Goal: Task Accomplishment & Management: Manage account settings

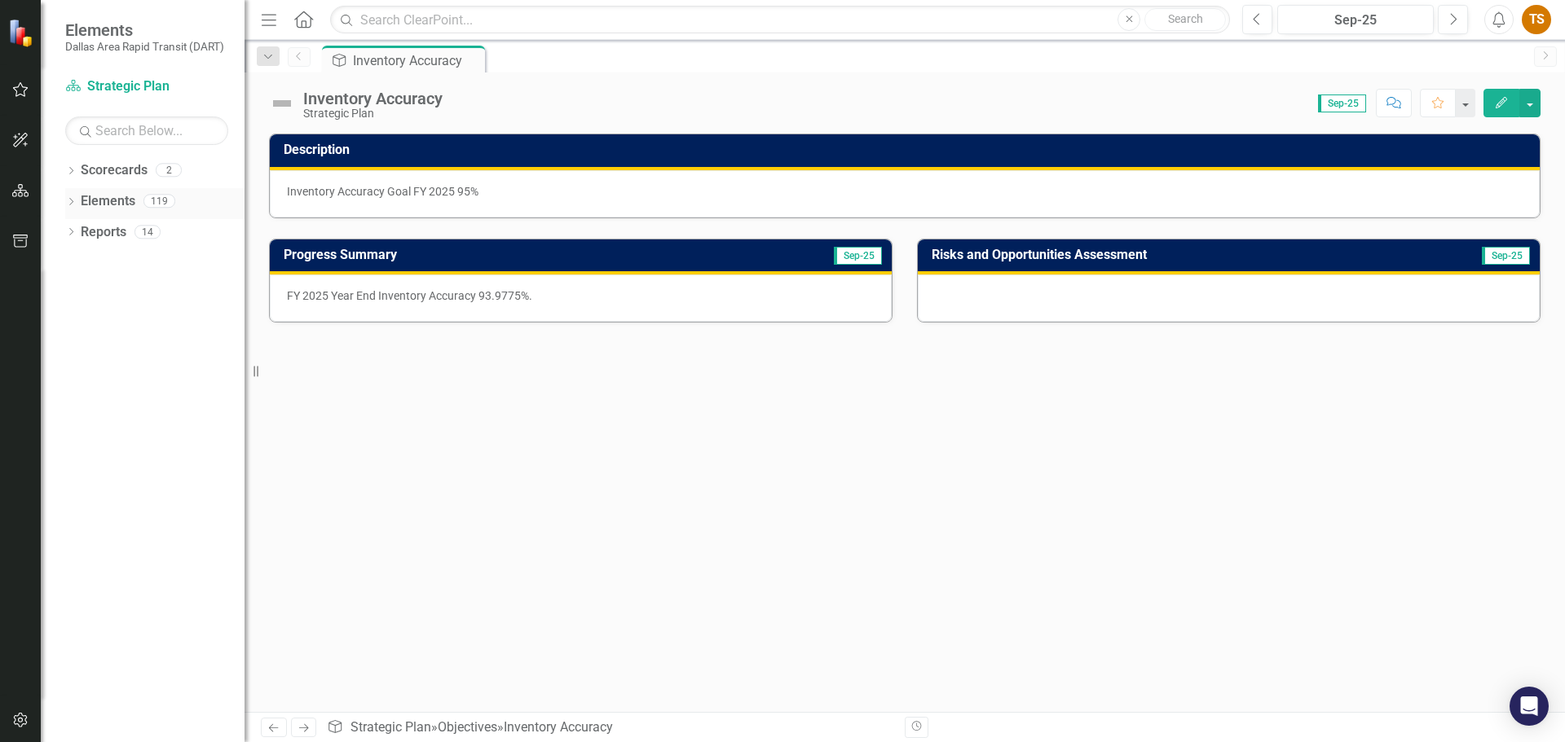
click at [73, 199] on icon "Dropdown" at bounding box center [70, 203] width 11 height 9
click at [74, 228] on div "Dropdown" at bounding box center [78, 234] width 11 height 14
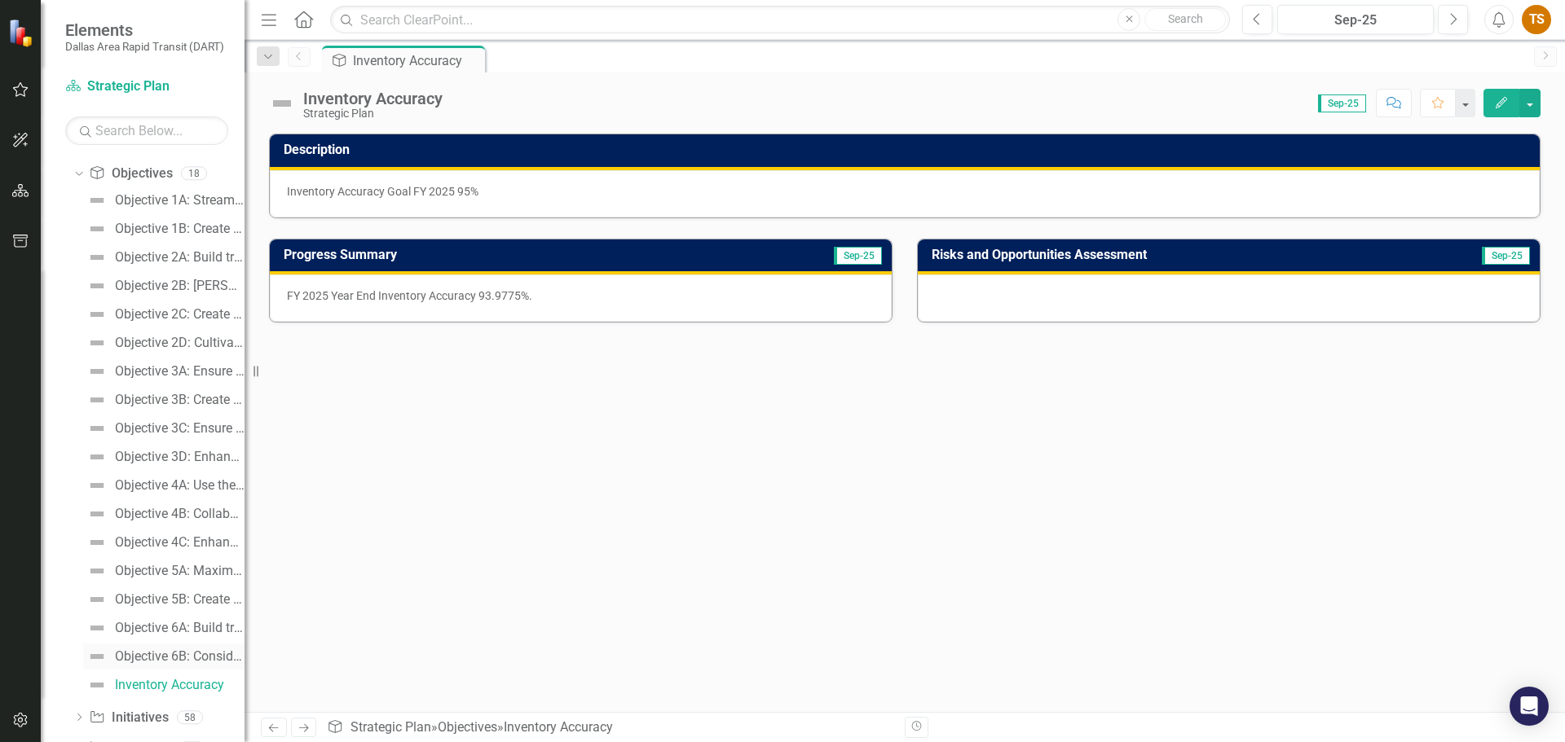
scroll to position [163, 0]
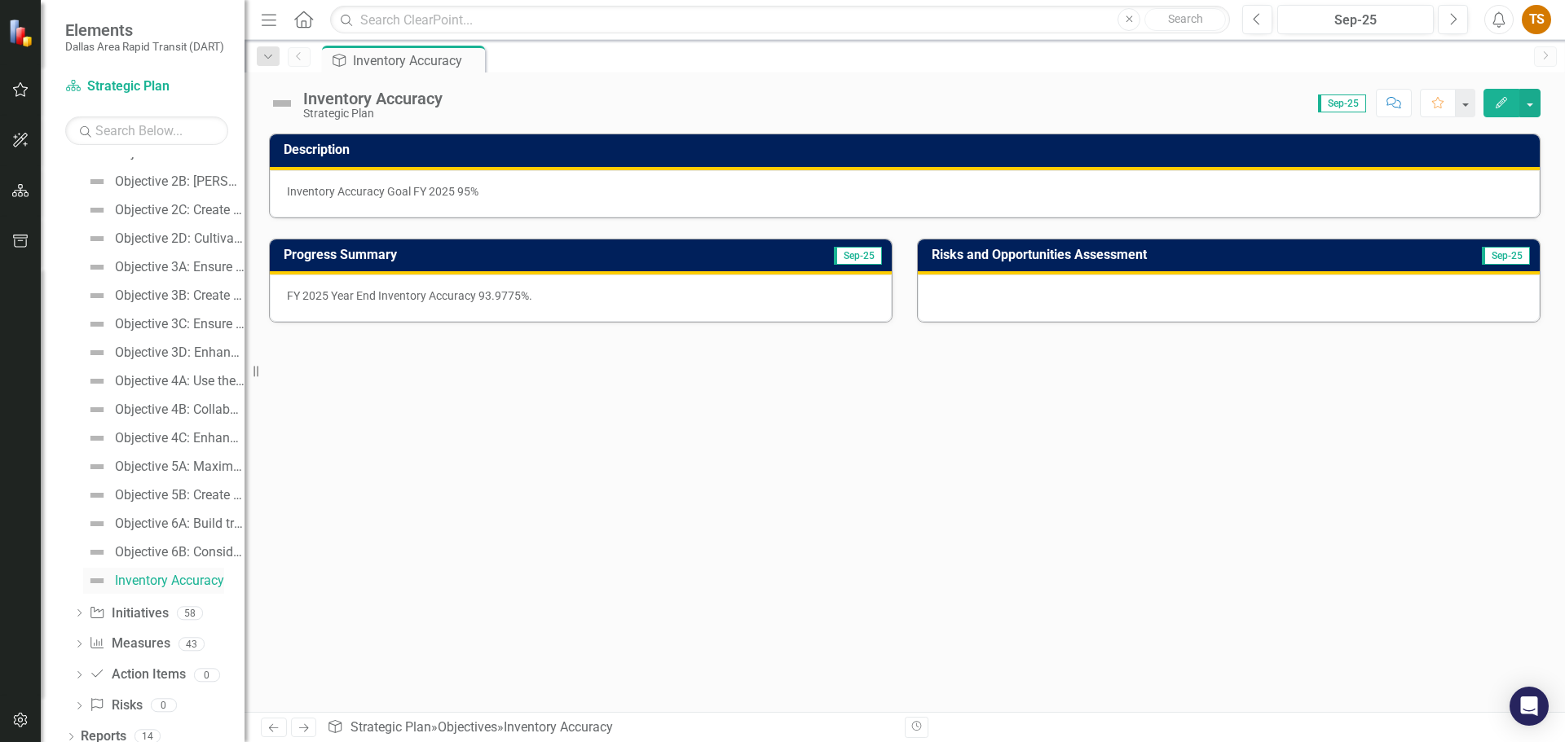
click at [99, 573] on img at bounding box center [97, 581] width 20 height 20
click at [143, 573] on div "Inventory Accuracy" at bounding box center [169, 581] width 109 height 15
click at [142, 324] on div "Objective 3C: Ensure operational reliability, safety, and quality through state…" at bounding box center [180, 324] width 130 height 15
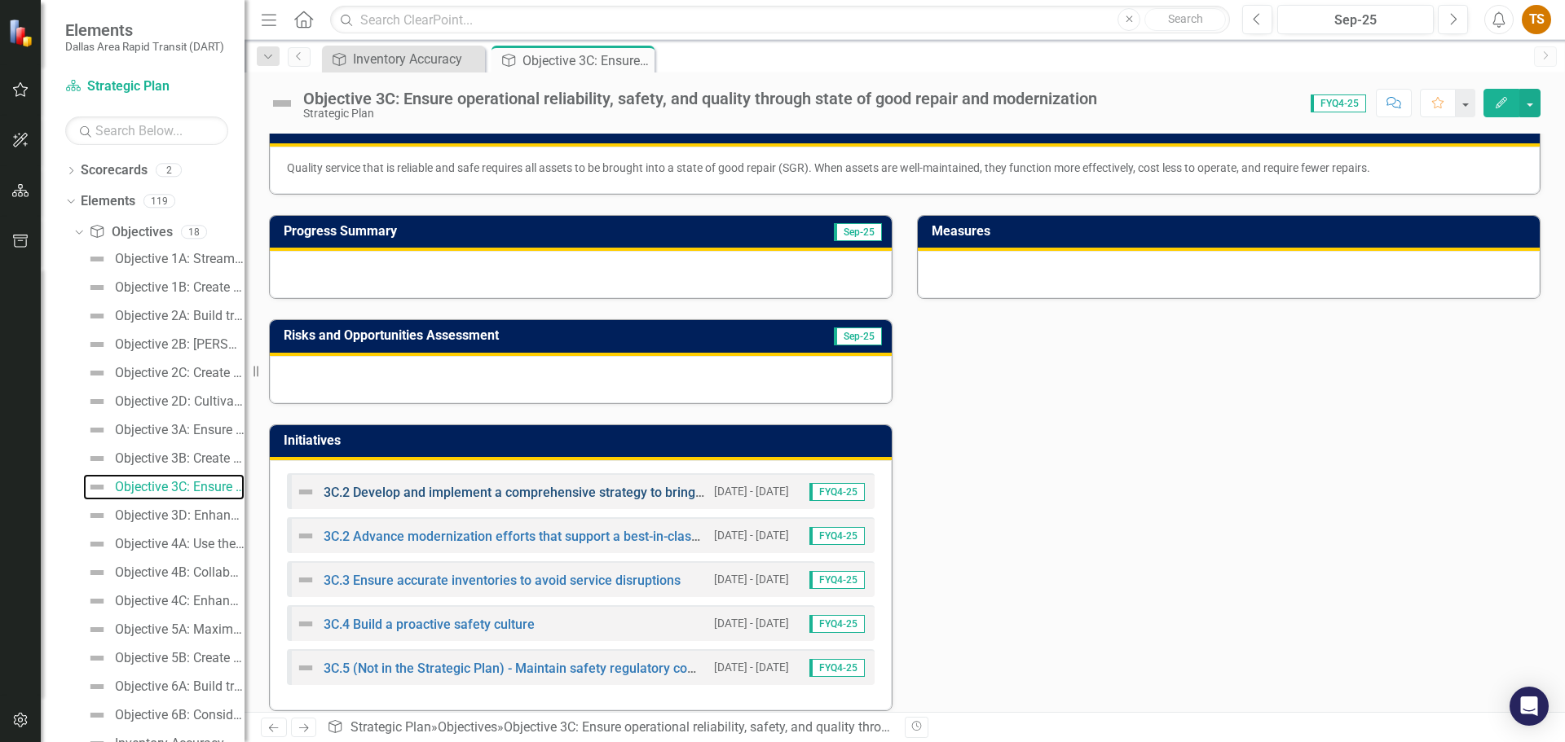
scroll to position [39, 0]
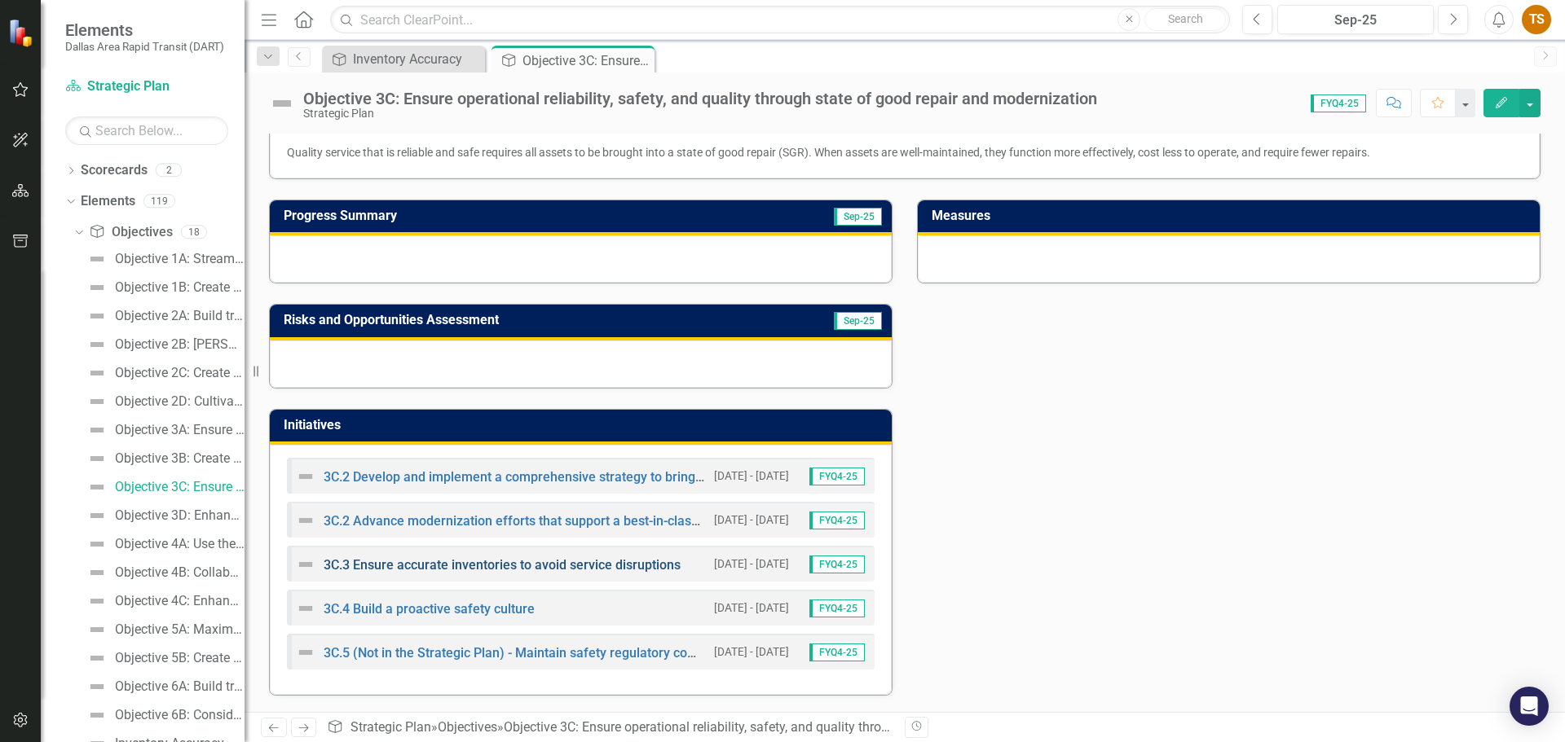
click at [436, 563] on link "3C.3 Ensure accurate inventories to avoid service disruptions" at bounding box center [502, 564] width 357 height 15
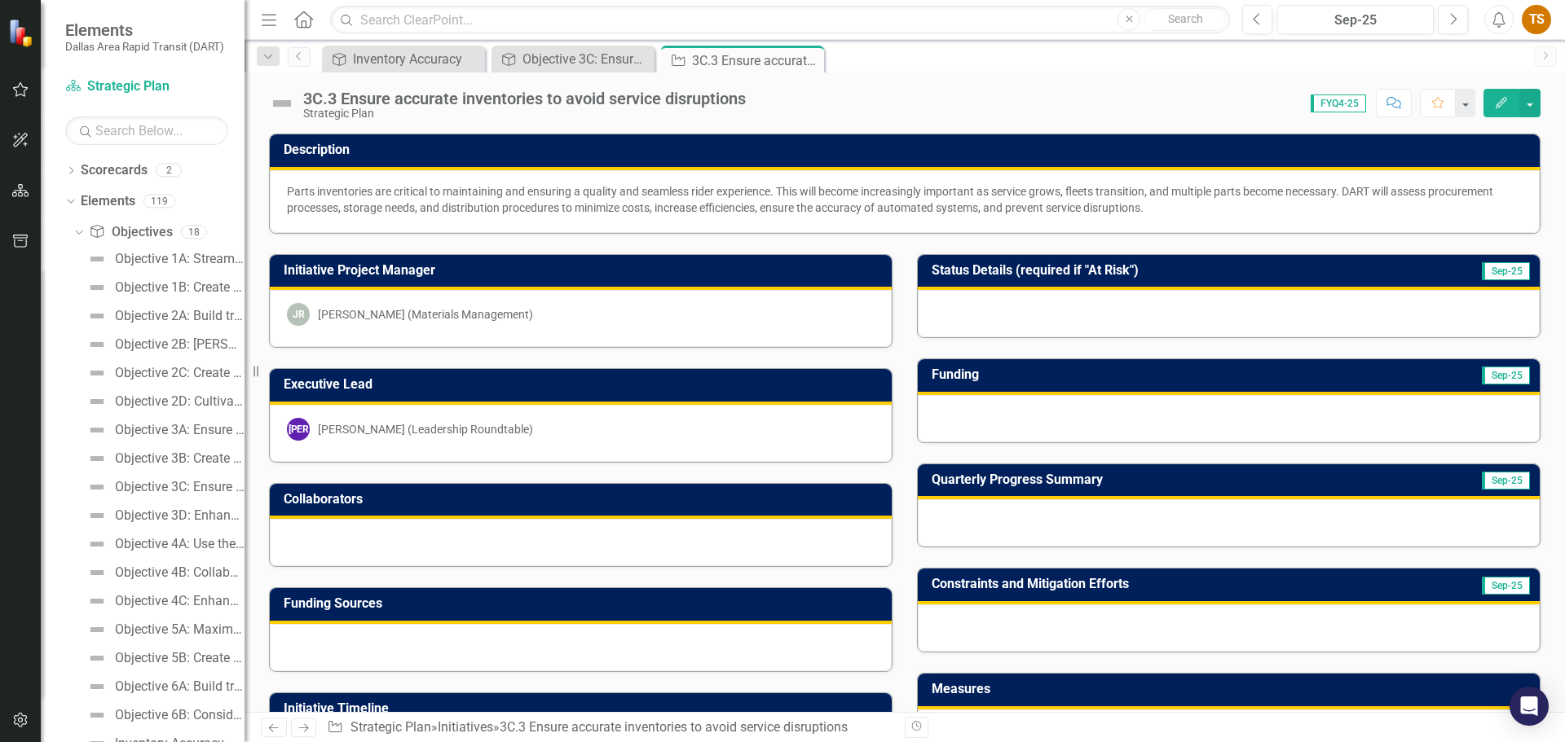
click at [843, 321] on div at bounding box center [1229, 313] width 622 height 47
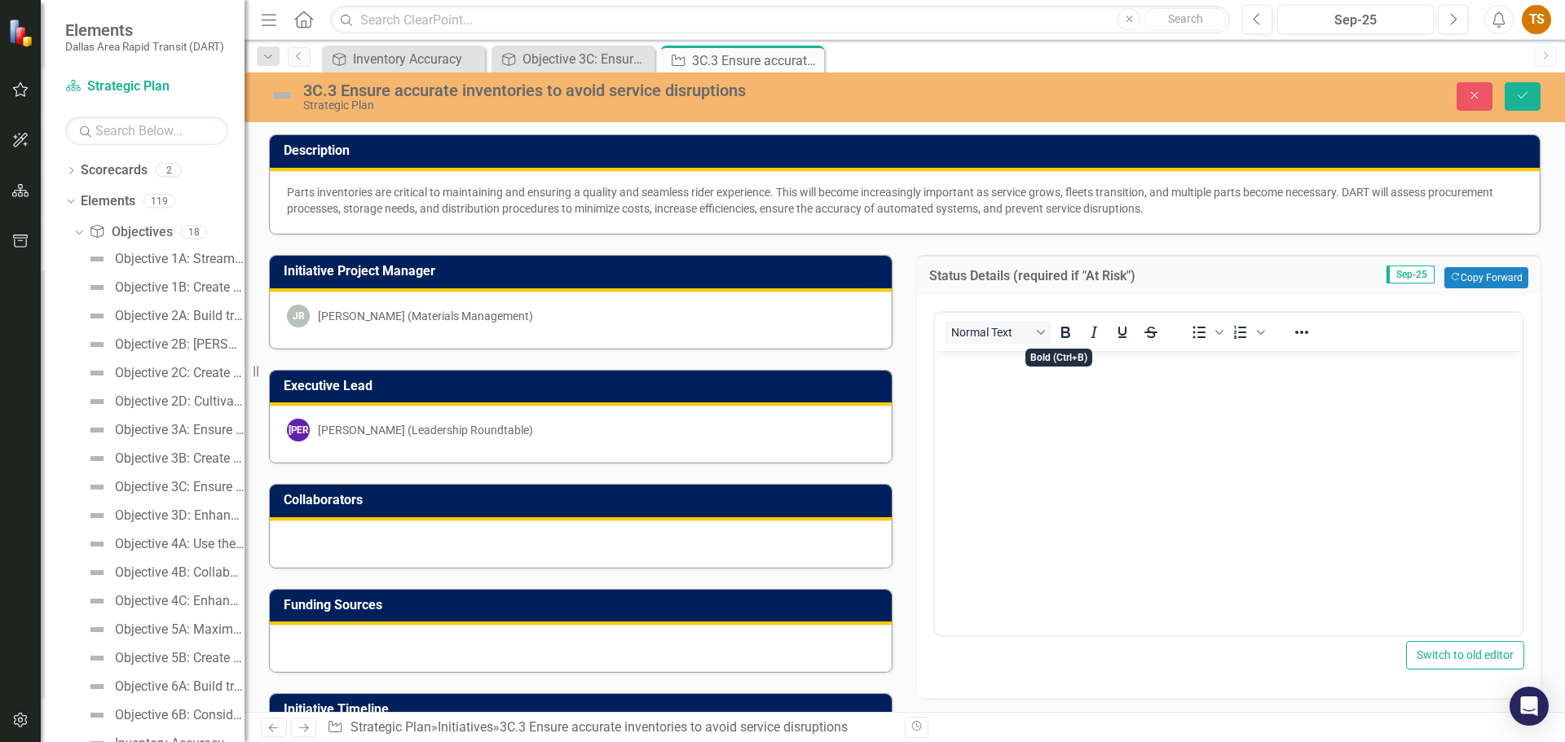
click at [843, 368] on p "Rich Text Area. Press ALT-0 for help." at bounding box center [1228, 365] width 579 height 20
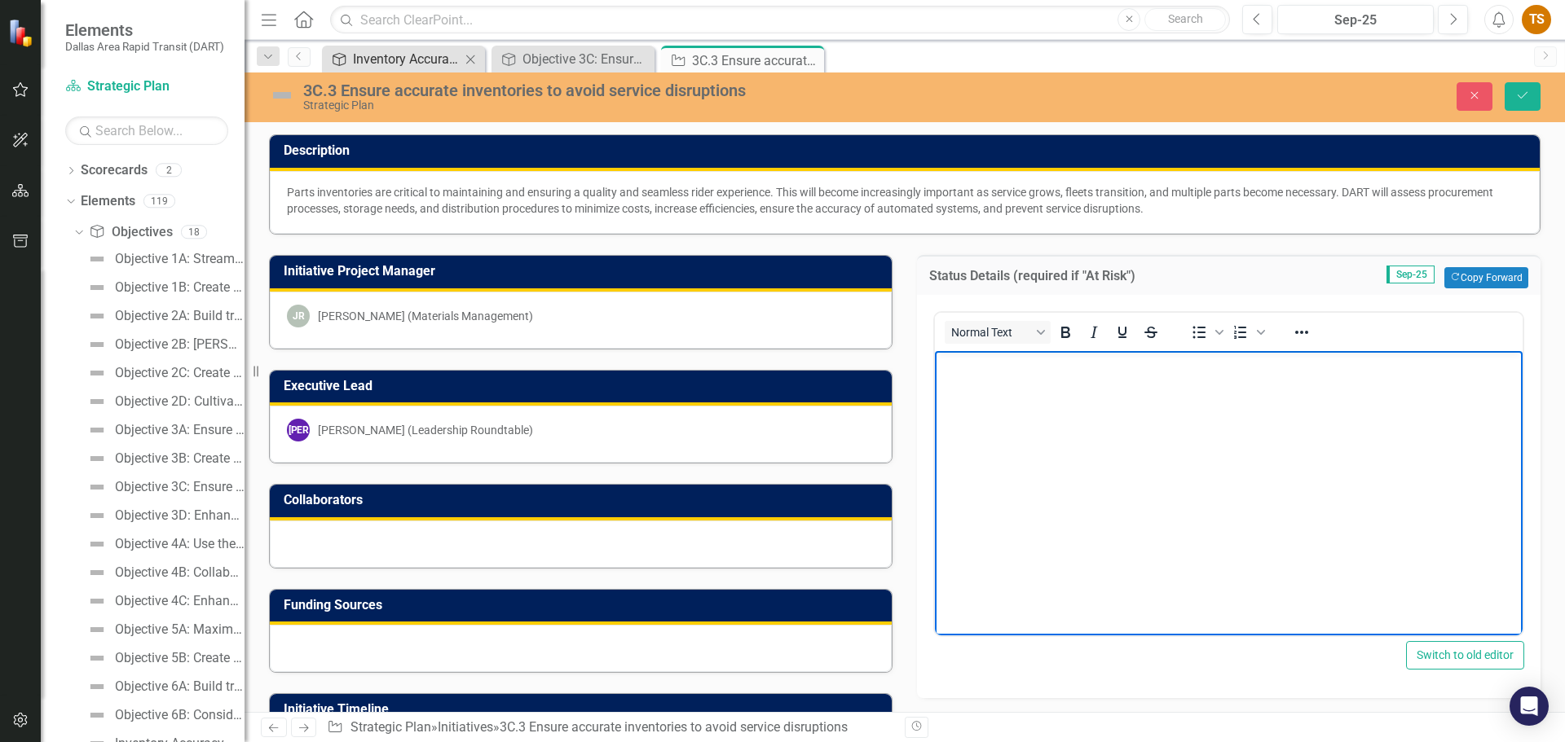
click at [425, 63] on div "Inventory Accuracy" at bounding box center [407, 59] width 108 height 20
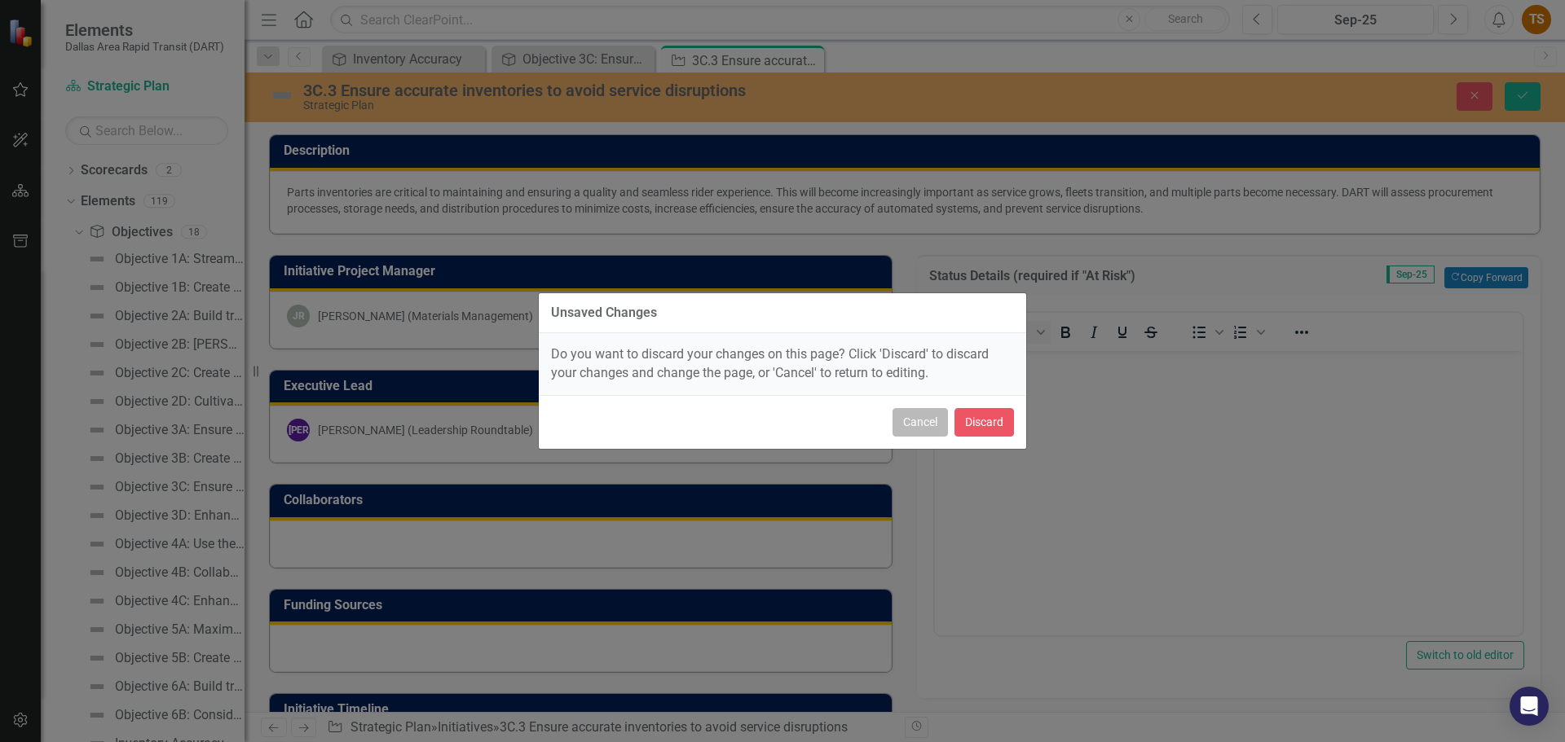
click at [843, 421] on button "Cancel" at bounding box center [919, 422] width 55 height 29
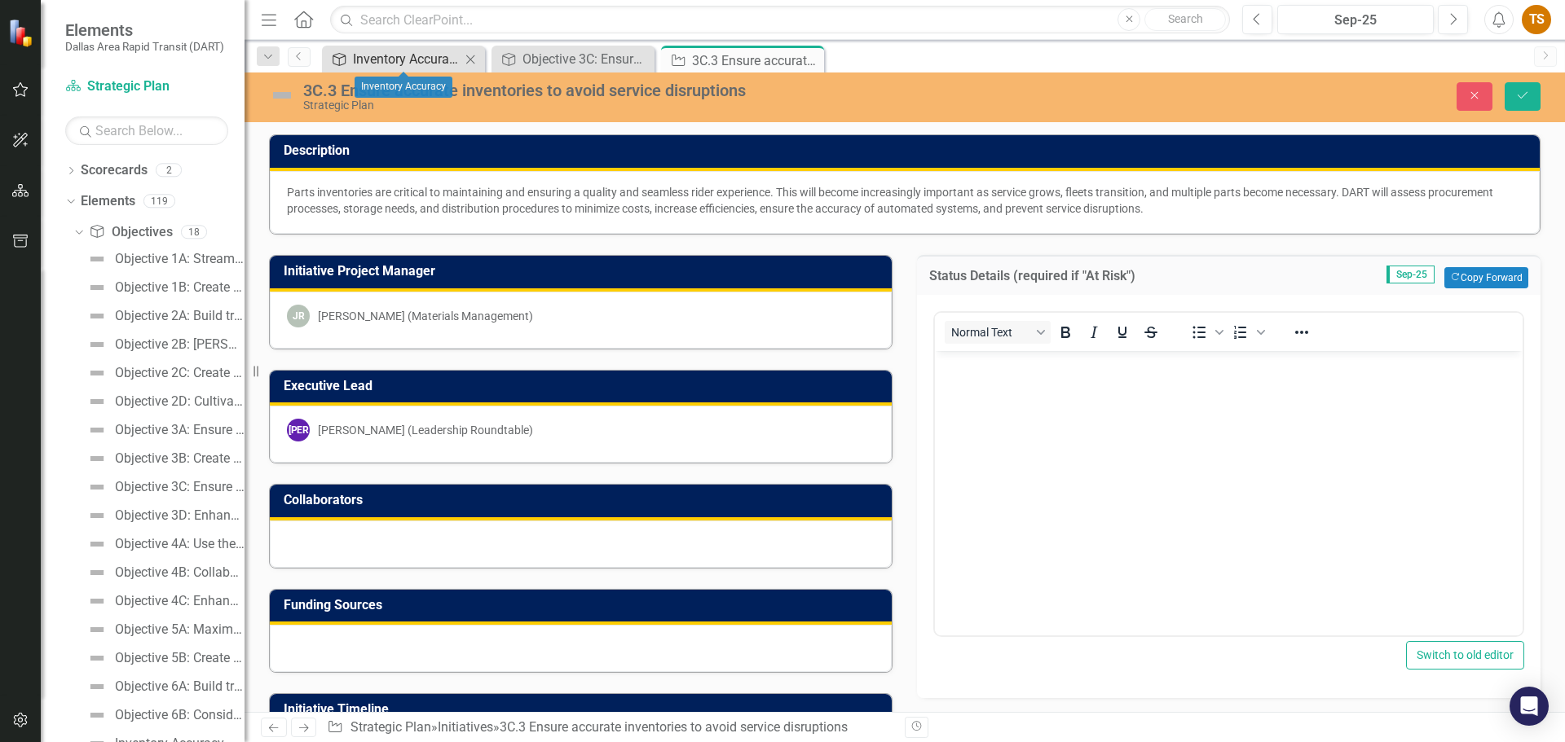
click at [397, 63] on div "Inventory Accuracy" at bounding box center [407, 59] width 108 height 20
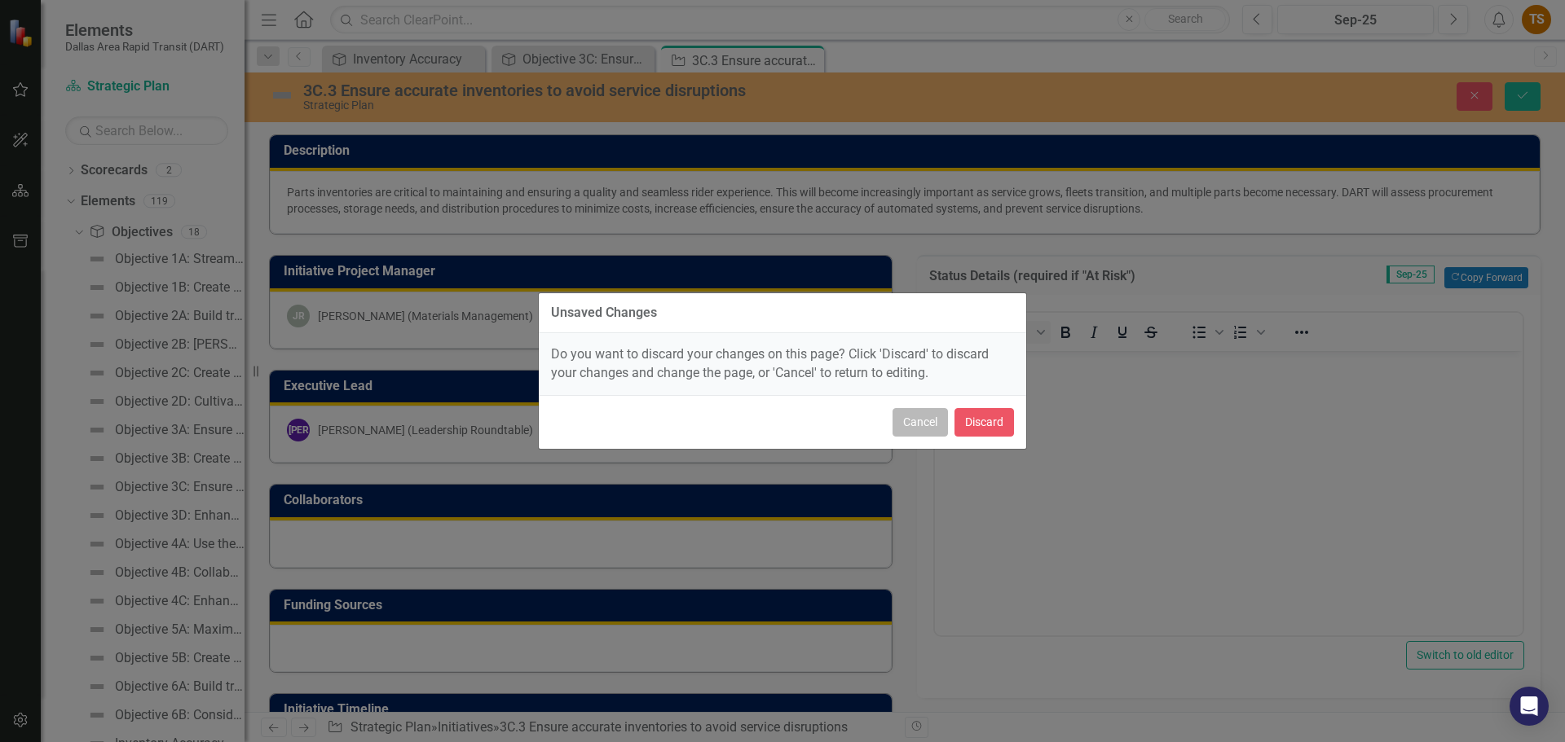
click at [843, 424] on button "Cancel" at bounding box center [919, 422] width 55 height 29
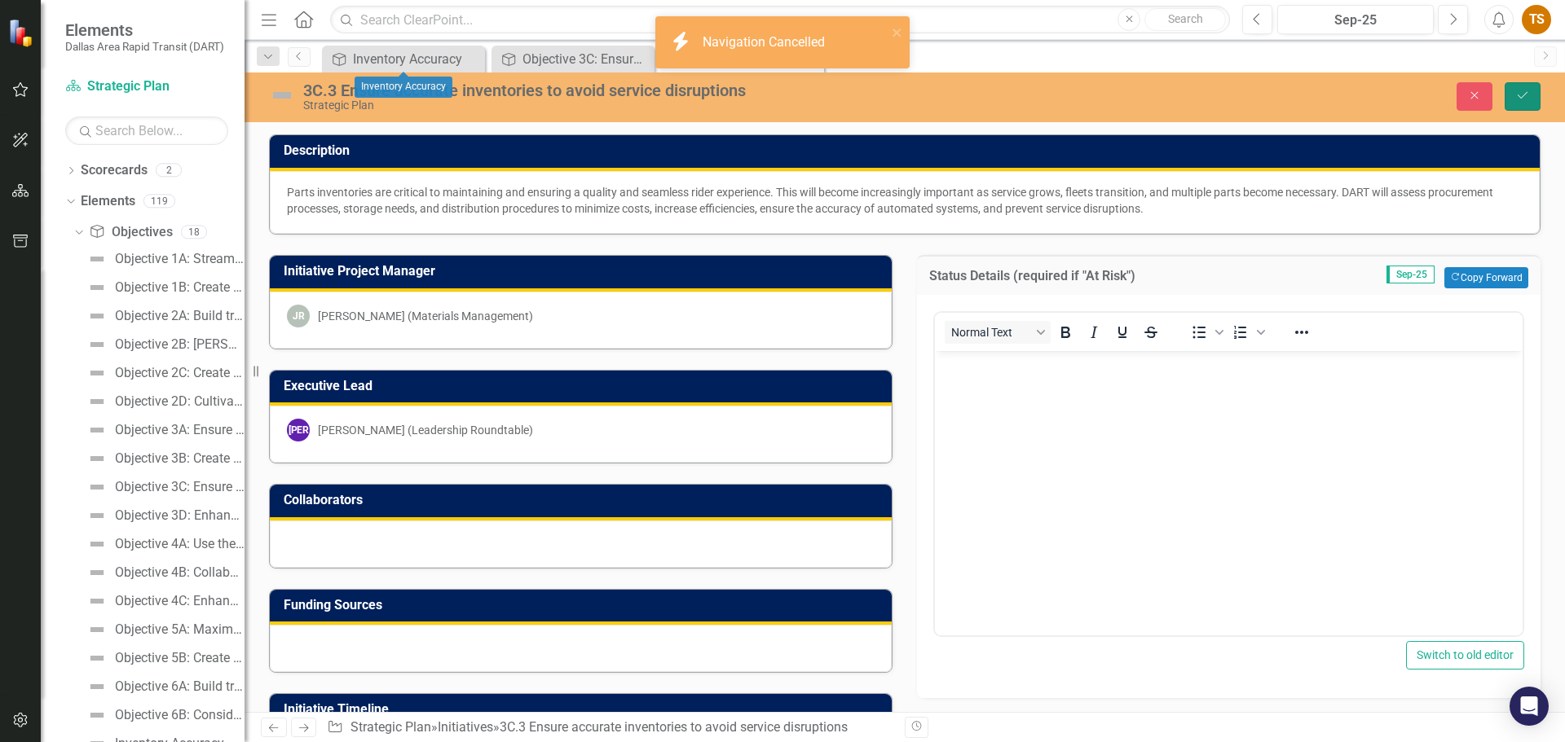
click at [843, 92] on button "Save" at bounding box center [1522, 96] width 36 height 29
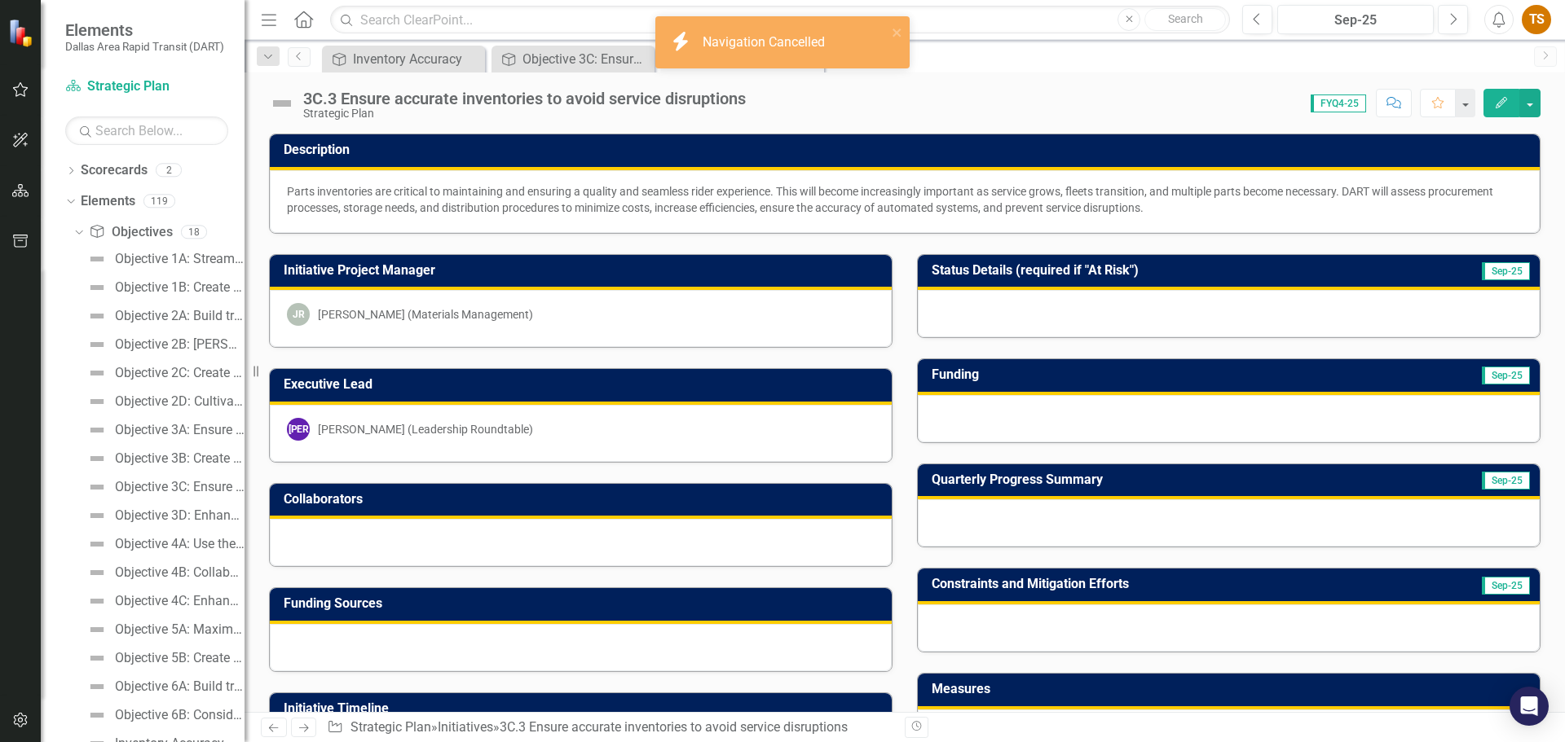
click at [381, 44] on div "Dropdown Search Objective Inventory Accuracy Close Objective Objective 3C: Ensu…" at bounding box center [904, 56] width 1320 height 33
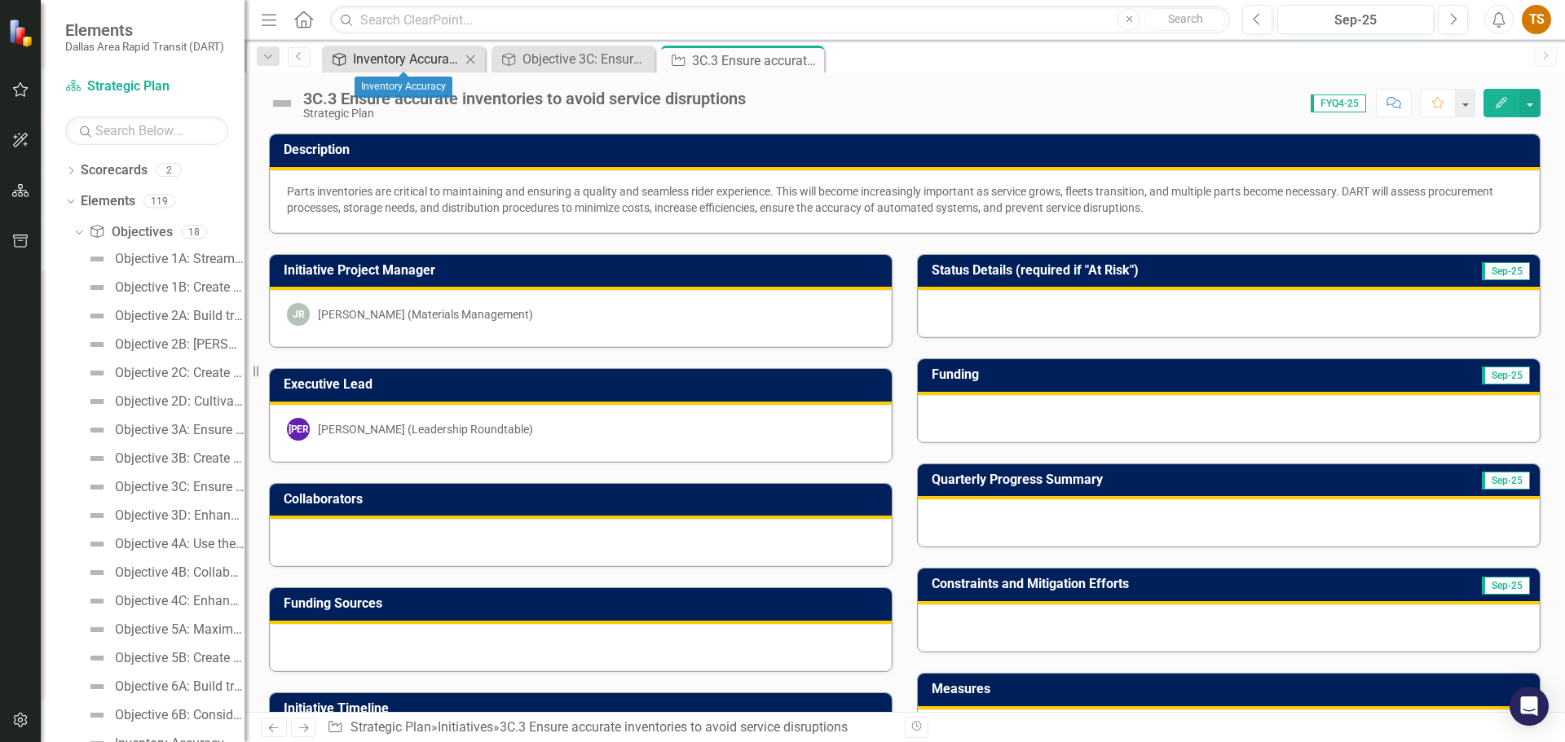
click at [366, 64] on div "Inventory Accuracy" at bounding box center [407, 59] width 108 height 20
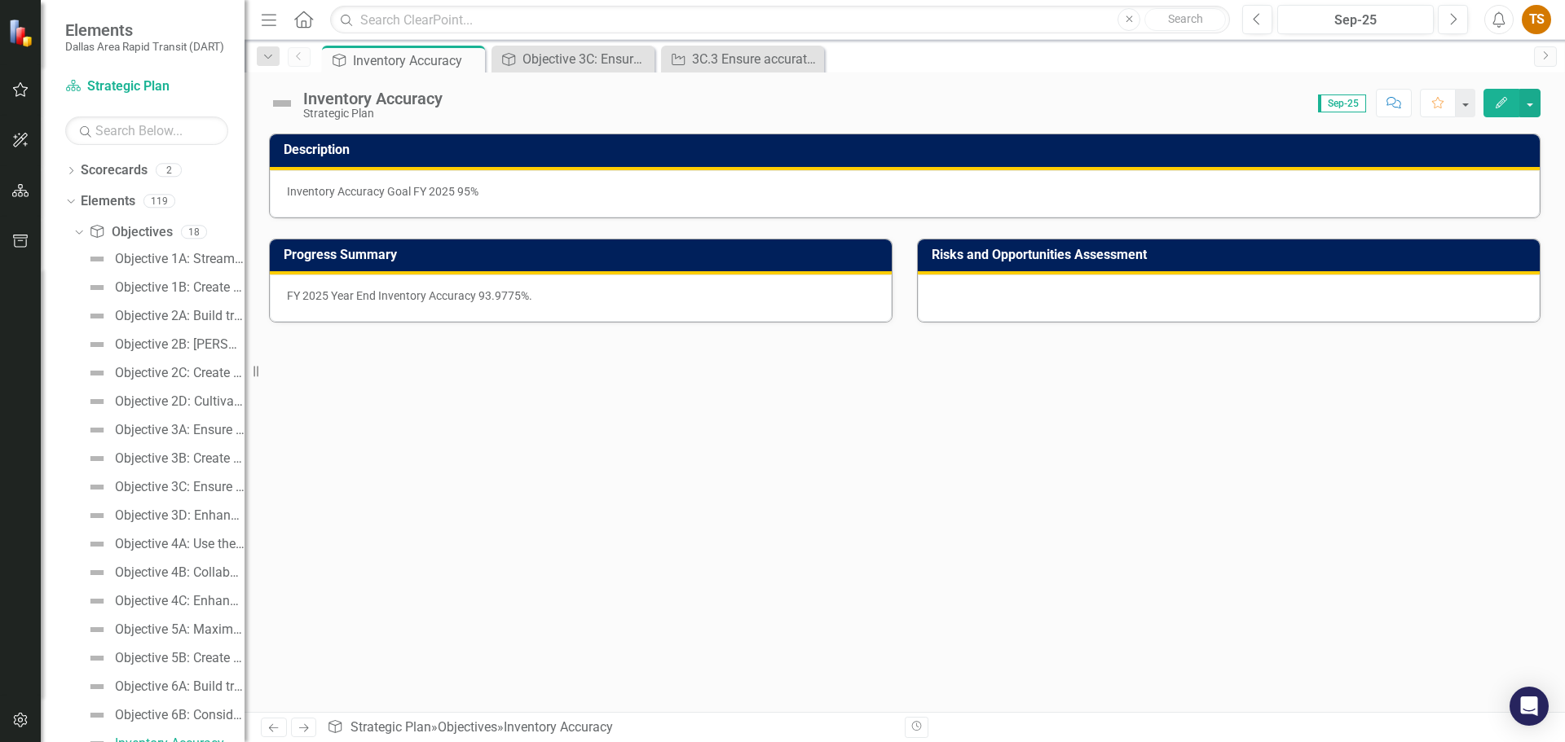
scroll to position [15, 0]
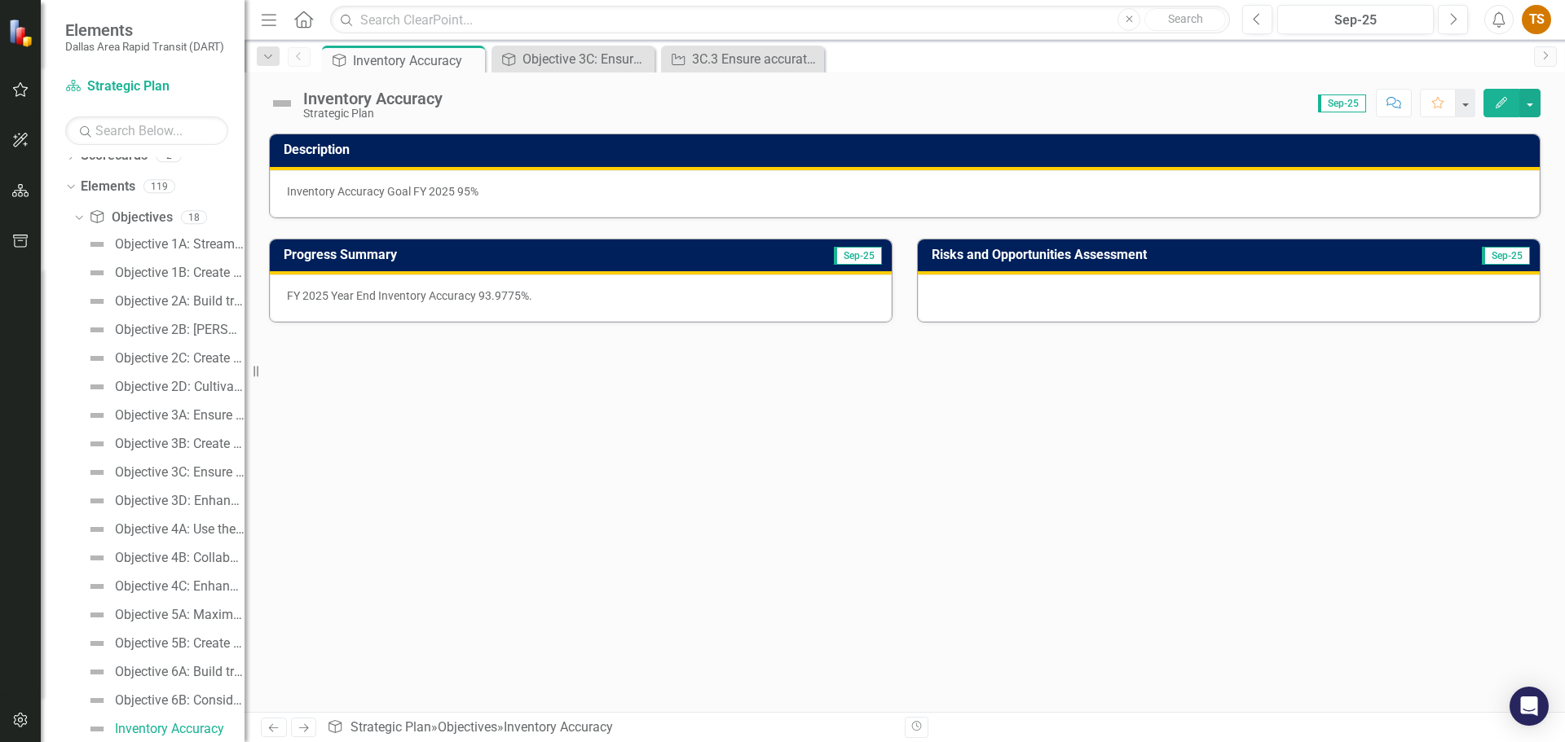
click at [503, 302] on p "FY 2025 Year End Inventory Accuracy 93.9775%." at bounding box center [581, 296] width 588 height 16
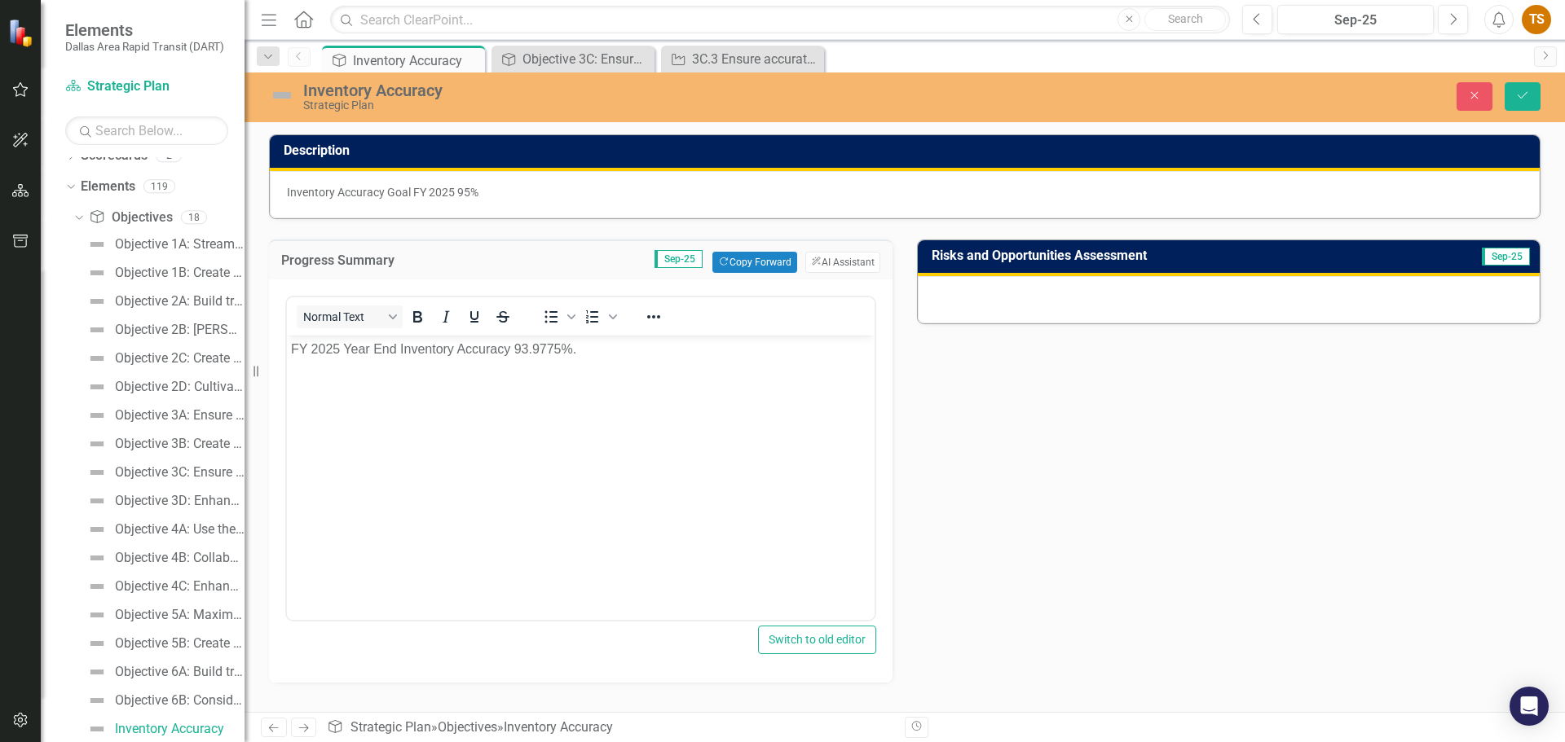
scroll to position [0, 0]
click at [522, 355] on p "FY 2025 Year End Inventory Accuracy 93.9775%." at bounding box center [580, 350] width 579 height 20
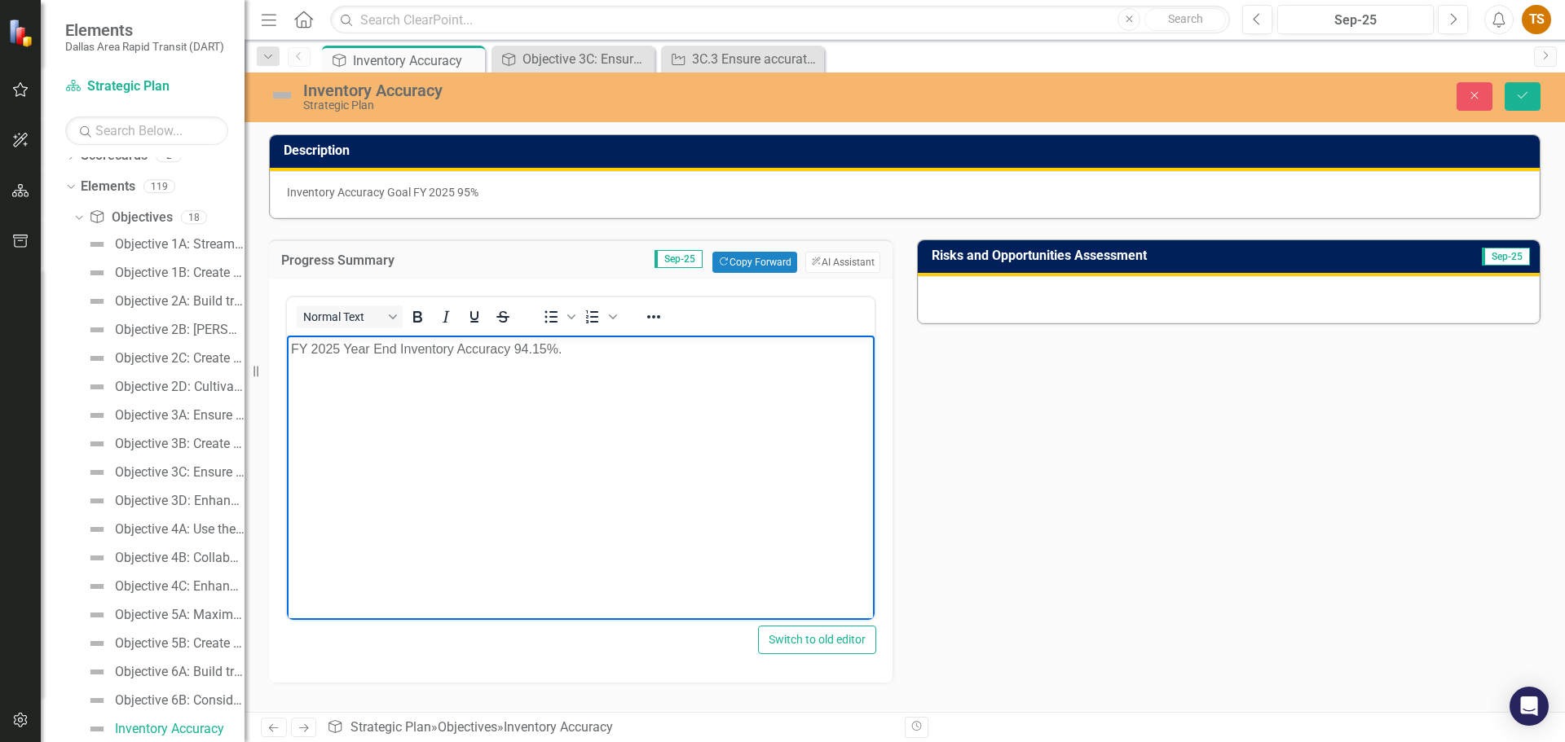
click at [588, 354] on p "FY 2025 Year End Inventory Accuracy 94.15%." at bounding box center [580, 350] width 579 height 20
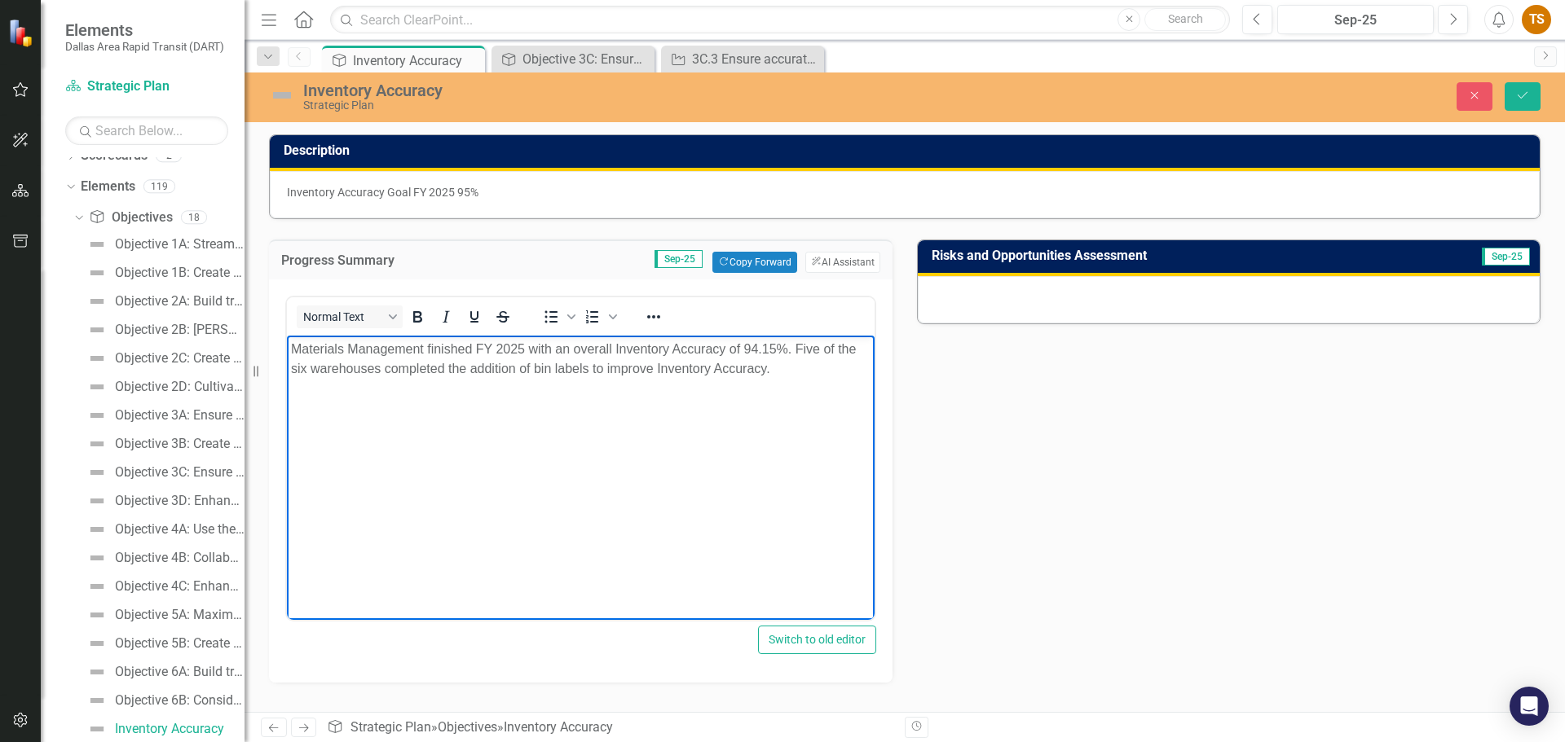
click at [843, 313] on div at bounding box center [1229, 299] width 622 height 47
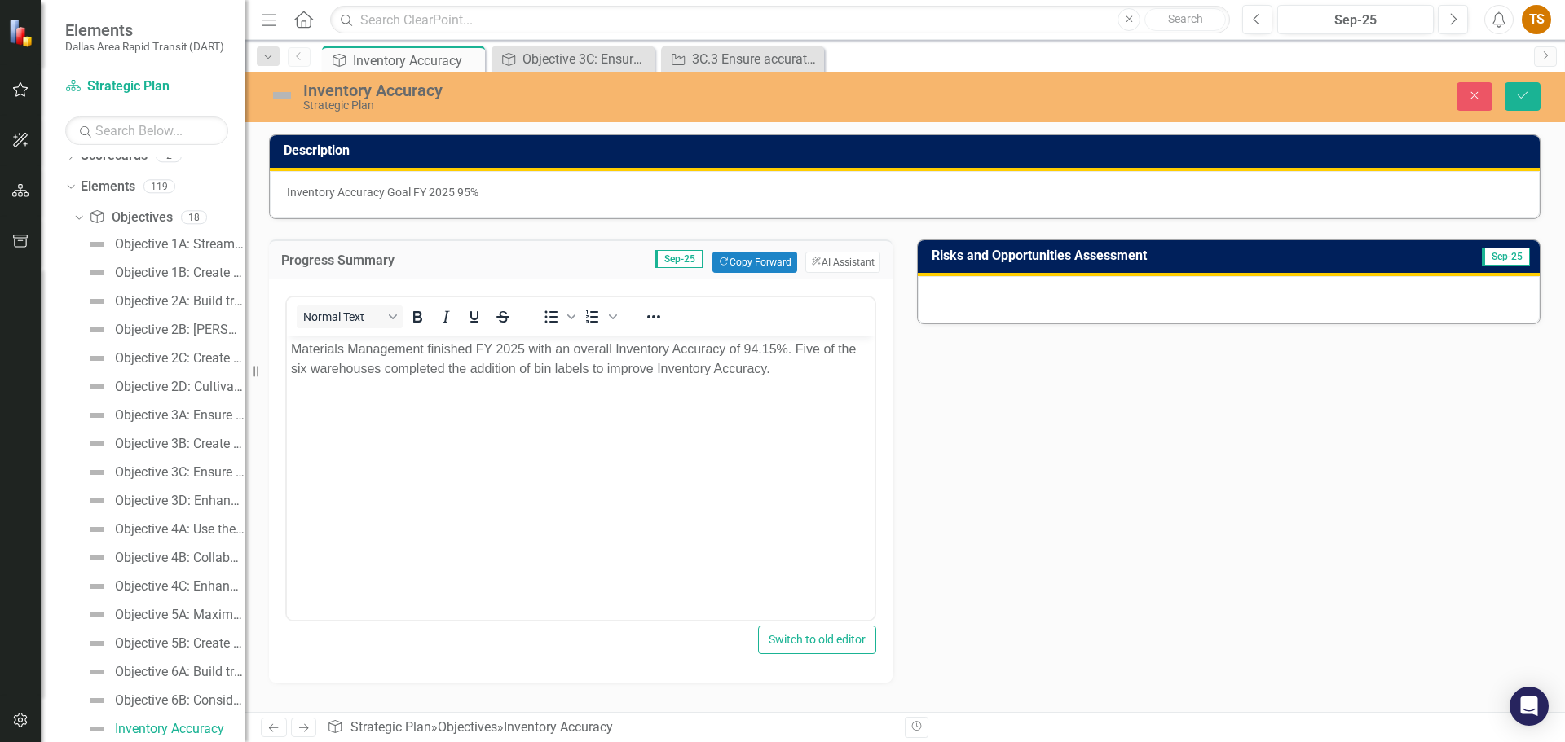
click at [843, 313] on div at bounding box center [1229, 299] width 622 height 47
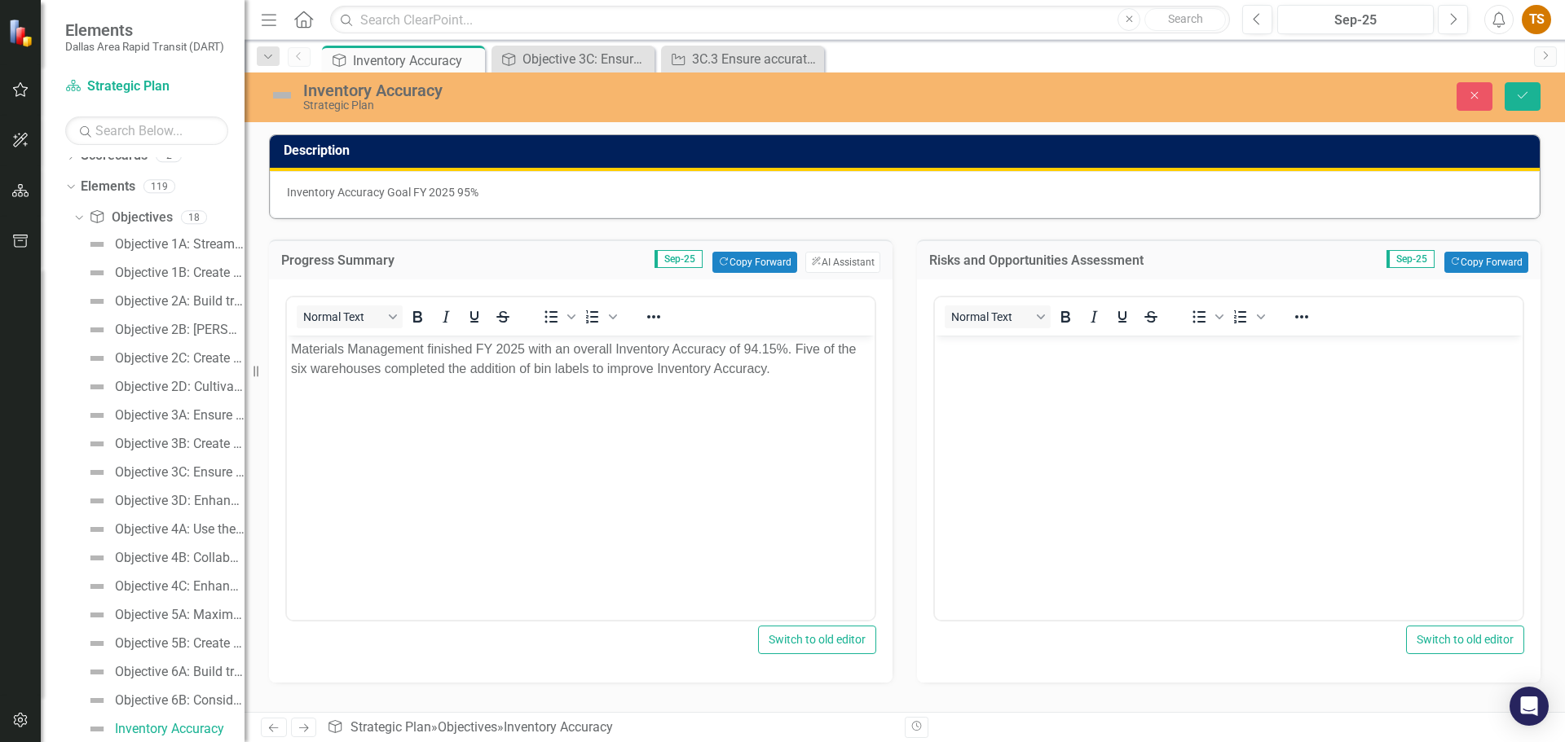
click at [843, 373] on body "Rich Text Area. Press ALT-0 for help." at bounding box center [1229, 458] width 588 height 244
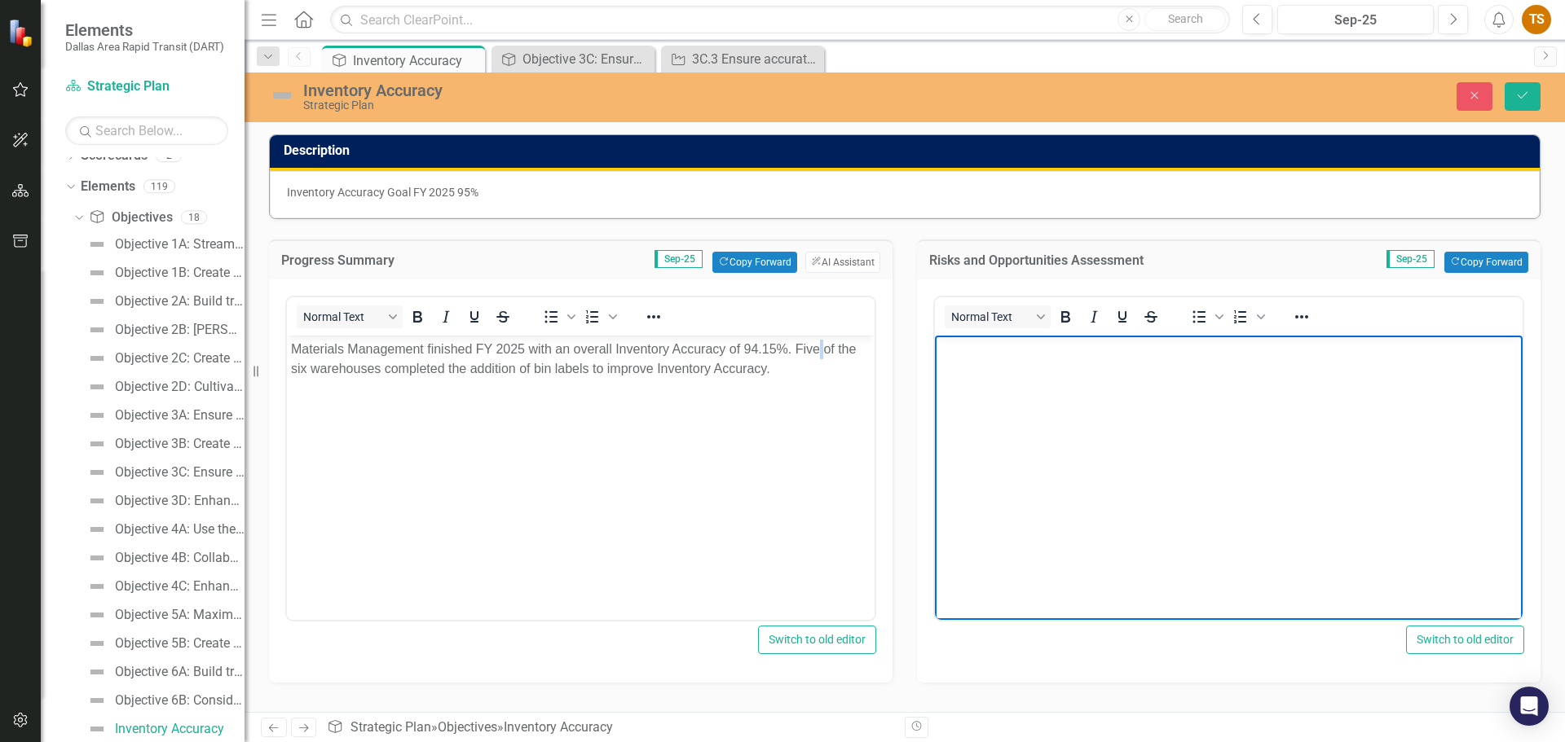
click at [822, 346] on p "Materials Management finished FY 2025 with an overall Inventory Accuracy of 94.…" at bounding box center [580, 359] width 579 height 39
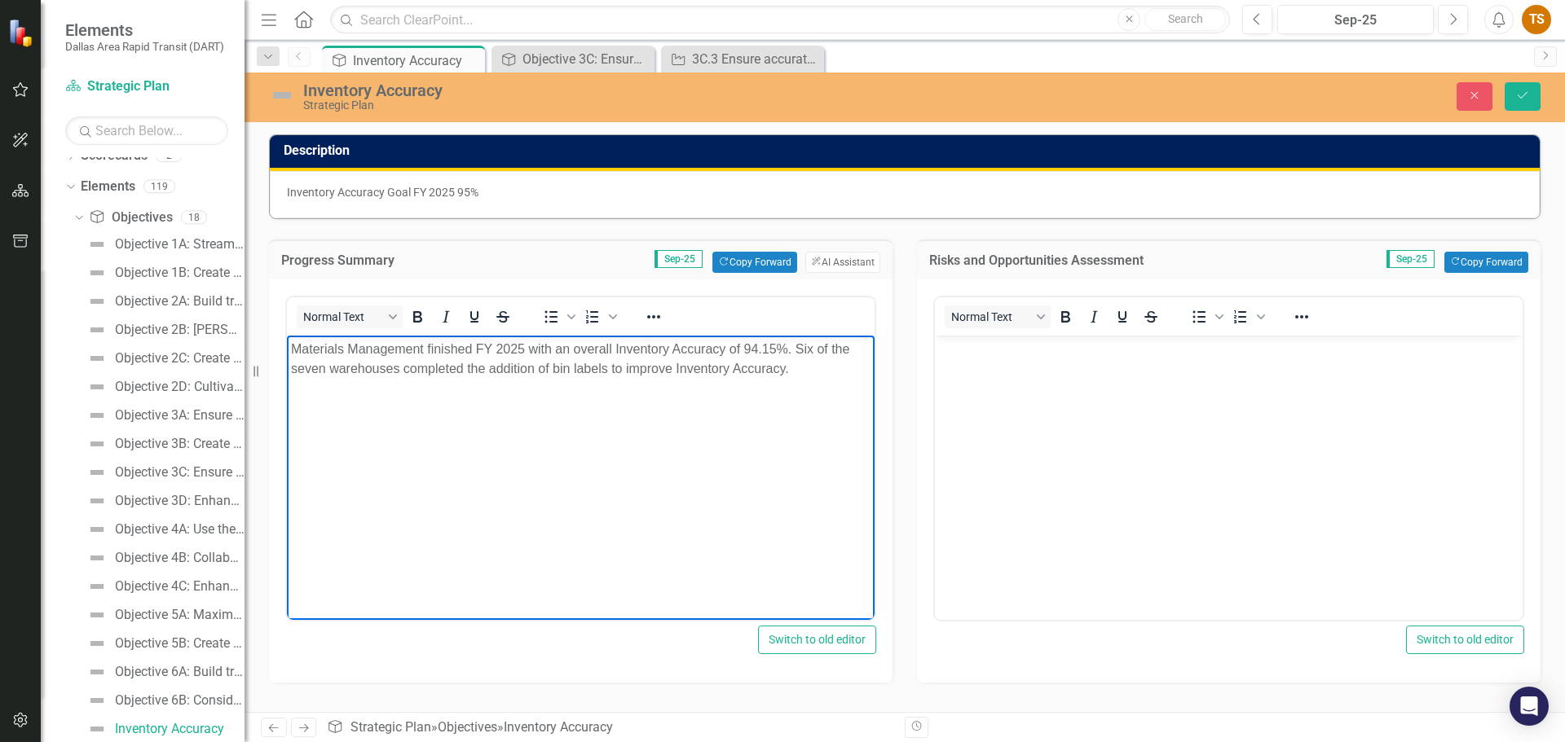
click at [843, 397] on body "Rich Text Area. Press ALT-0 for help." at bounding box center [1229, 458] width 588 height 244
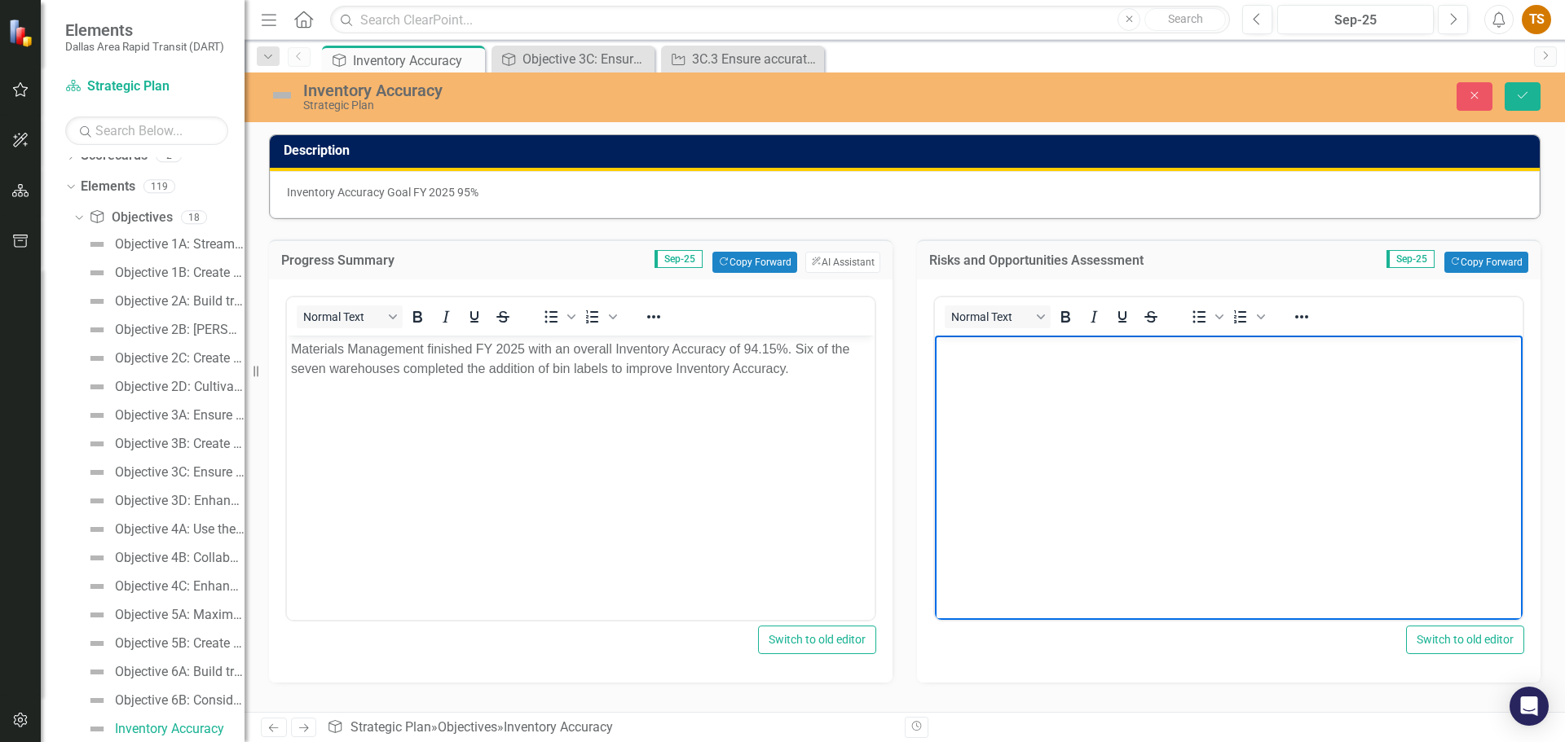
click at [843, 397] on body "Rich Text Area. Press ALT-0 for help." at bounding box center [1229, 458] width 588 height 244
drag, startPoint x: 498, startPoint y: 363, endPoint x: 487, endPoint y: 365, distance: 10.9
click at [488, 365] on p "Materials Management finished FY 2025 with an overall Inventory Accuracy of 94.…" at bounding box center [580, 359] width 579 height 39
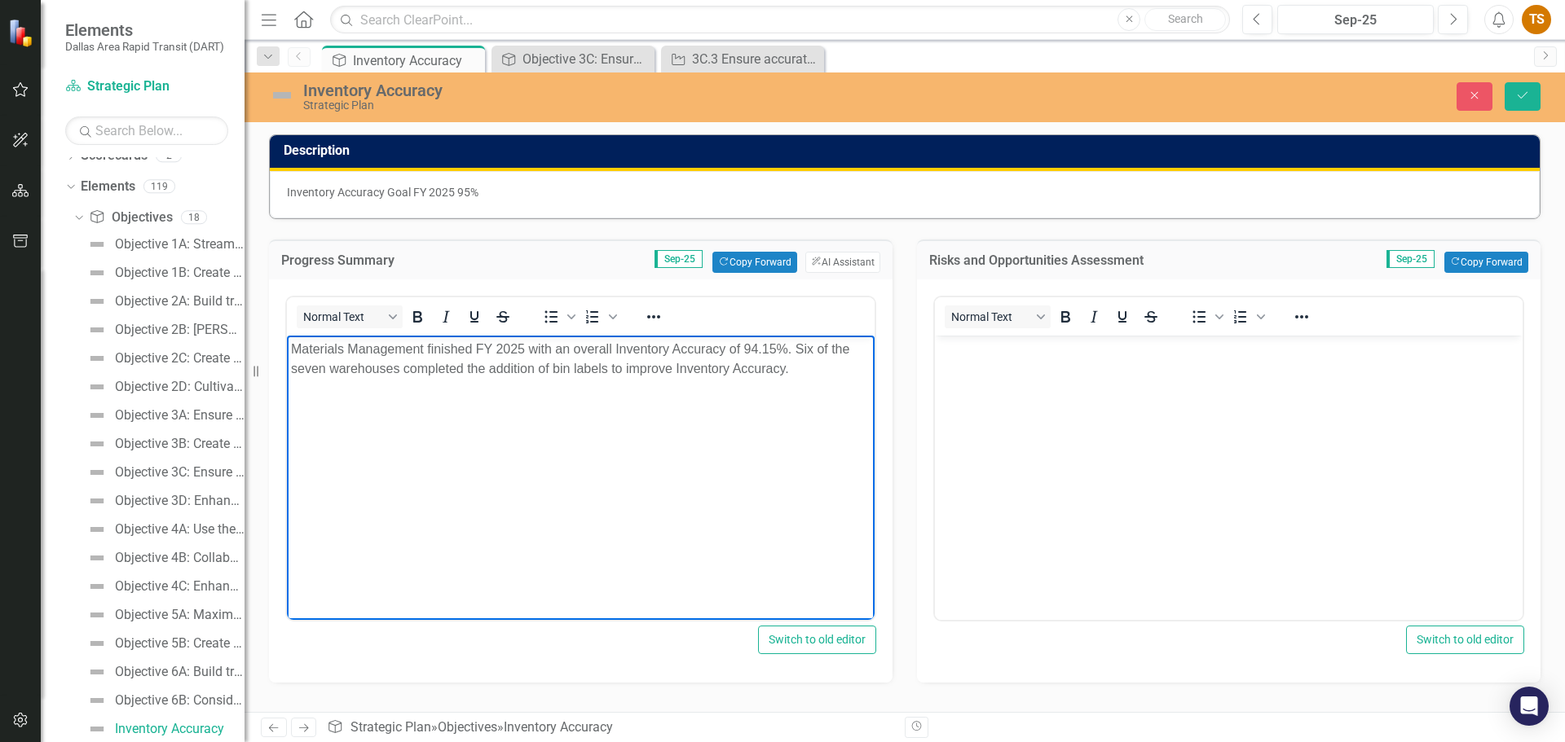
click at [472, 383] on body "Materials Management finished FY 2025 with an overall Inventory Accuracy of 94.…" at bounding box center [581, 458] width 588 height 244
drag, startPoint x: 404, startPoint y: 369, endPoint x: 609, endPoint y: 370, distance: 204.6
click at [609, 370] on p "Materials Management finished FY 2025 with an overall Inventory Accuracy of 94.…" at bounding box center [580, 359] width 579 height 39
click at [843, 460] on body "Rich Text Area. Press ALT-0 for help." at bounding box center [1229, 458] width 588 height 244
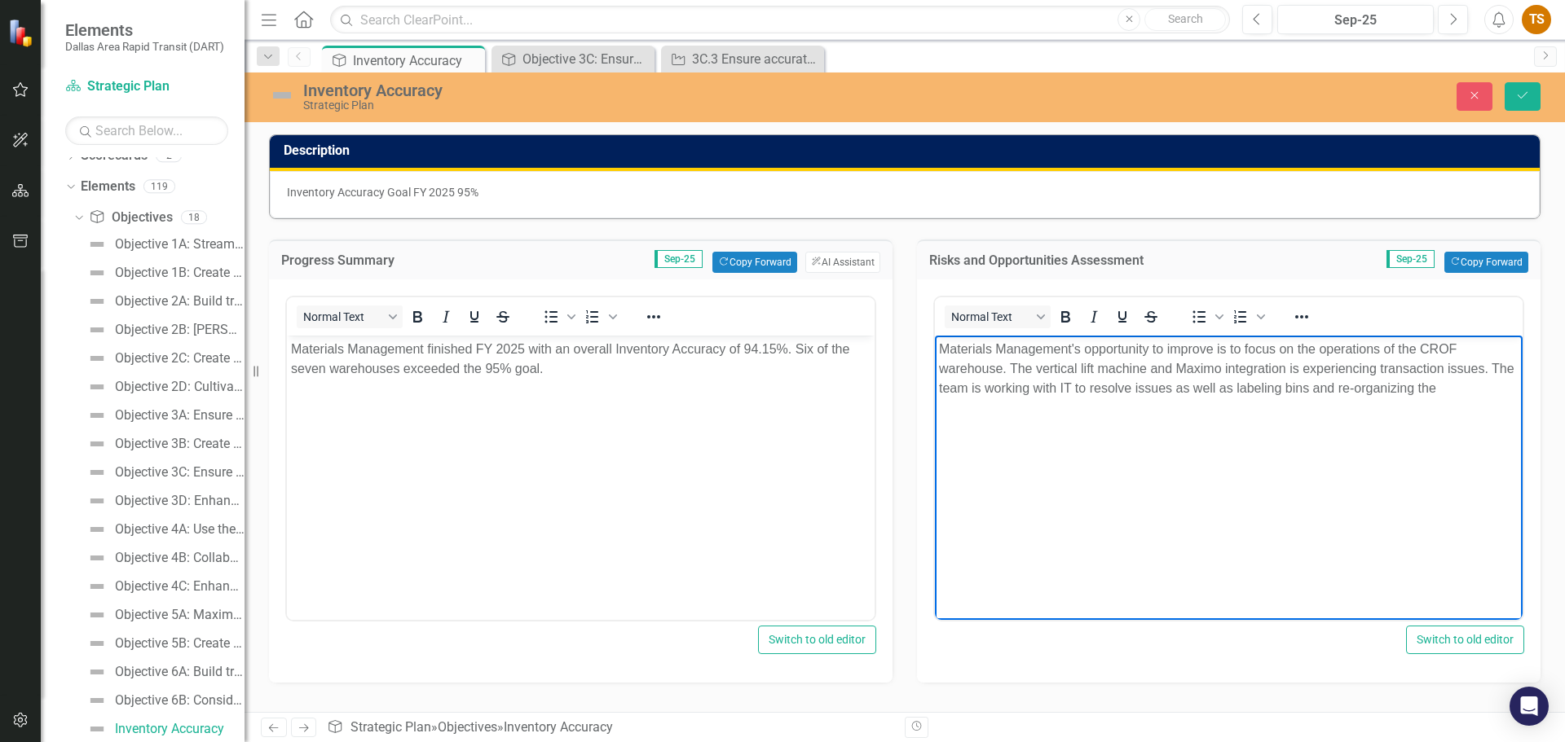
click at [843, 384] on p "Materials Management's opportunity to improve is to focus on the operations of …" at bounding box center [1228, 369] width 579 height 59
click at [843, 387] on p "Materials Management's opportunity to improve is to focus on the operations of …" at bounding box center [1228, 369] width 579 height 59
click at [843, 100] on icon "Save" at bounding box center [1522, 95] width 15 height 11
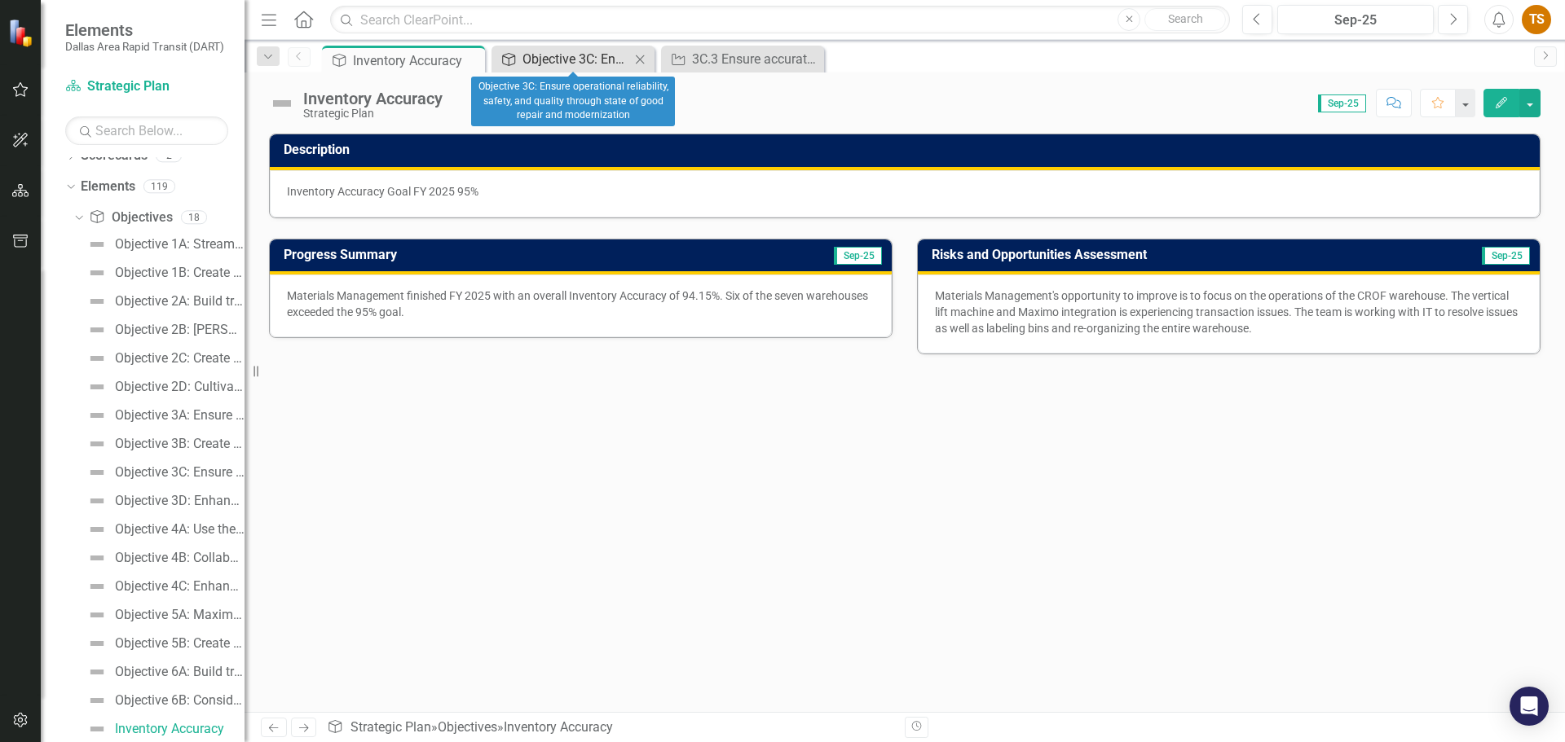
click at [564, 54] on div "Objective 3C: Ensure operational reliability, safety, and quality through state…" at bounding box center [576, 59] width 108 height 20
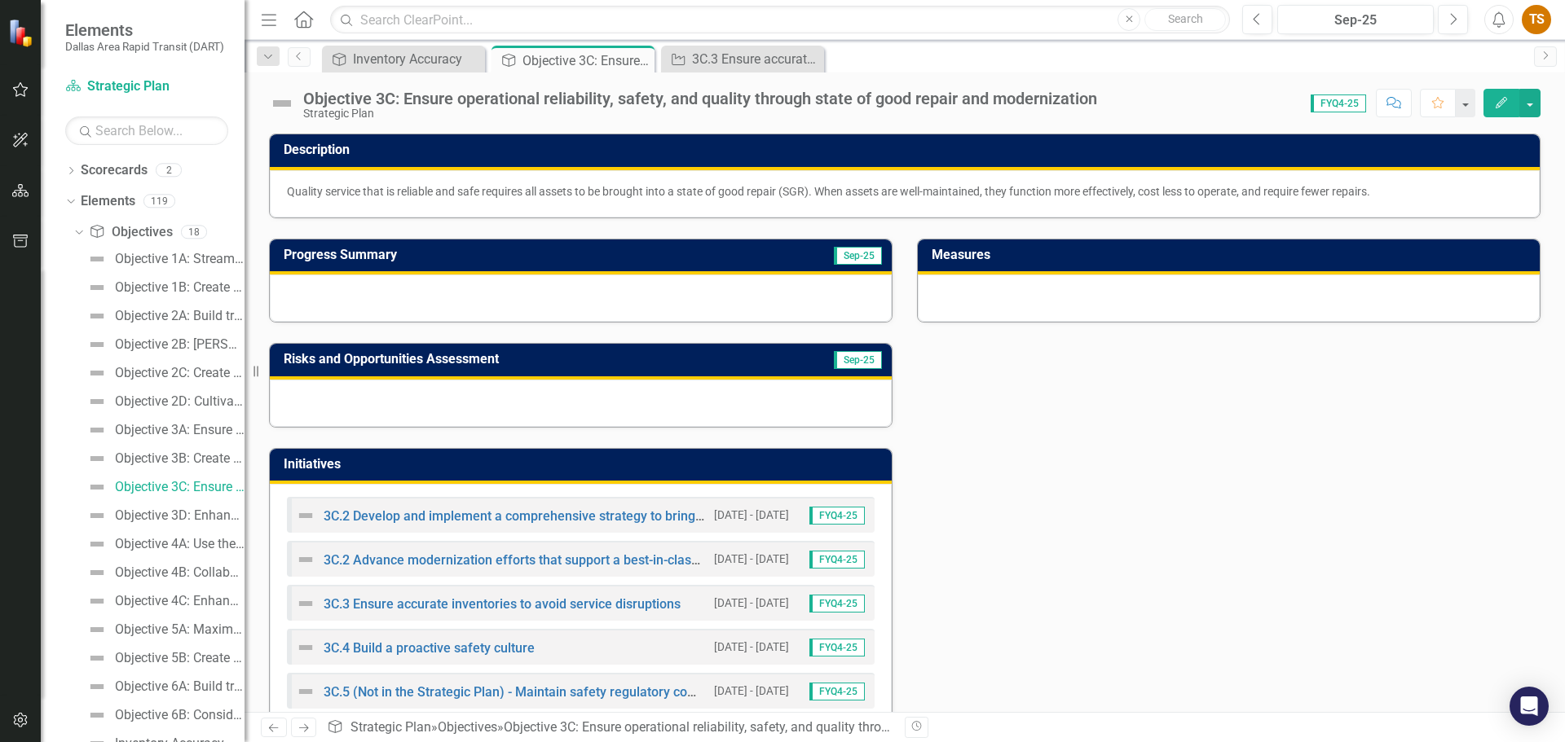
scroll to position [39, 0]
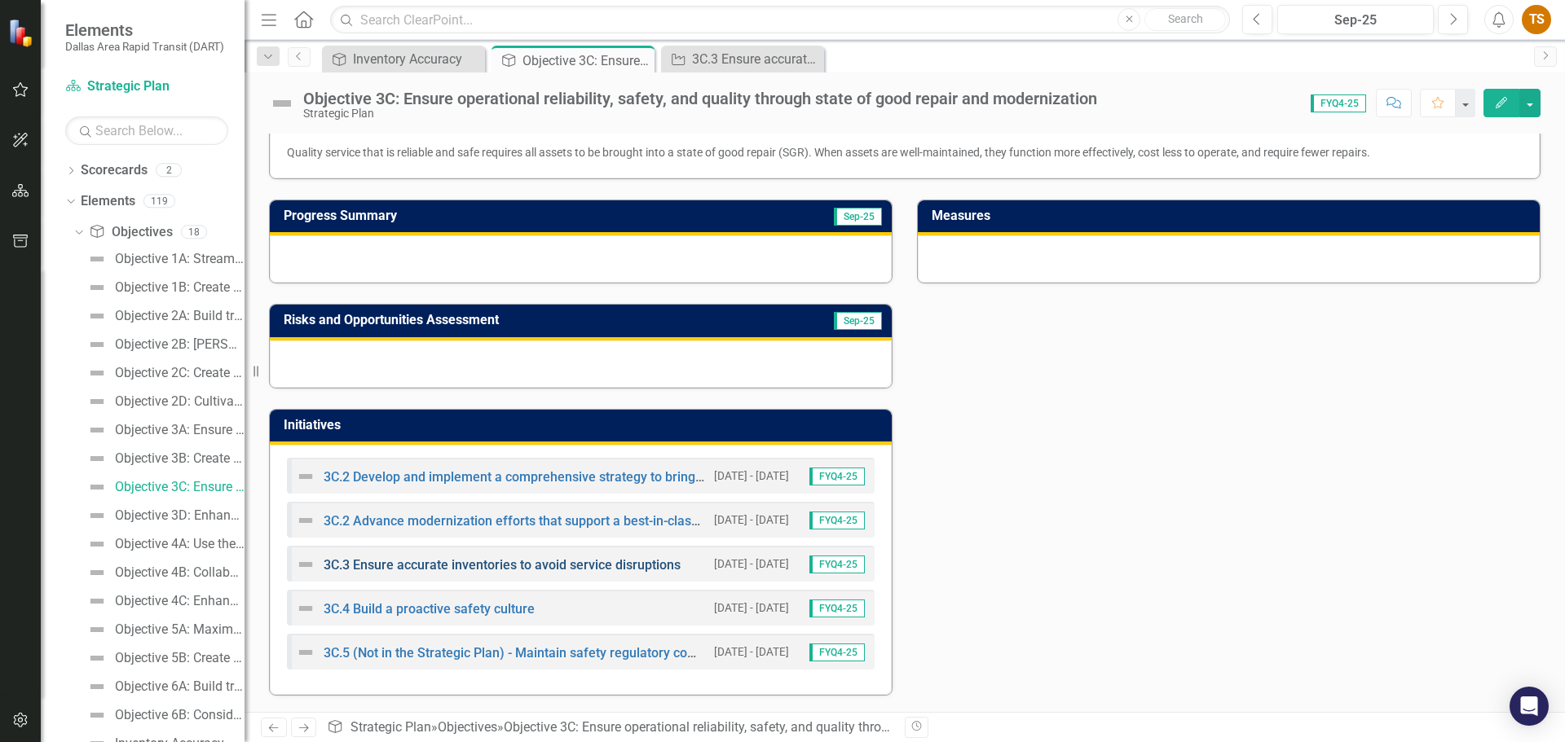
click at [421, 565] on link "3C.3 Ensure accurate inventories to avoid service disruptions" at bounding box center [502, 564] width 357 height 15
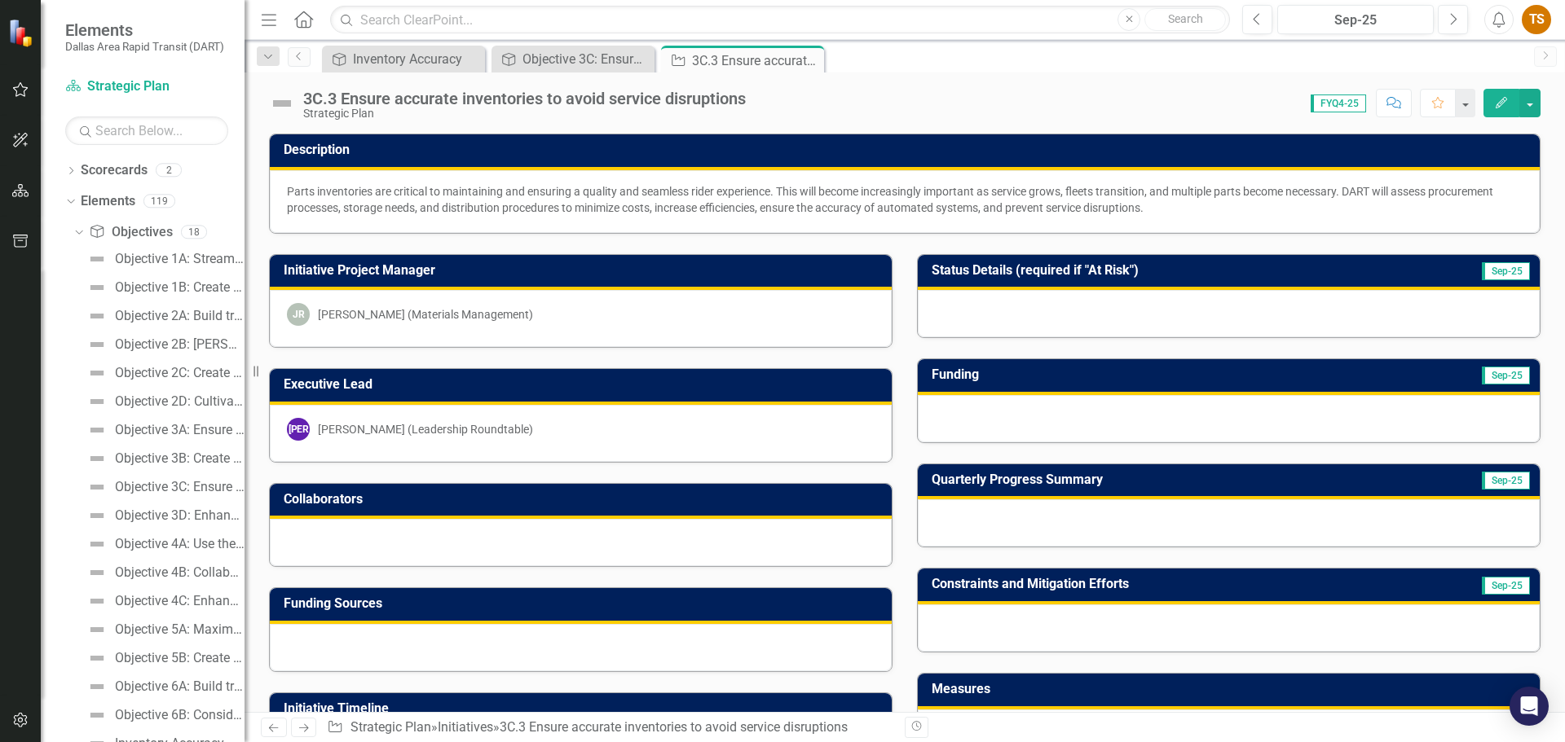
scroll to position [244, 0]
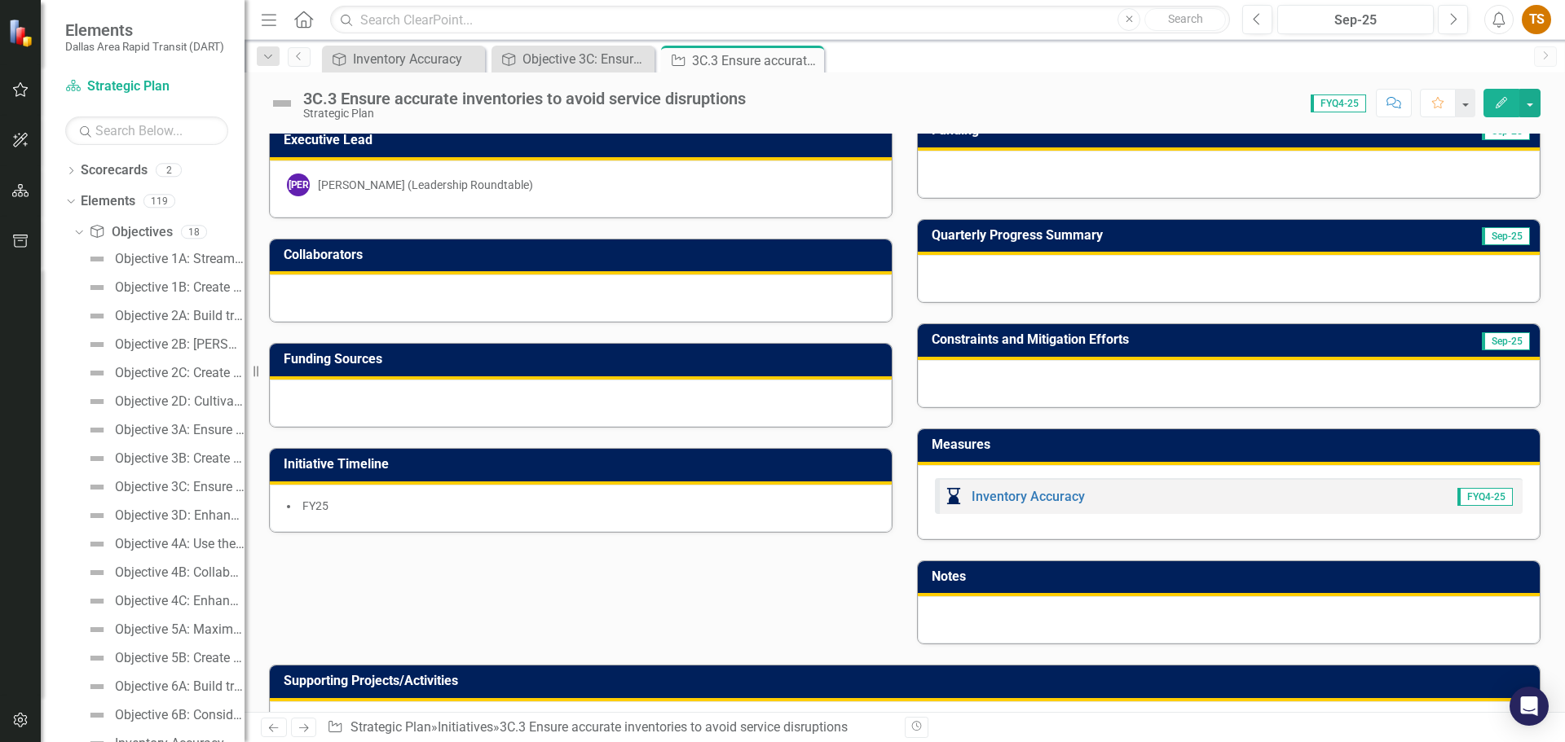
click at [394, 299] on div at bounding box center [581, 298] width 622 height 47
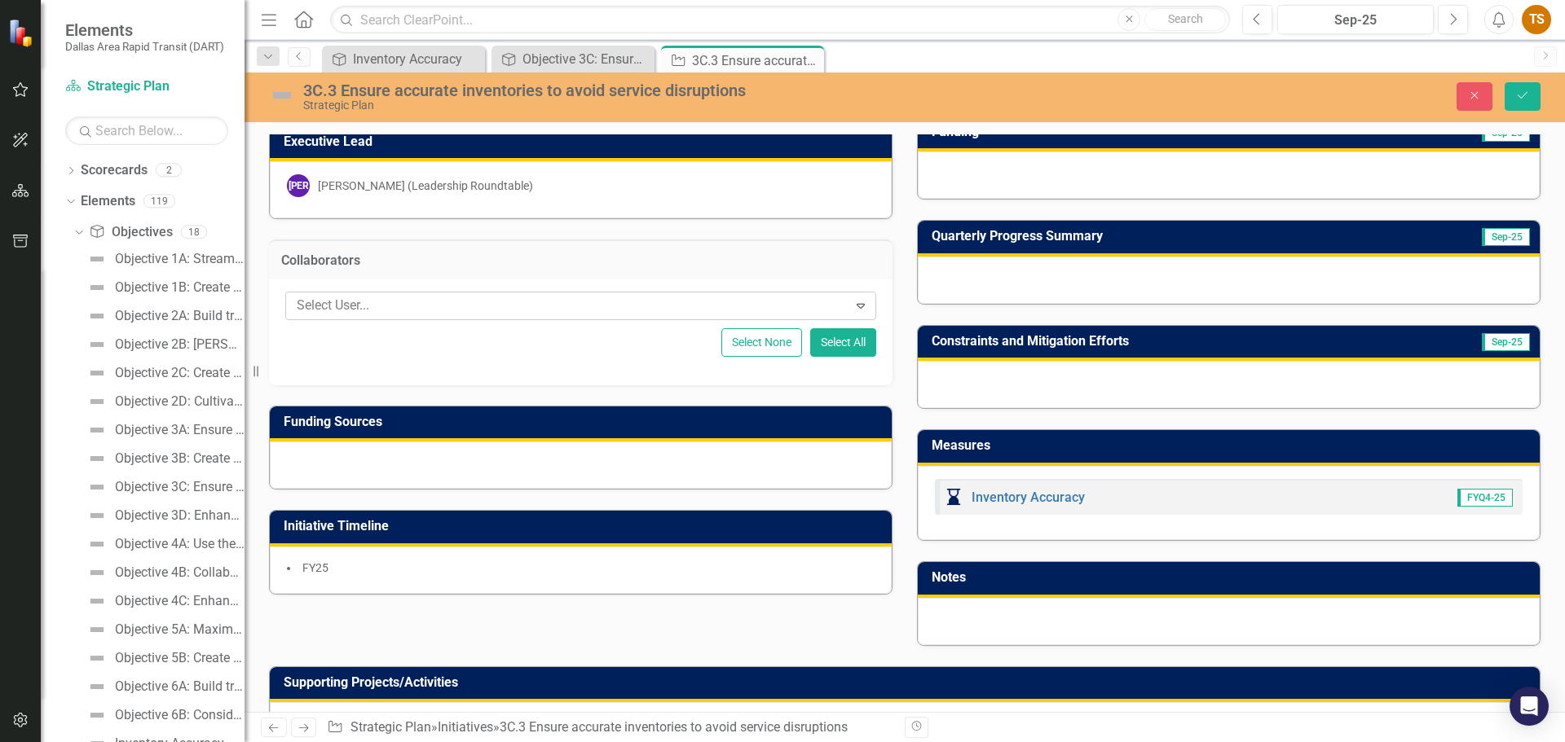
click at [497, 306] on div at bounding box center [568, 306] width 557 height 22
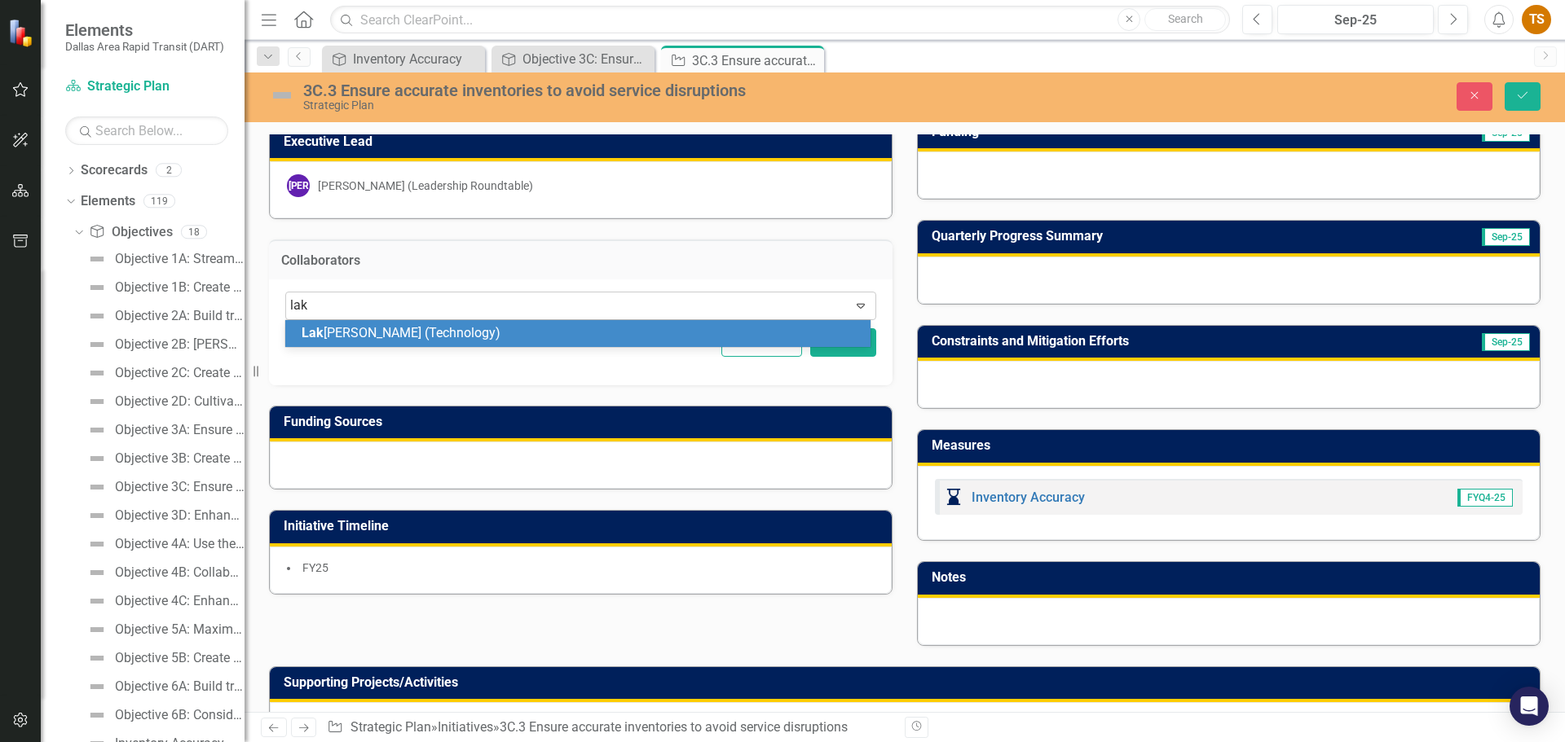
type input "laks"
click at [498, 336] on span "Laks hmi Viswanathan (Technology)" at bounding box center [406, 332] width 209 height 15
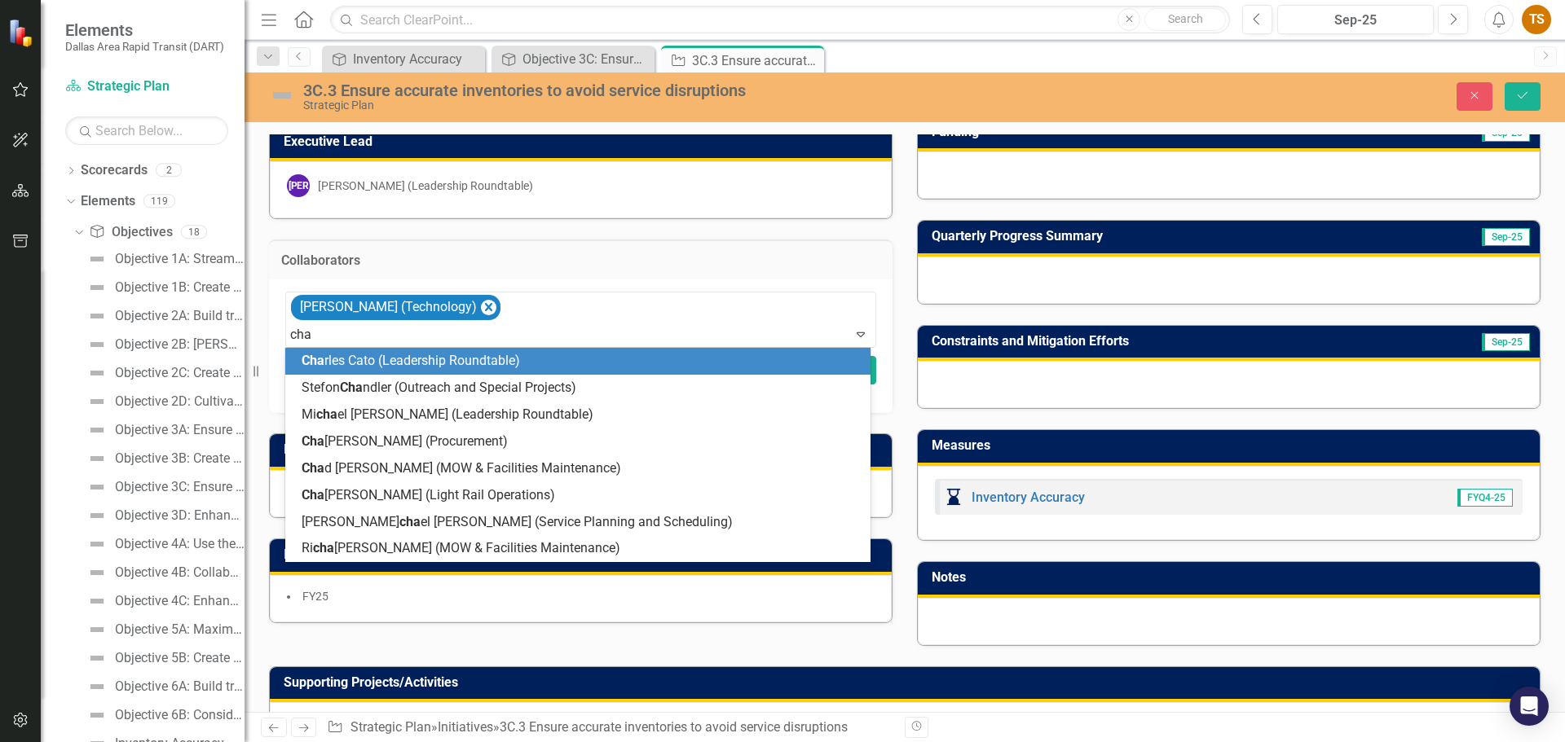
type input "[PERSON_NAME]"
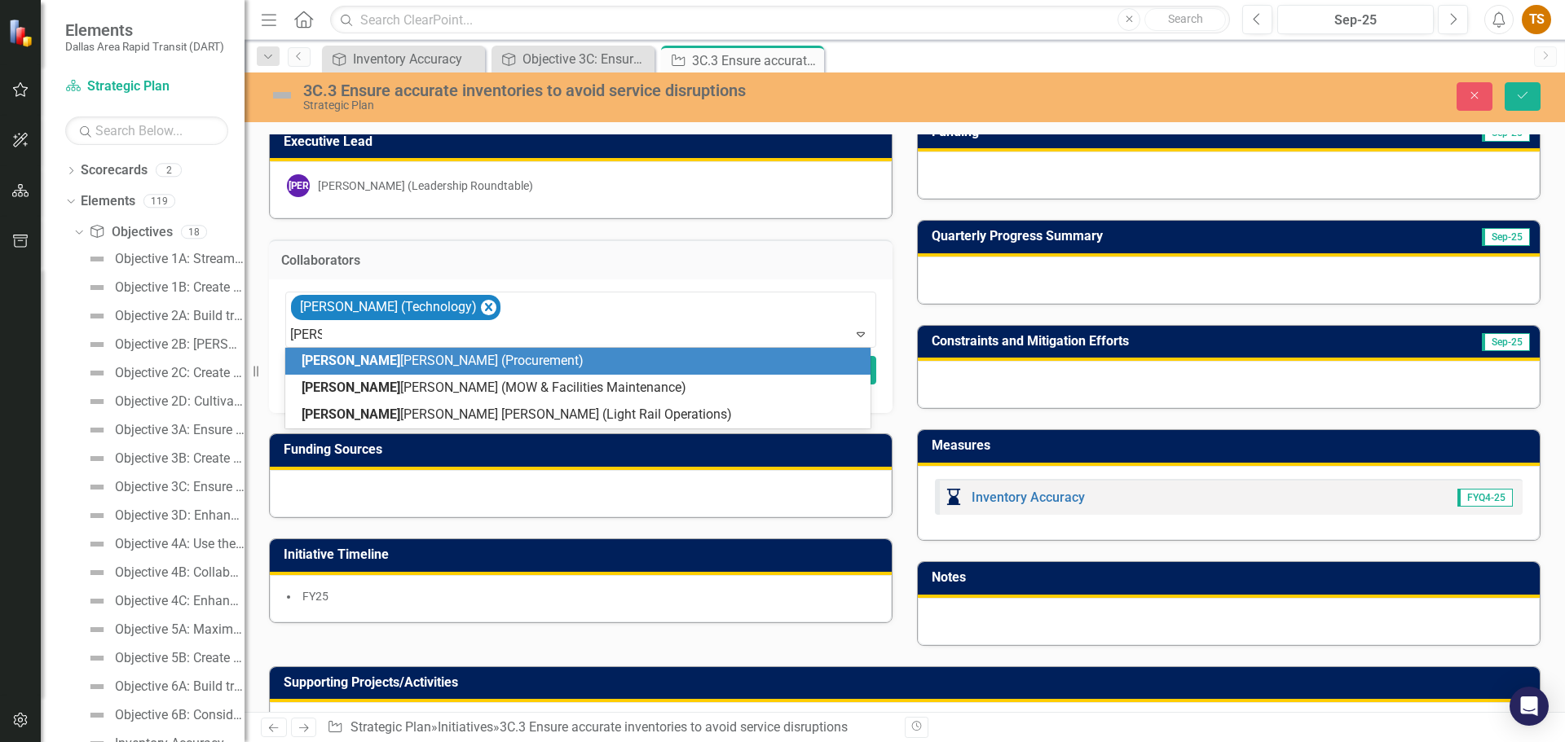
click at [391, 360] on span "[PERSON_NAME] (Procurement)" at bounding box center [443, 360] width 282 height 15
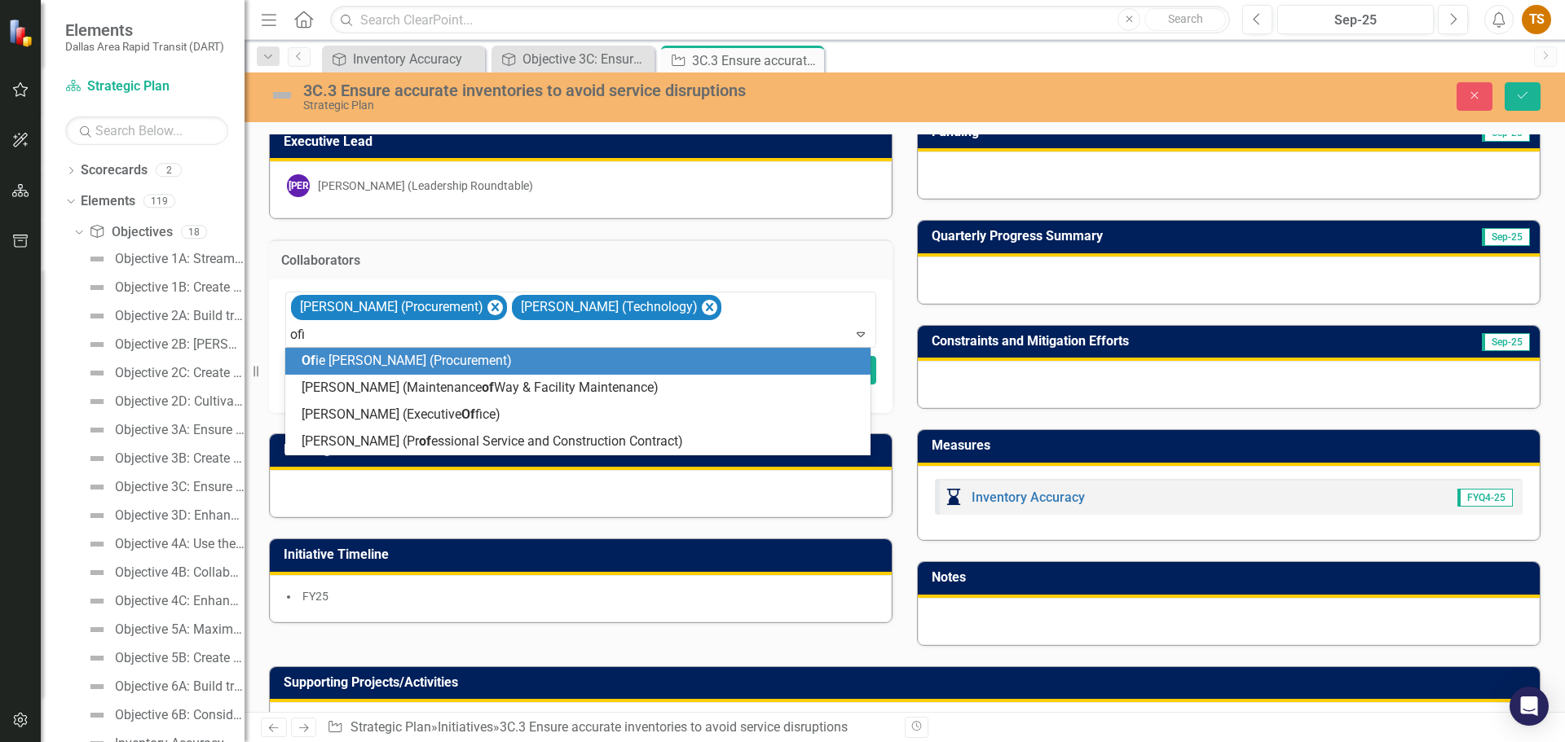
type input "ofie"
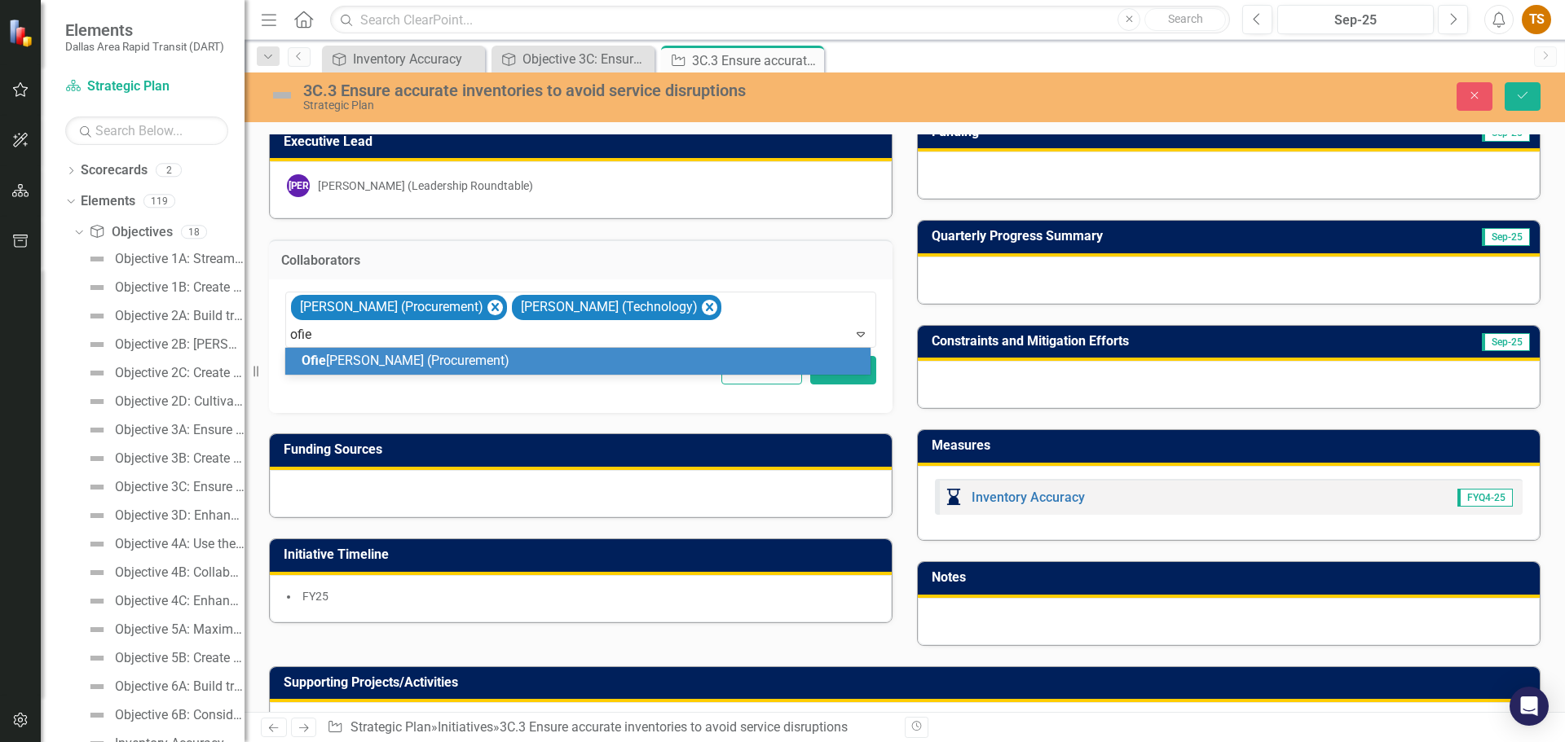
click at [394, 365] on span "[PERSON_NAME] (Procurement)" at bounding box center [406, 360] width 208 height 15
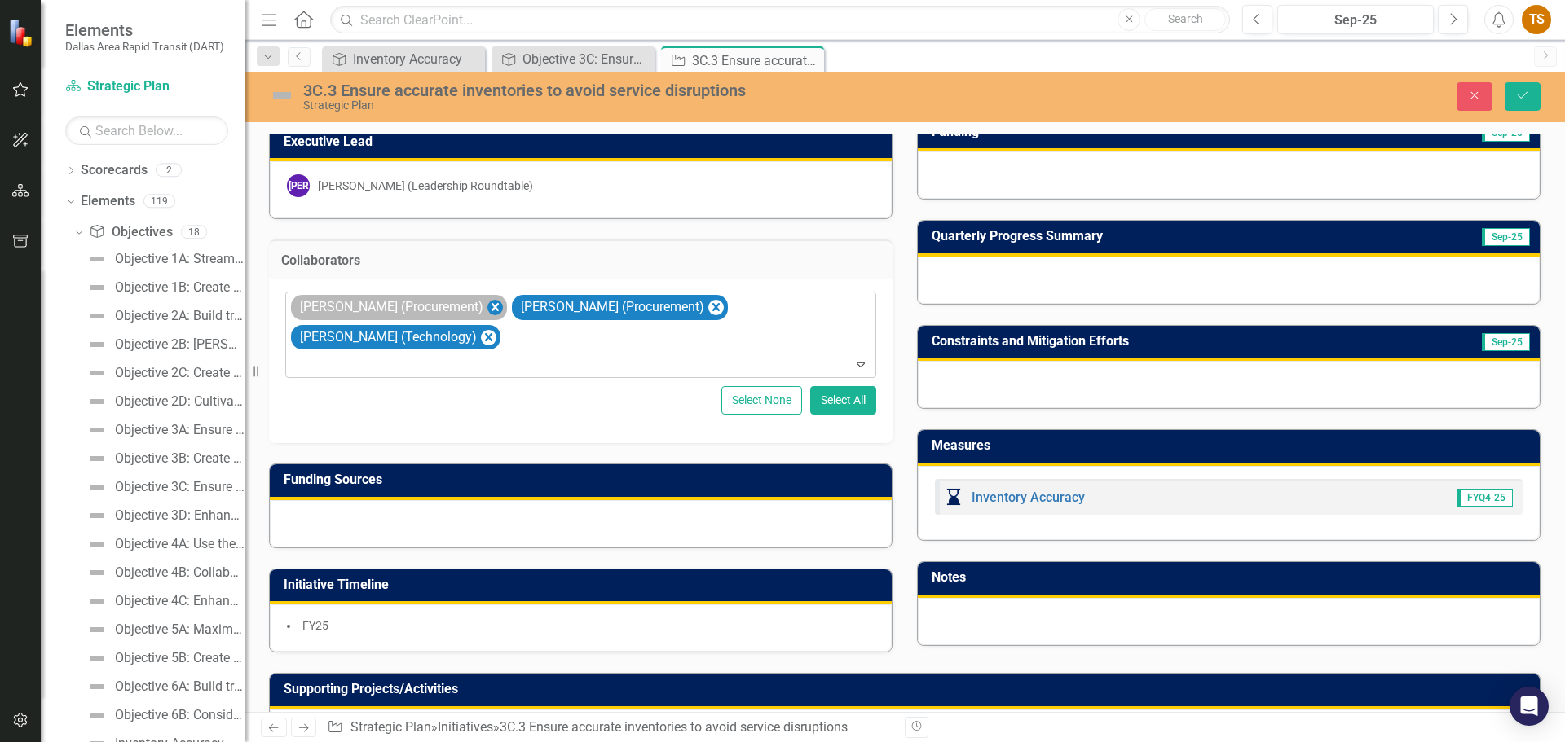
click at [487, 310] on icon "Remove Chad Doucet (Procurement)" at bounding box center [494, 307] width 15 height 20
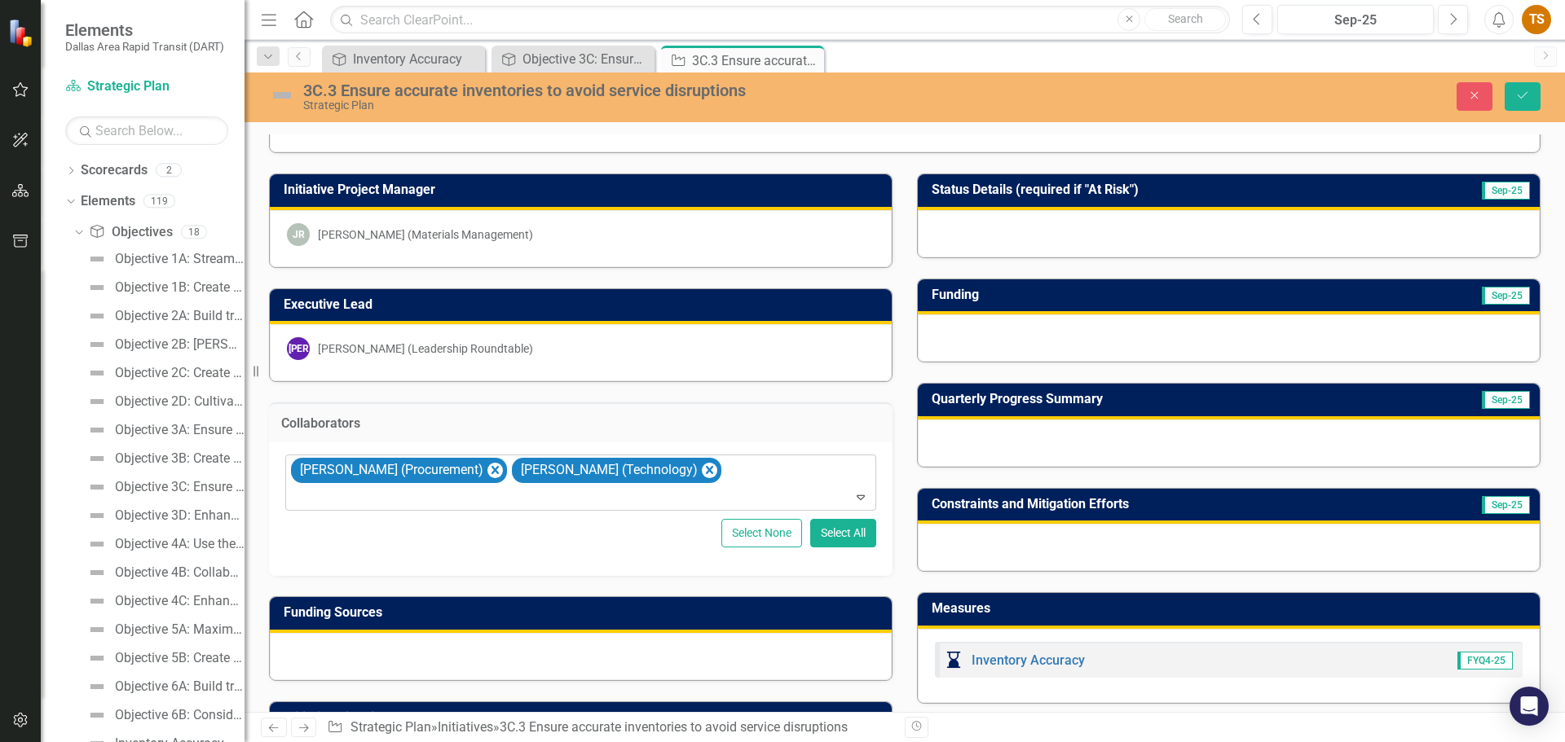
scroll to position [0, 0]
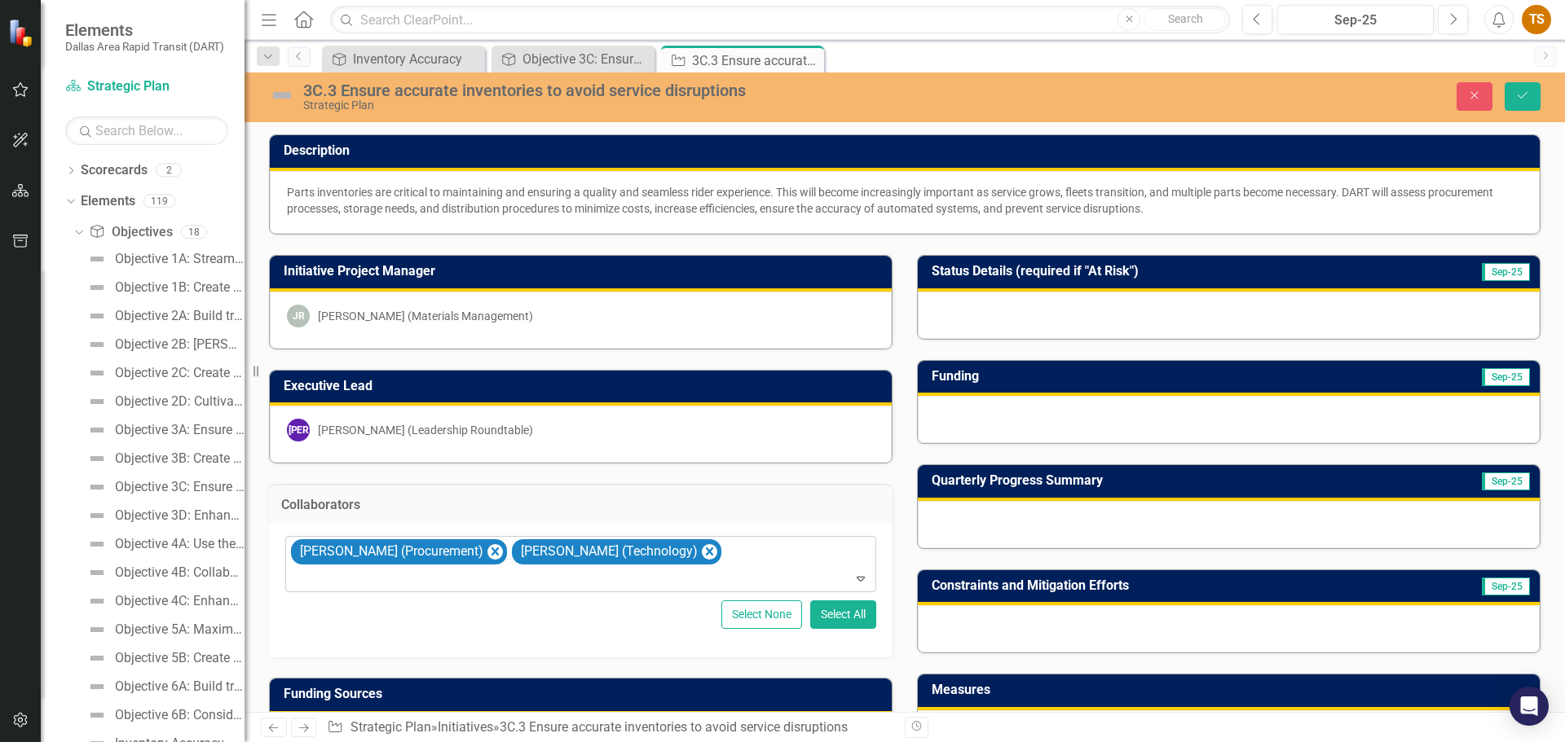
click at [445, 324] on div "JR [PERSON_NAME] (Materials Management)" at bounding box center [581, 316] width 588 height 23
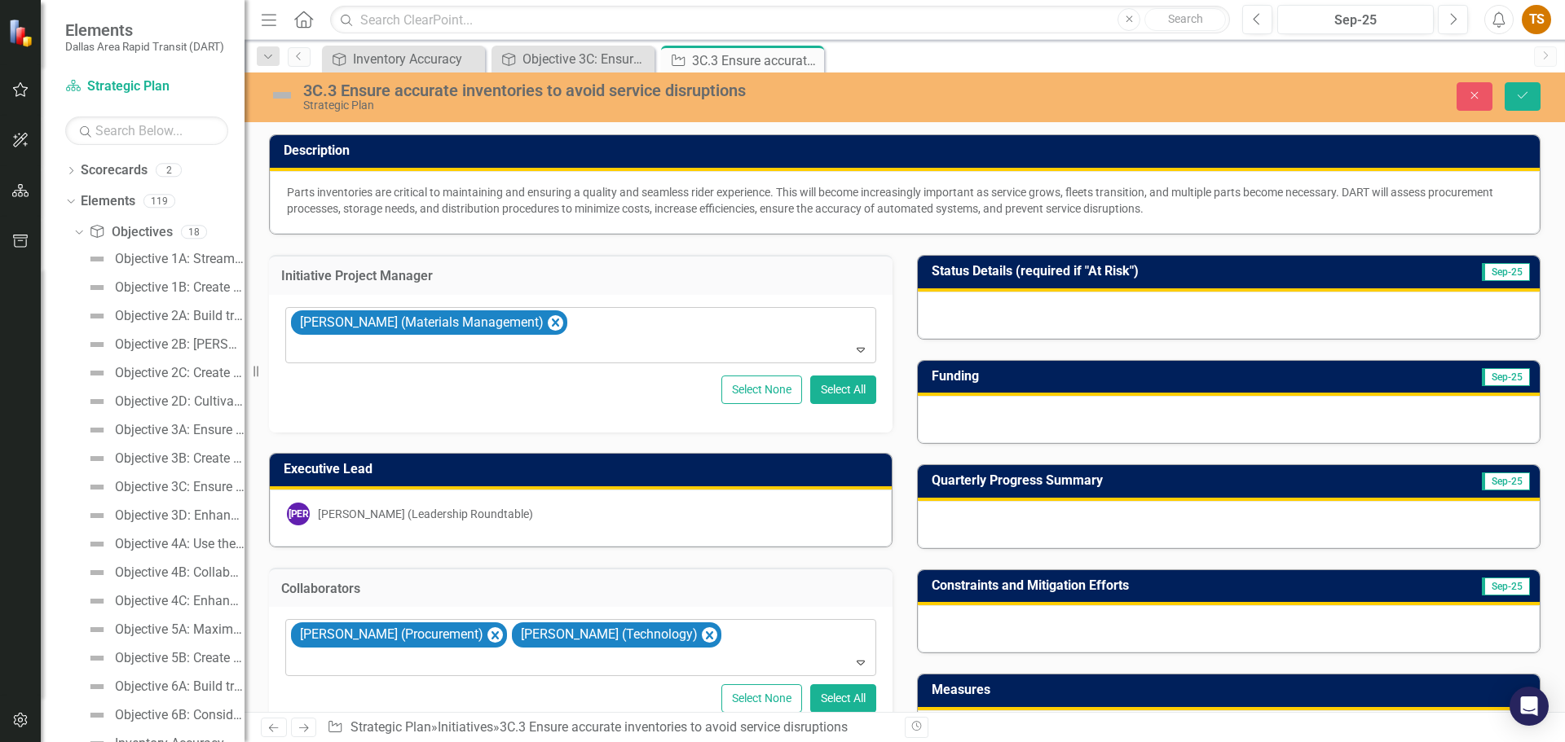
click at [442, 346] on div at bounding box center [582, 350] width 584 height 22
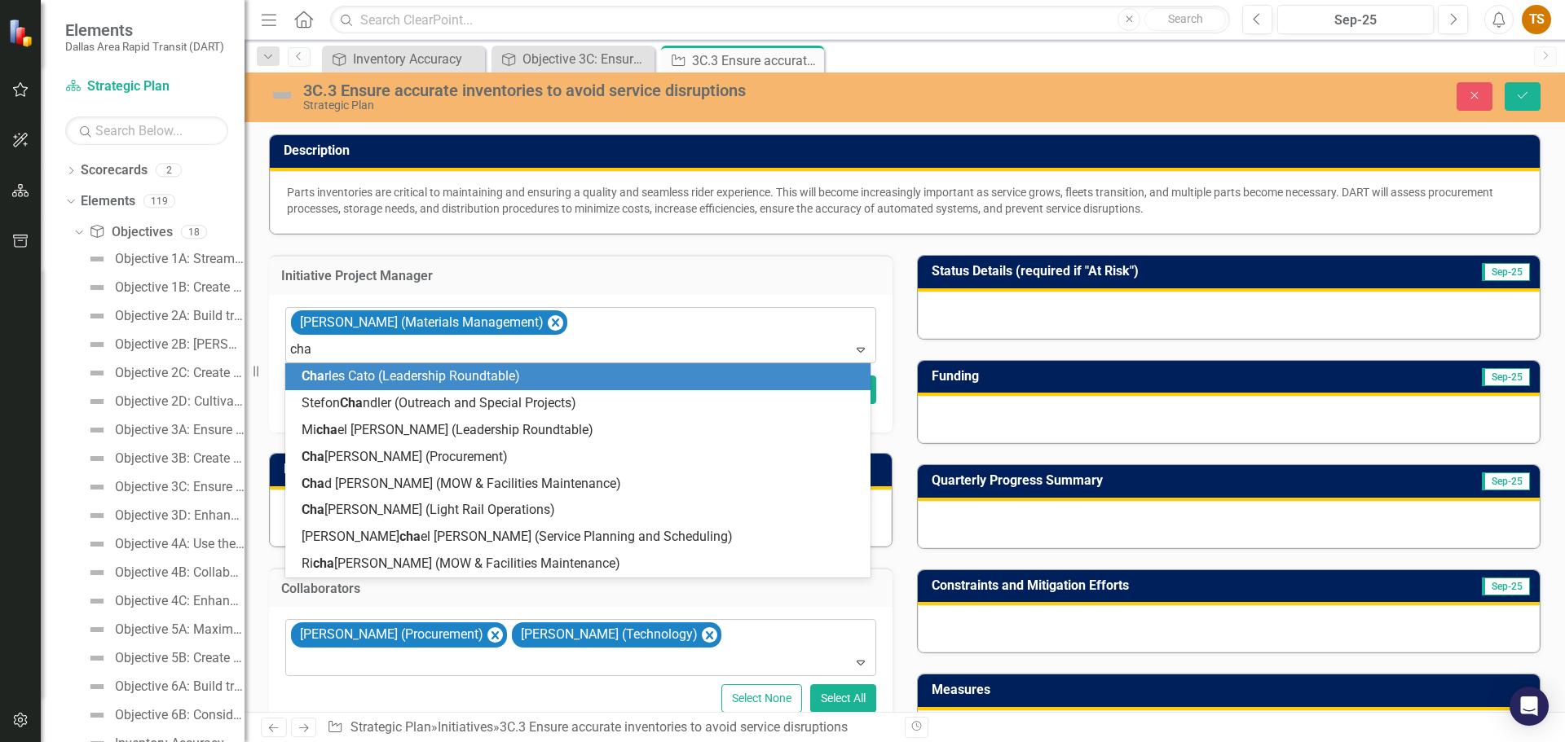
type input "[PERSON_NAME]"
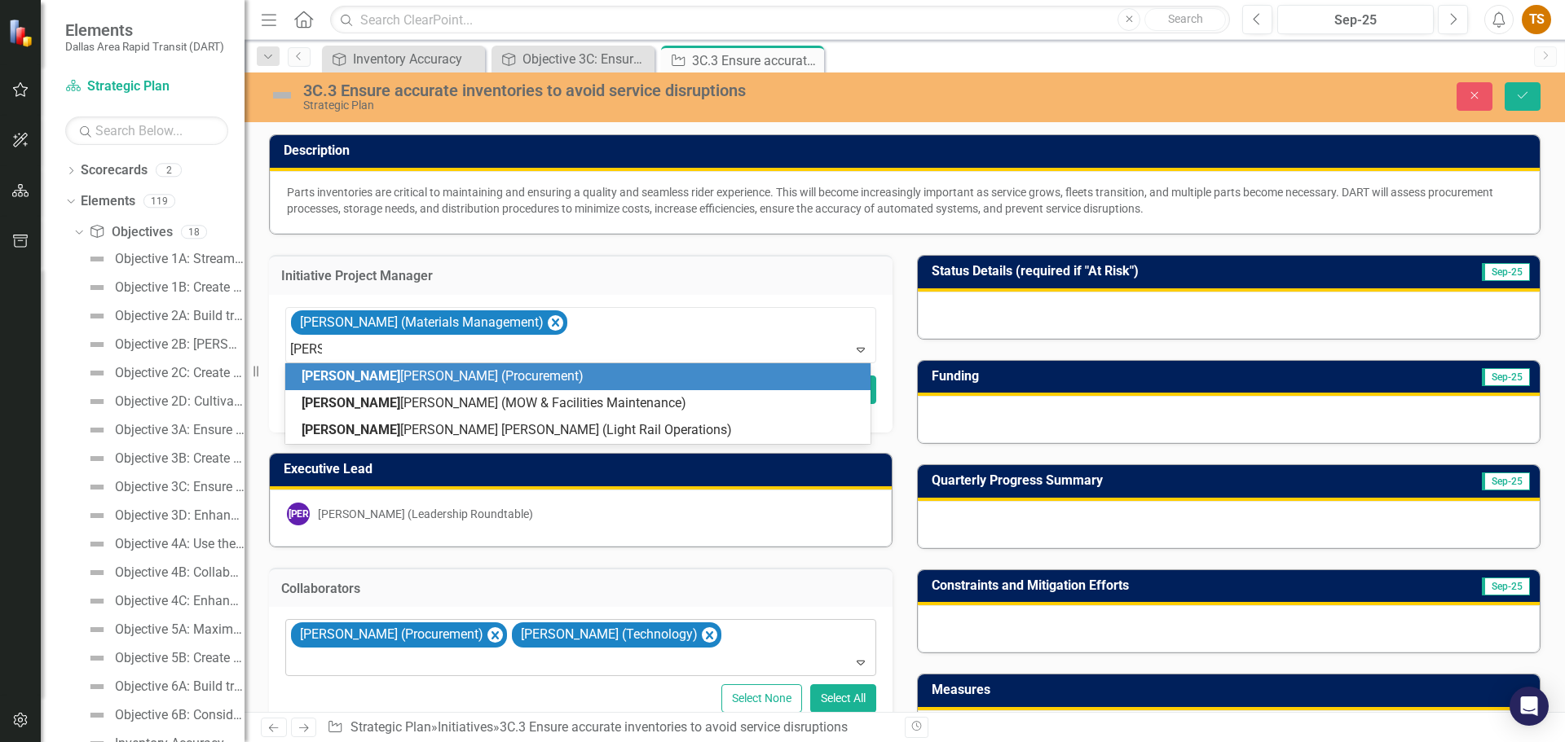
click at [424, 378] on span "[PERSON_NAME] (Procurement)" at bounding box center [443, 375] width 282 height 15
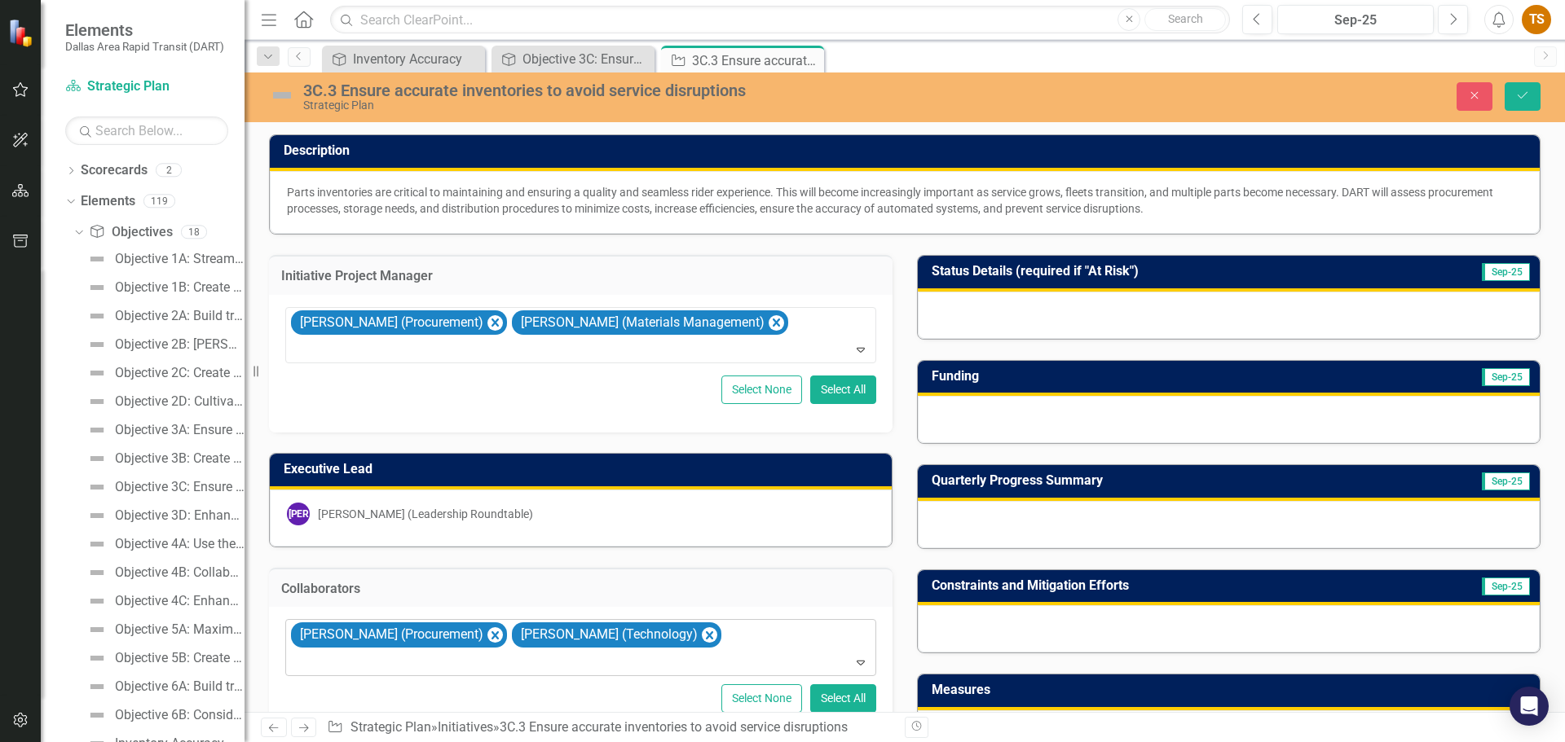
scroll to position [326, 0]
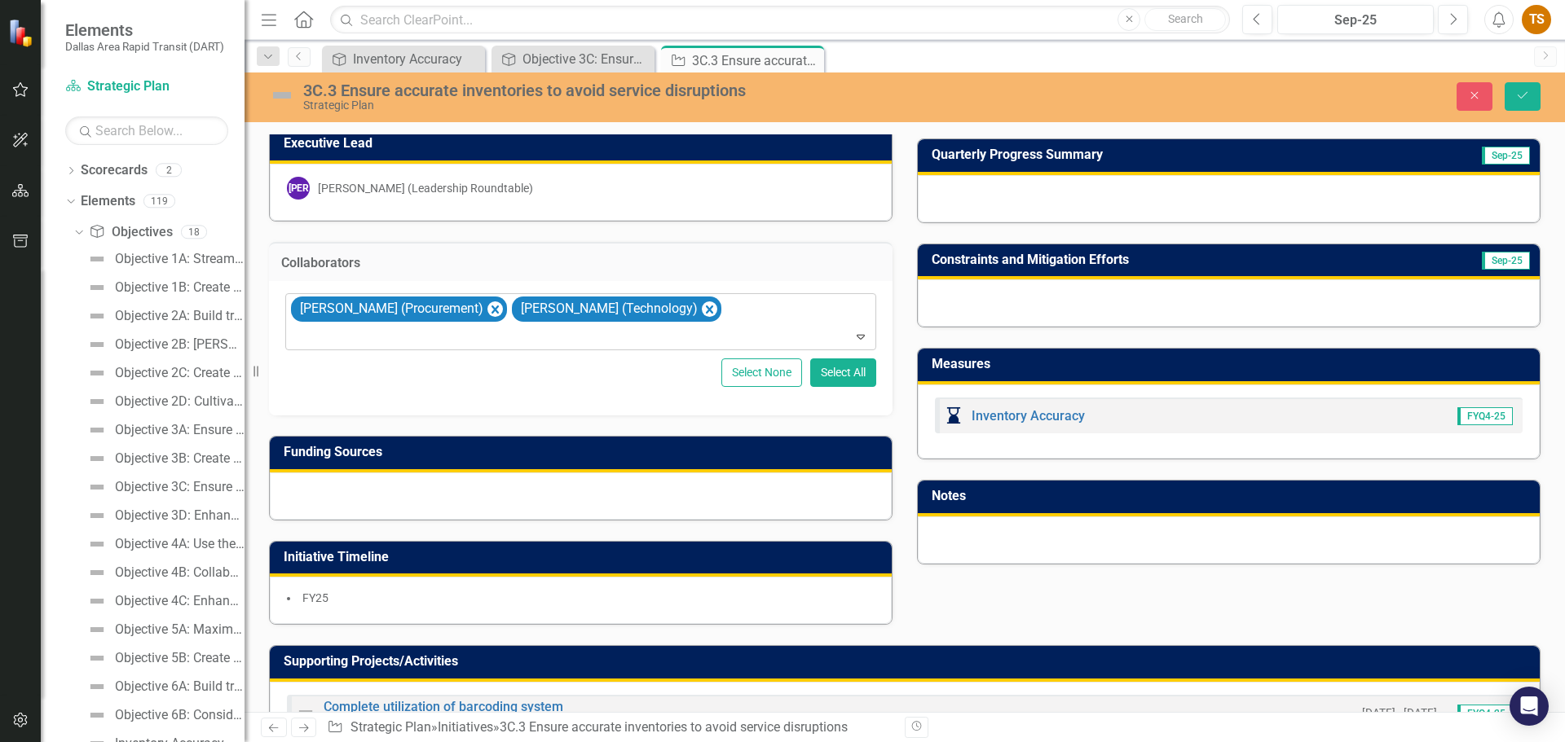
click at [531, 336] on div at bounding box center [582, 337] width 584 height 22
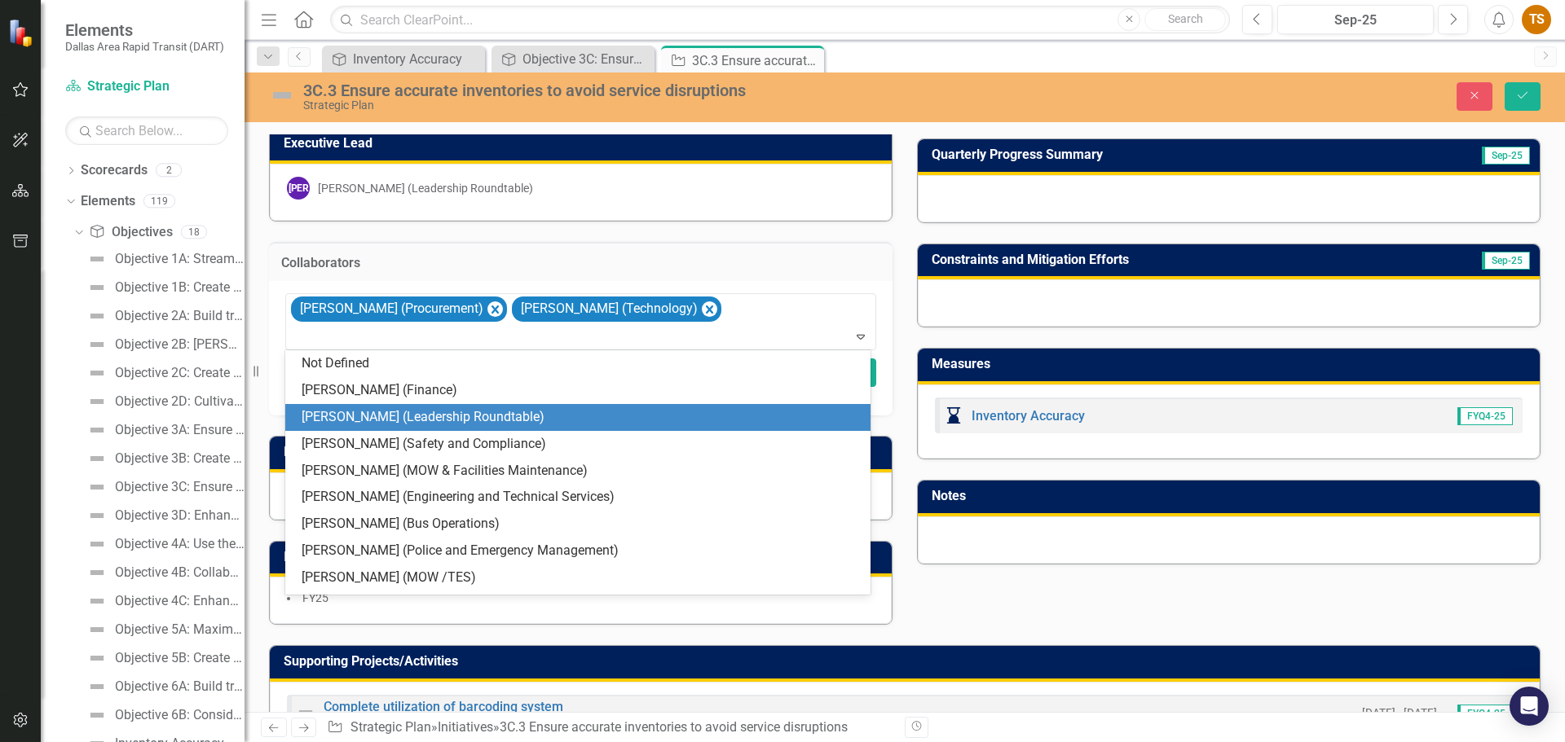
click at [843, 573] on div "Initiative Project Manager [PERSON_NAME] (Procurement) [PERSON_NAME] (Materials…" at bounding box center [905, 267] width 1296 height 716
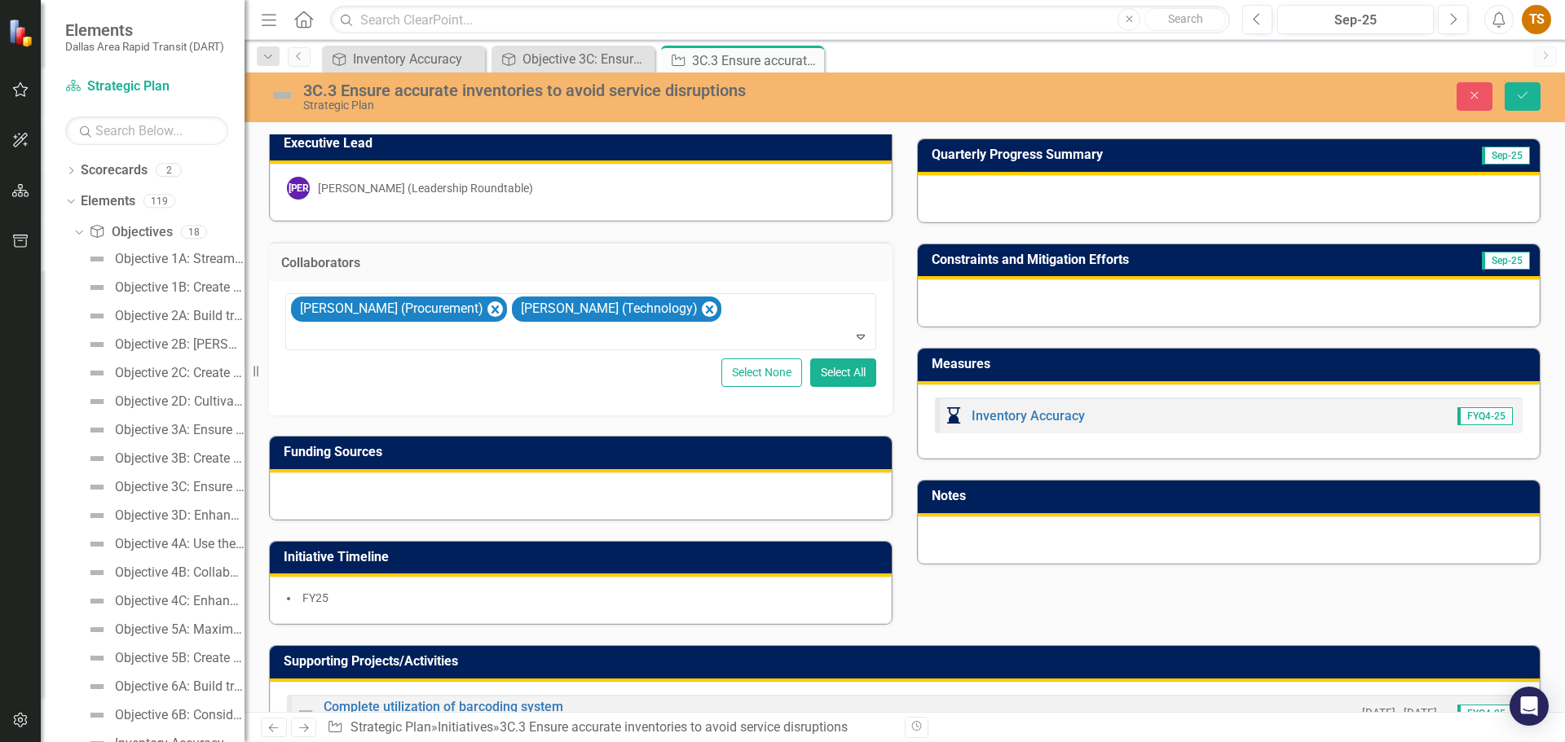
scroll to position [489, 0]
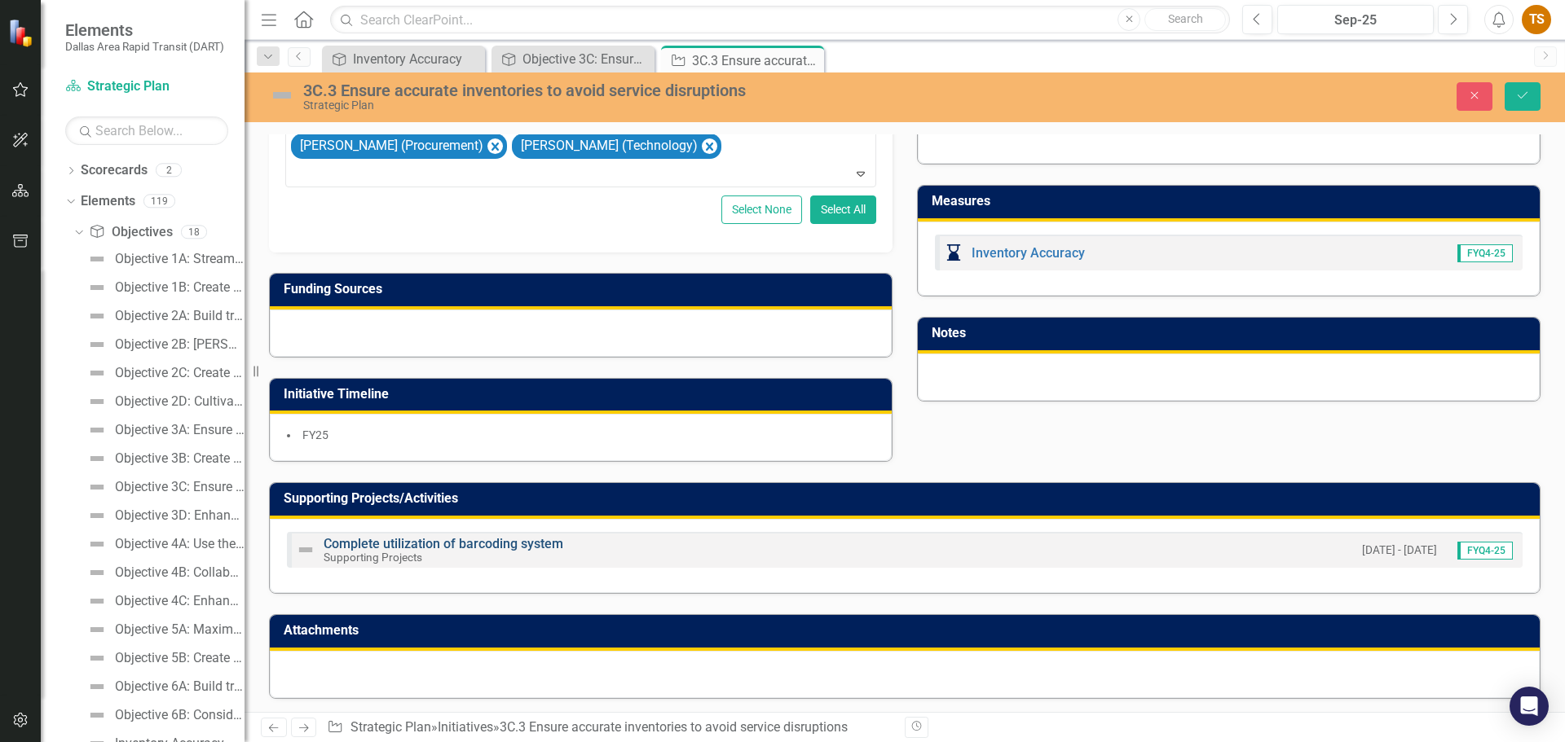
click at [414, 544] on link "Complete utilization of barcoding system" at bounding box center [444, 543] width 240 height 15
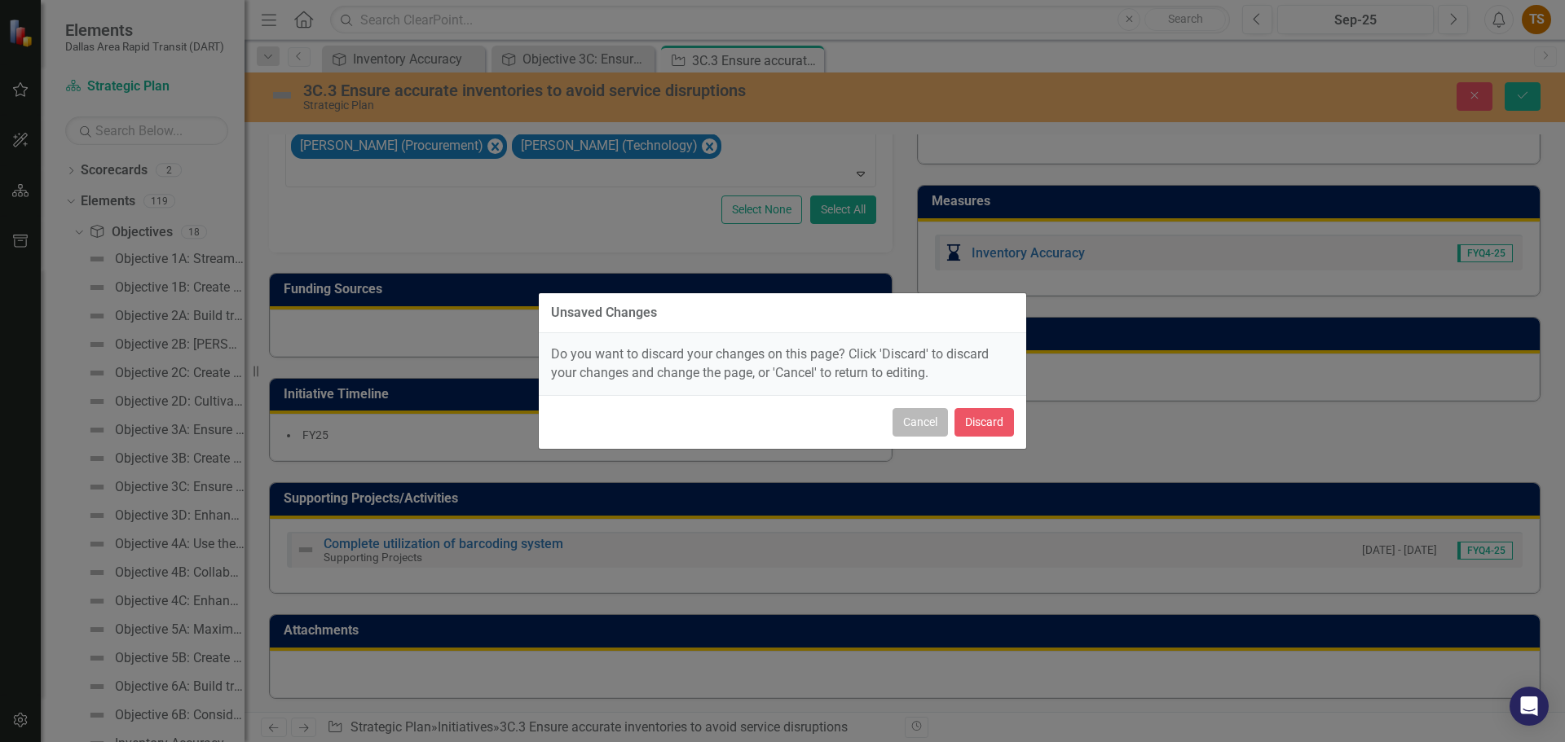
click at [843, 419] on button "Cancel" at bounding box center [919, 422] width 55 height 29
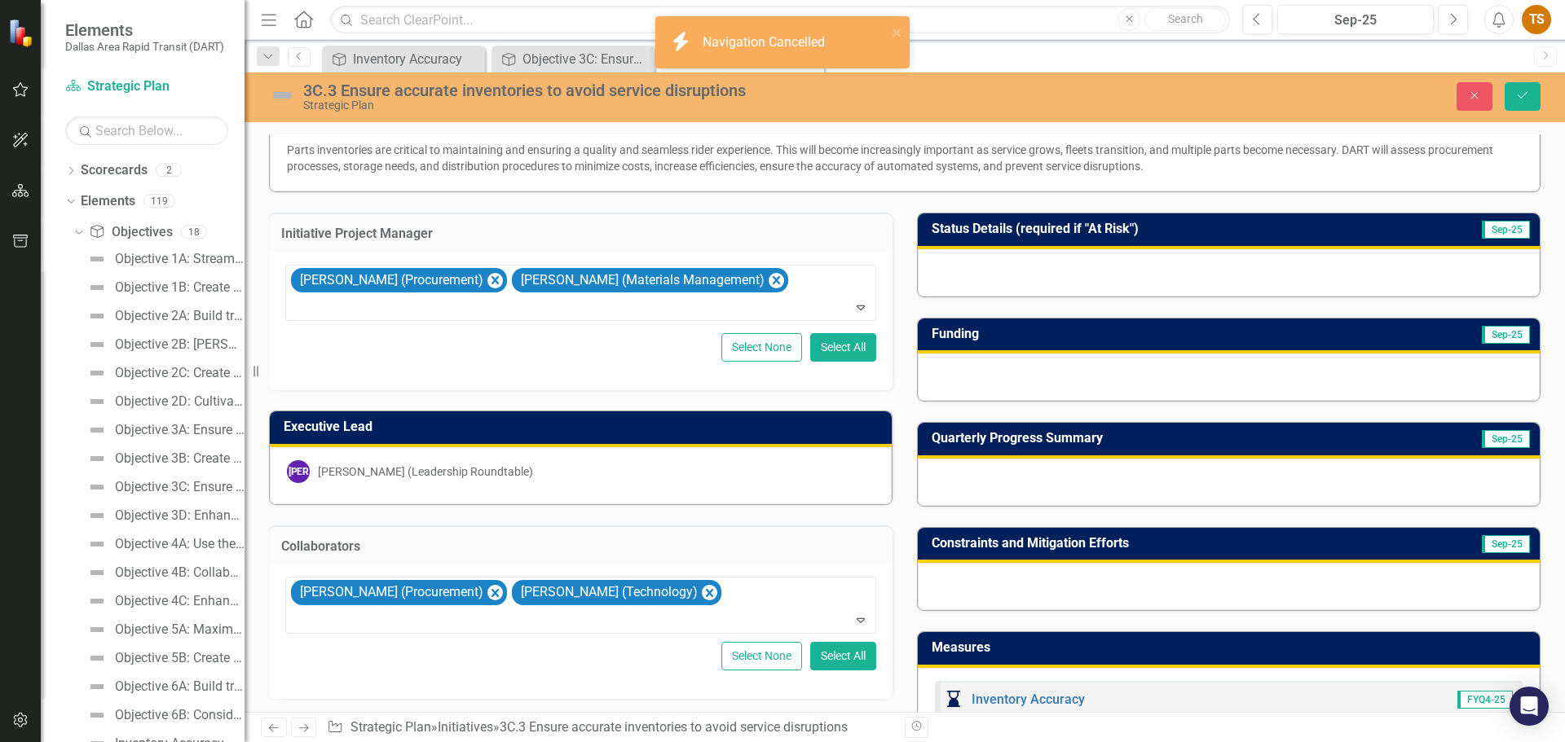
scroll to position [0, 0]
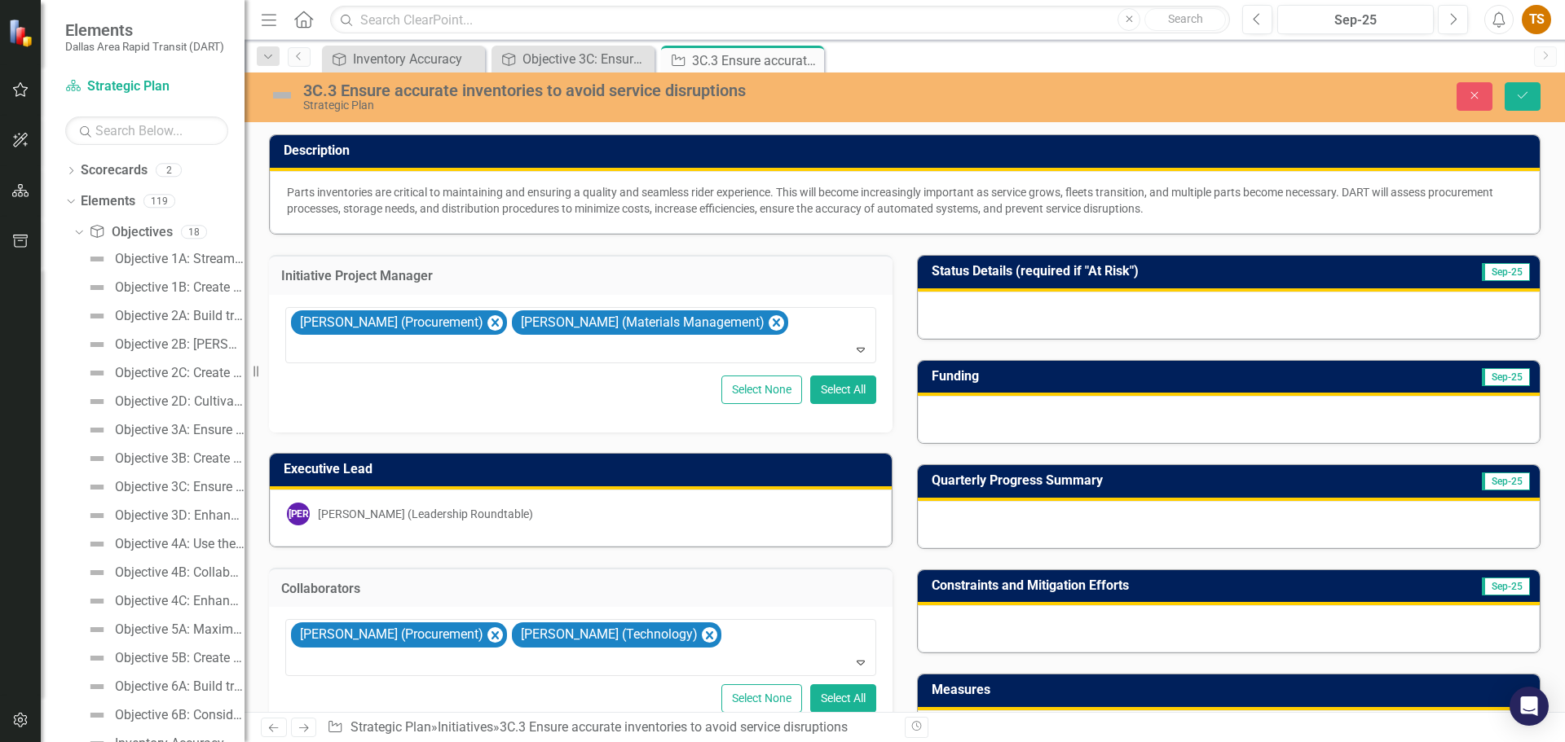
click at [843, 303] on div at bounding box center [1229, 315] width 622 height 47
click at [843, 302] on div at bounding box center [1229, 315] width 622 height 47
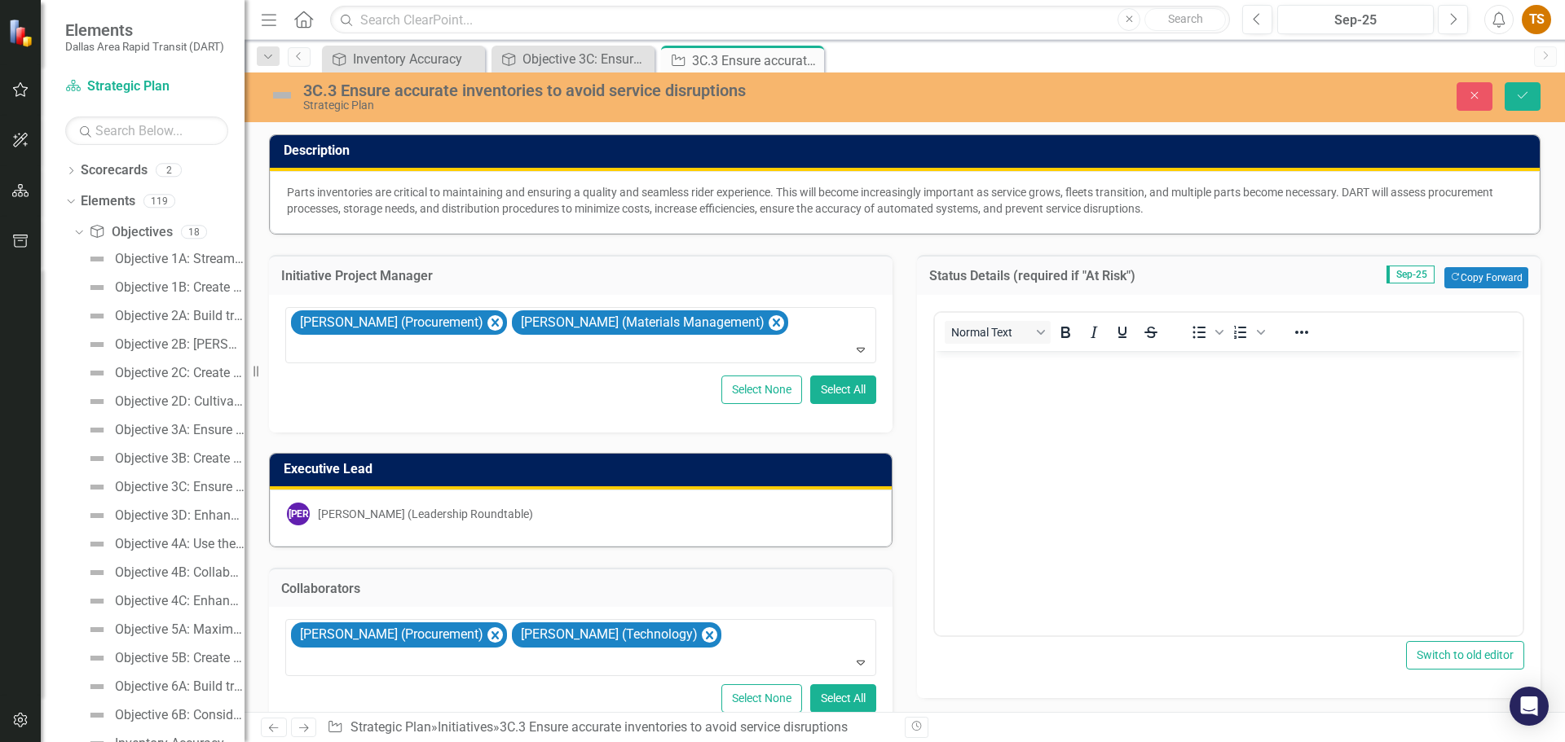
click at [843, 392] on body "Rich Text Area. Press ALT-0 for help." at bounding box center [1229, 473] width 588 height 244
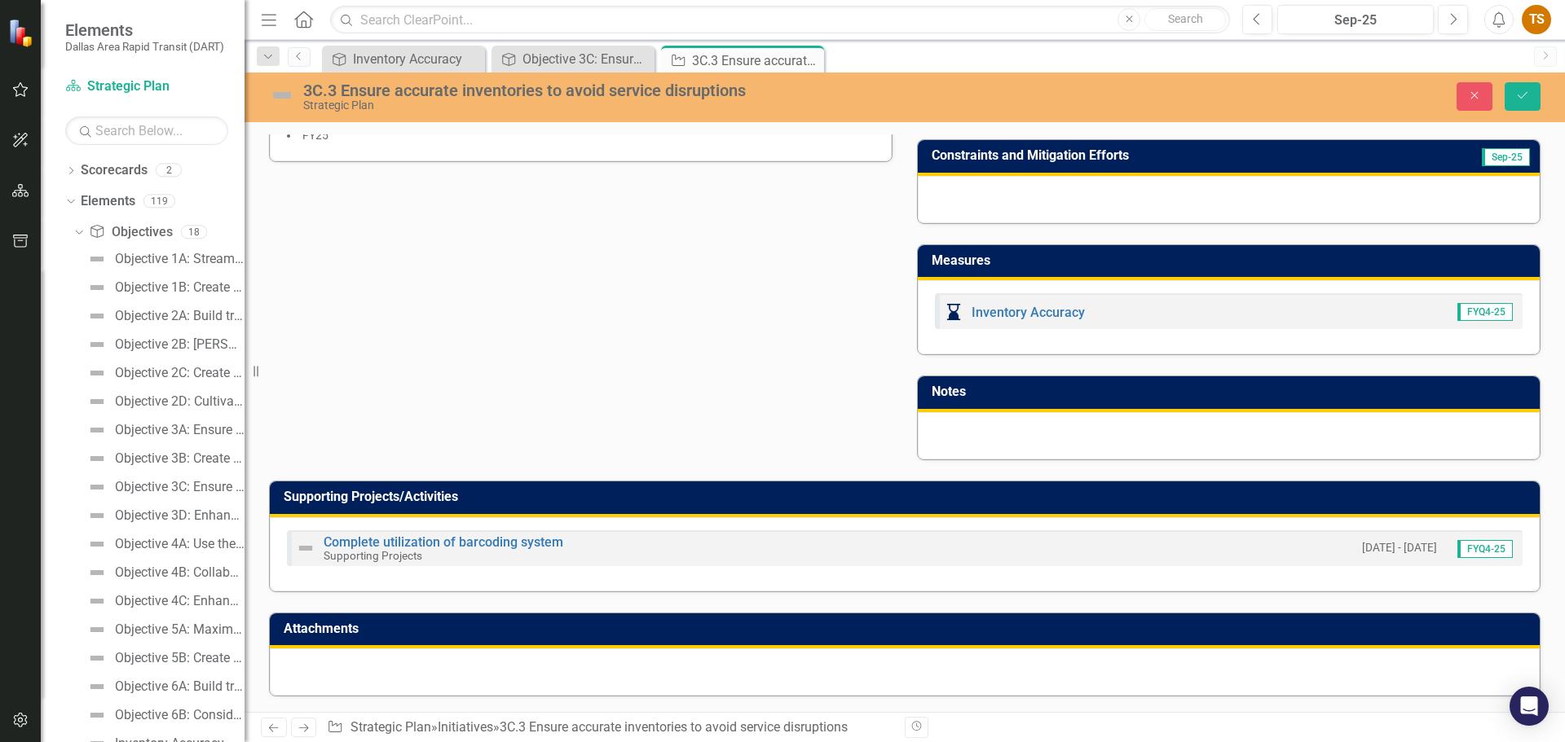
scroll to position [790, 0]
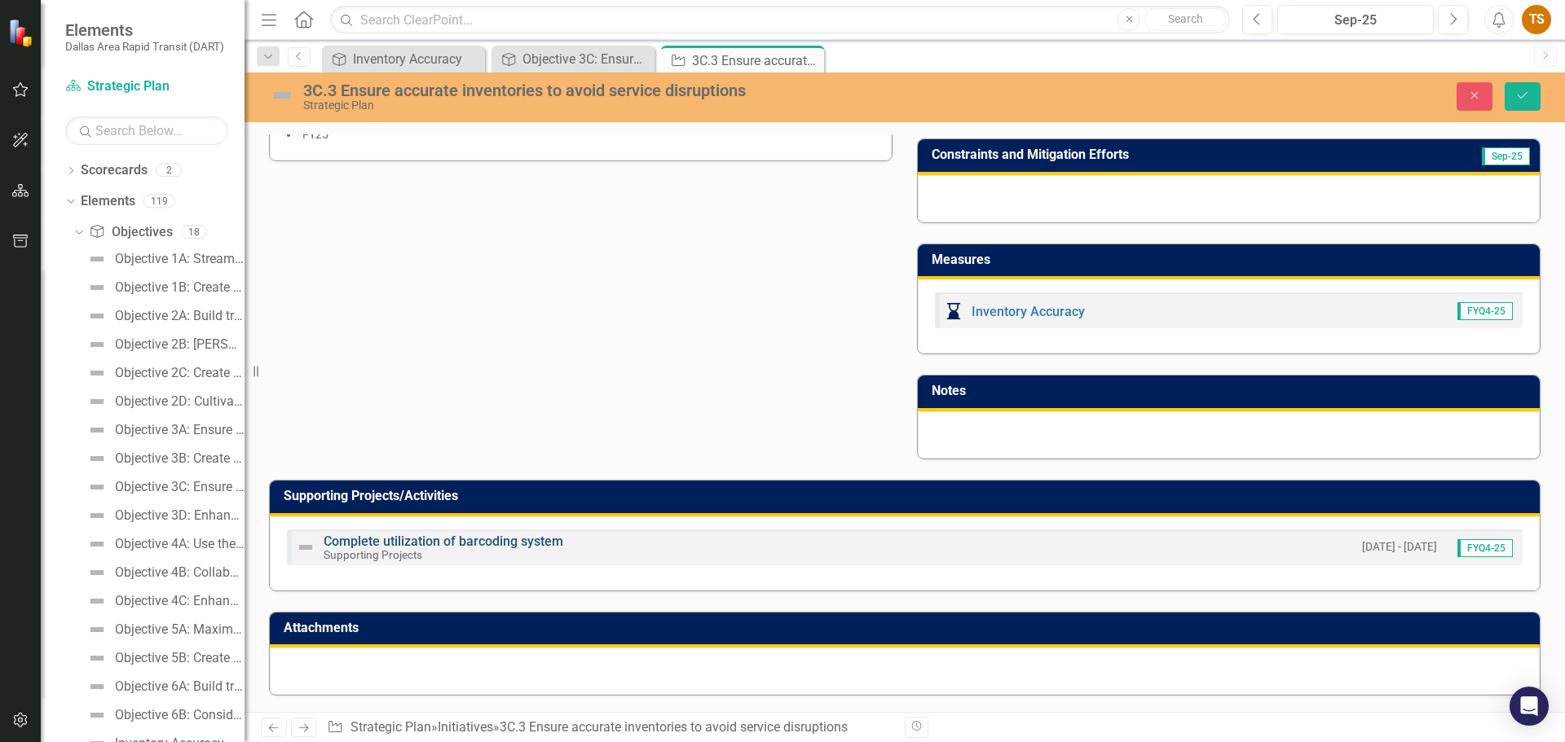
click at [480, 540] on link "Complete utilization of barcoding system" at bounding box center [444, 541] width 240 height 15
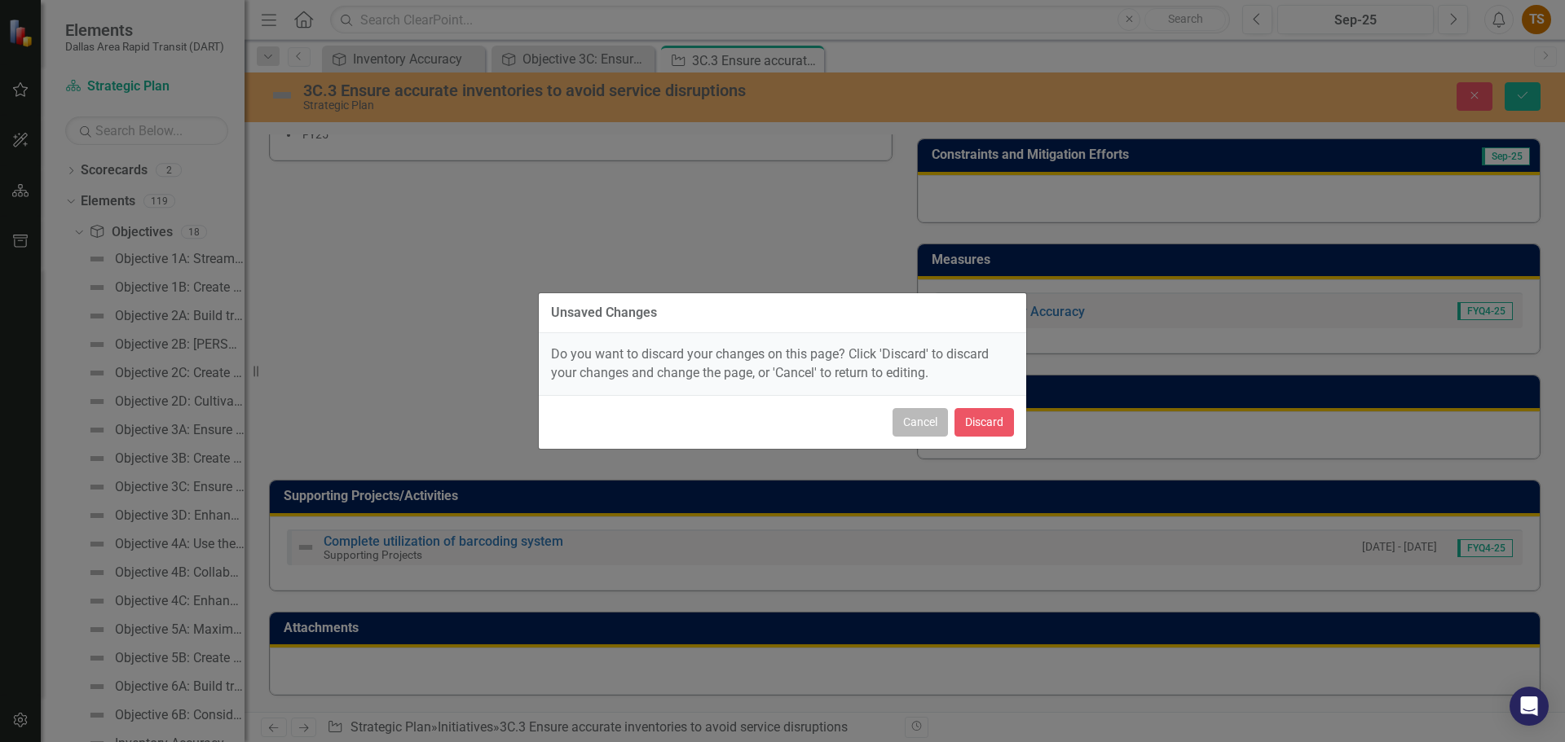
click at [843, 425] on button "Cancel" at bounding box center [919, 422] width 55 height 29
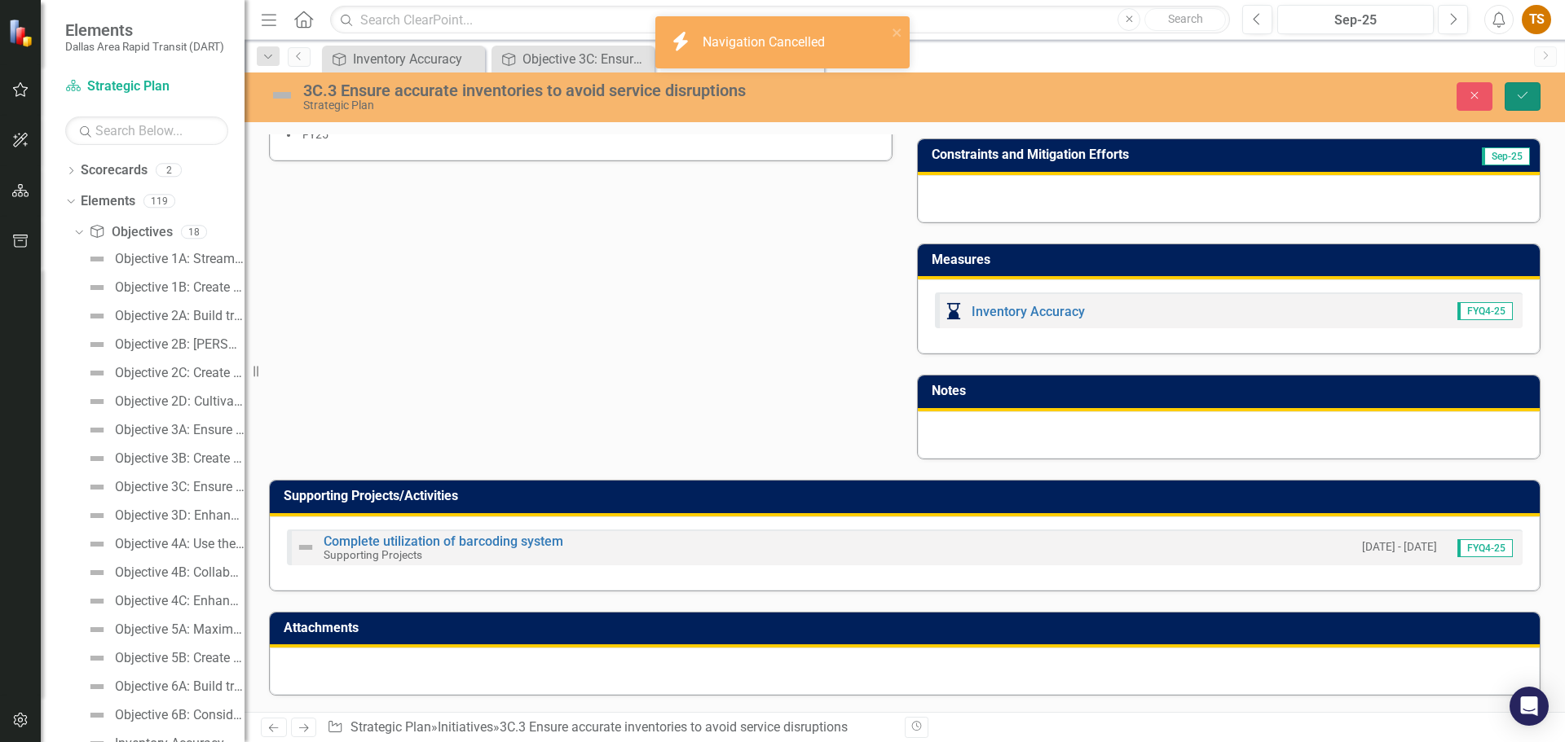
click at [843, 99] on button "Save" at bounding box center [1522, 96] width 36 height 29
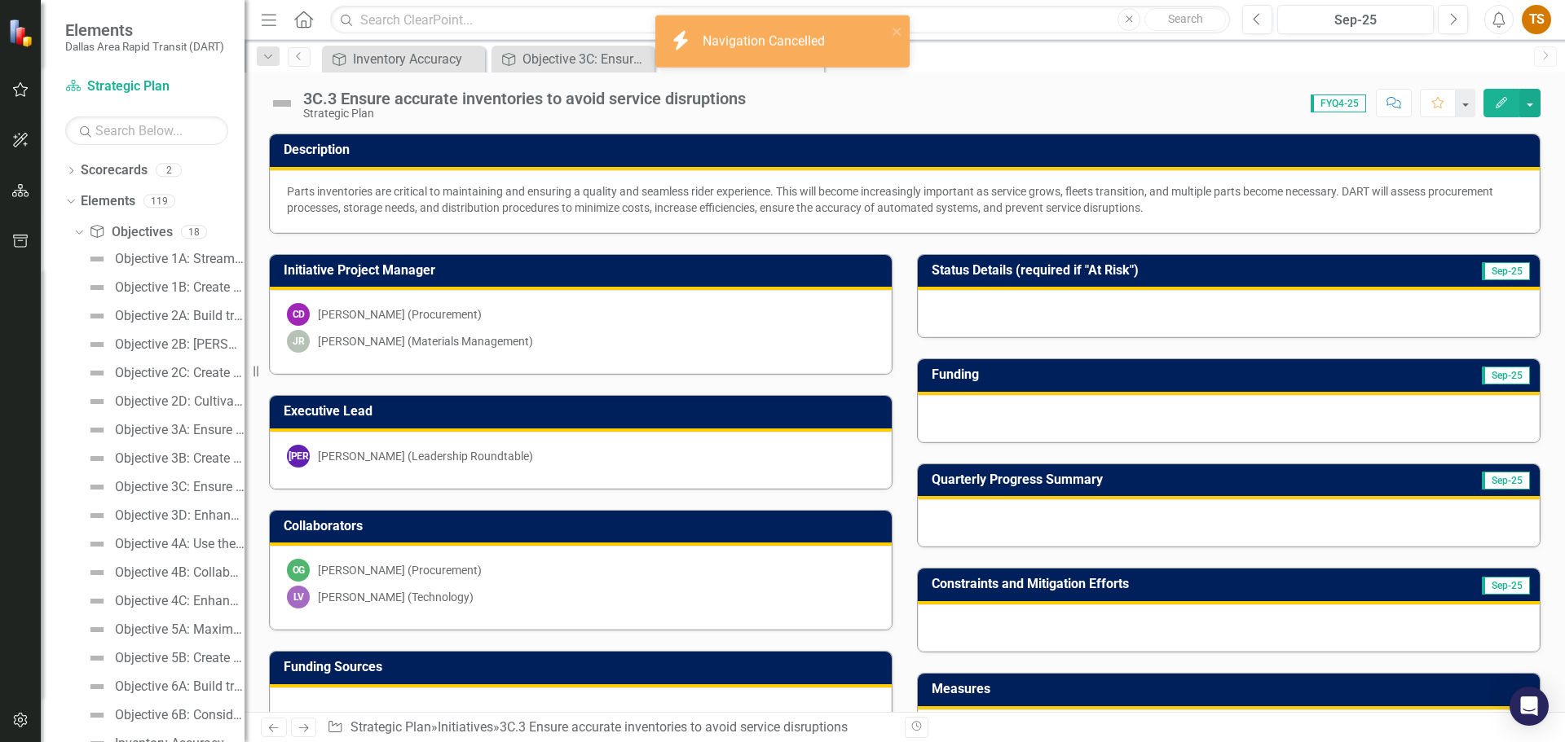
scroll to position [407, 0]
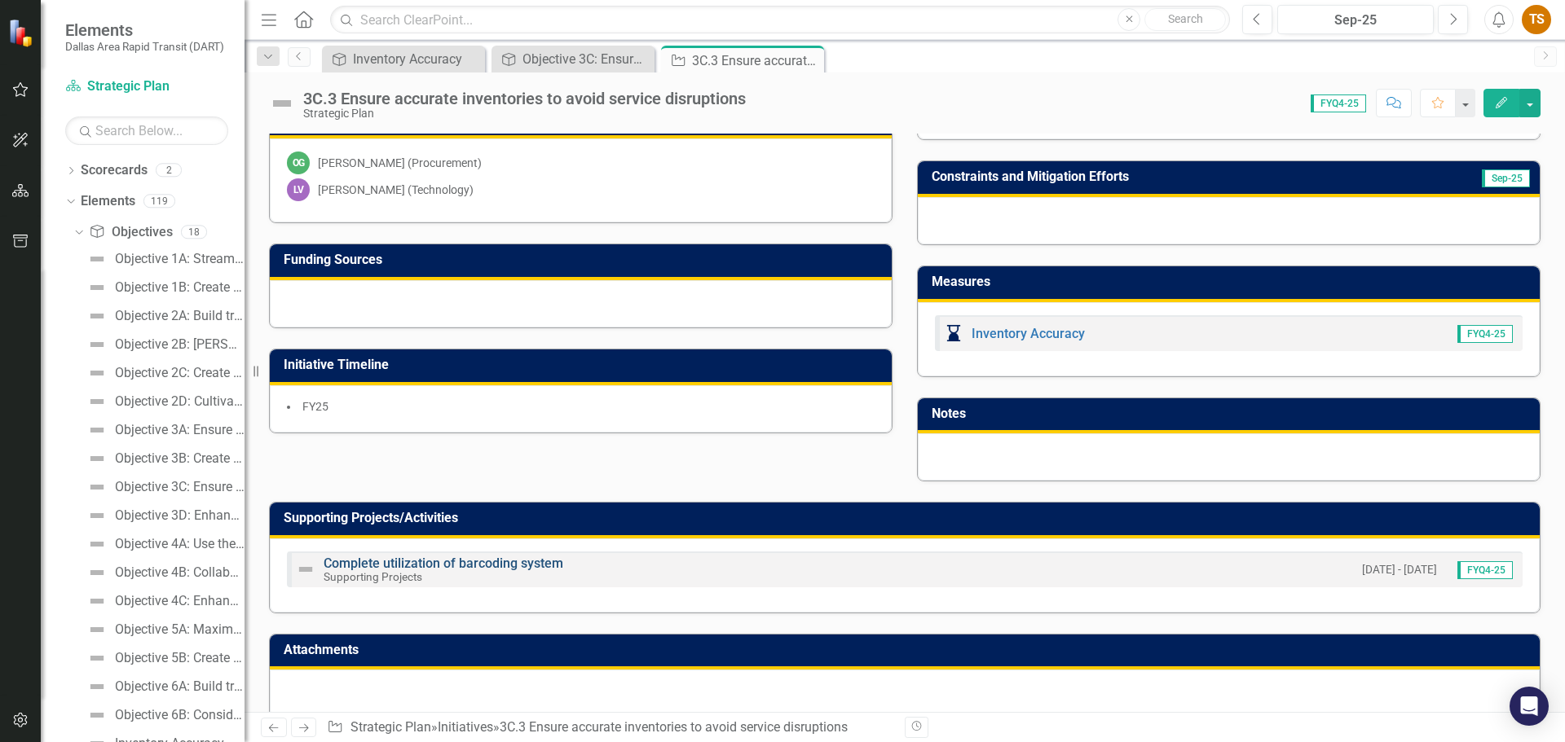
click at [481, 561] on link "Complete utilization of barcoding system" at bounding box center [444, 563] width 240 height 15
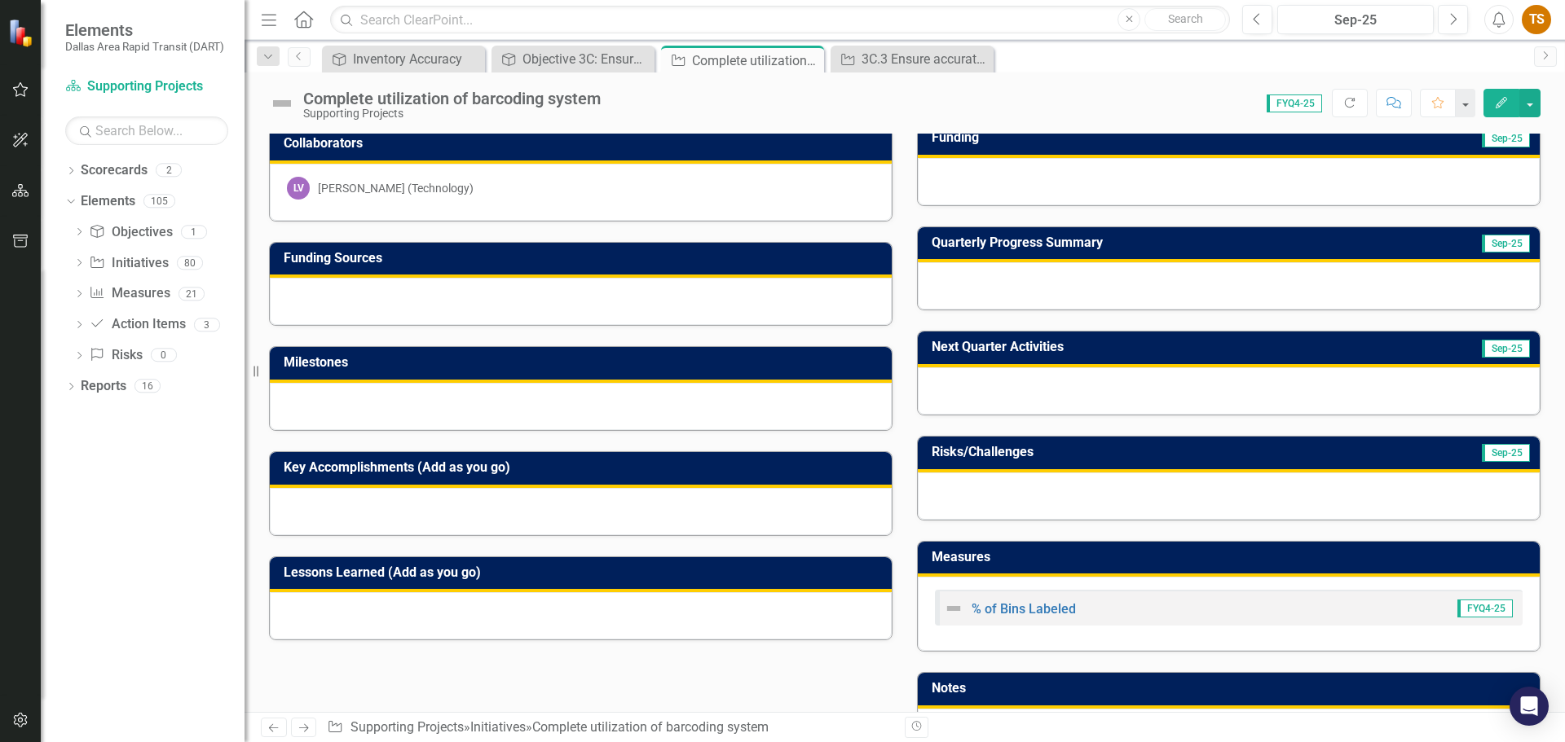
scroll to position [326, 0]
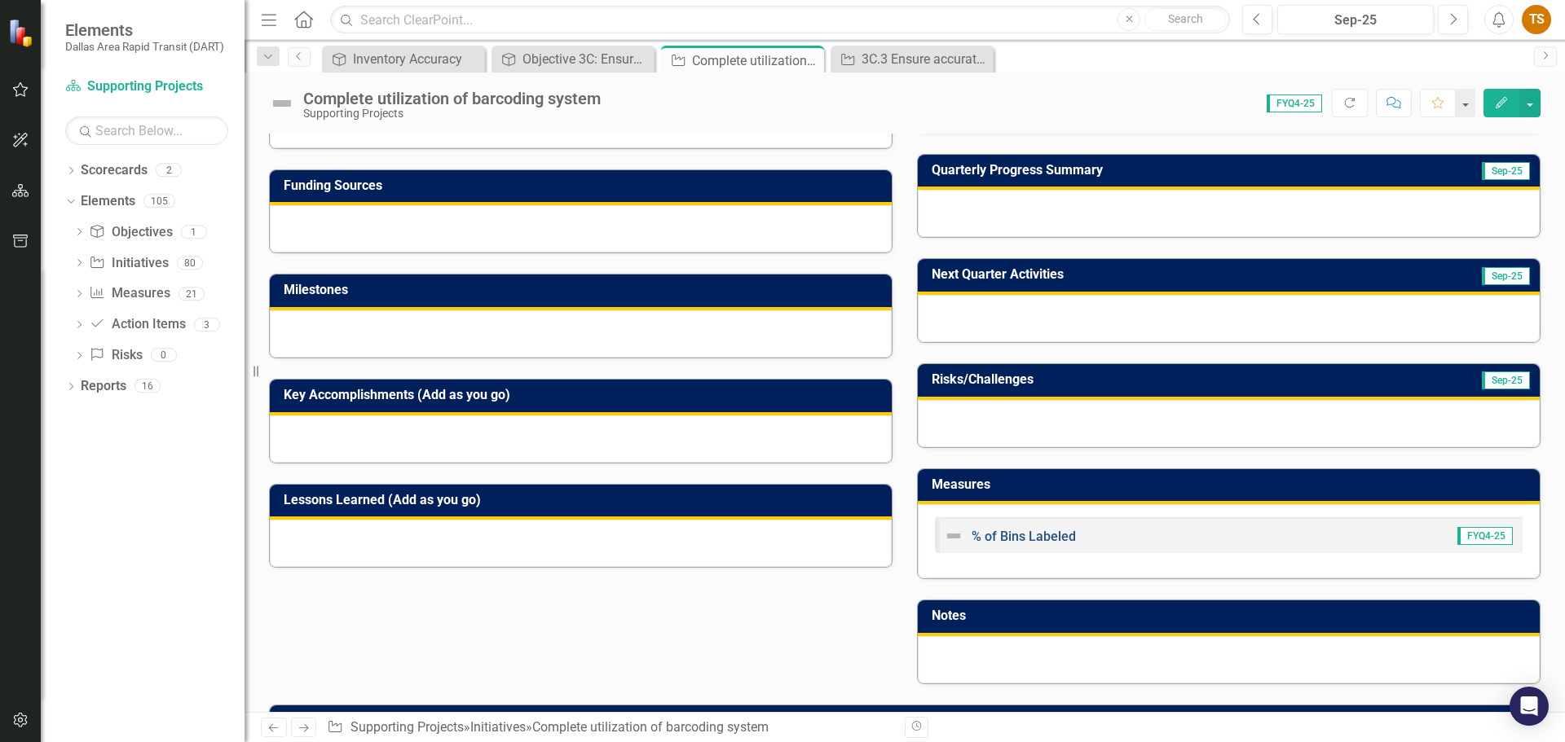
click at [843, 535] on link "% of Bins Labeled" at bounding box center [1023, 536] width 104 height 15
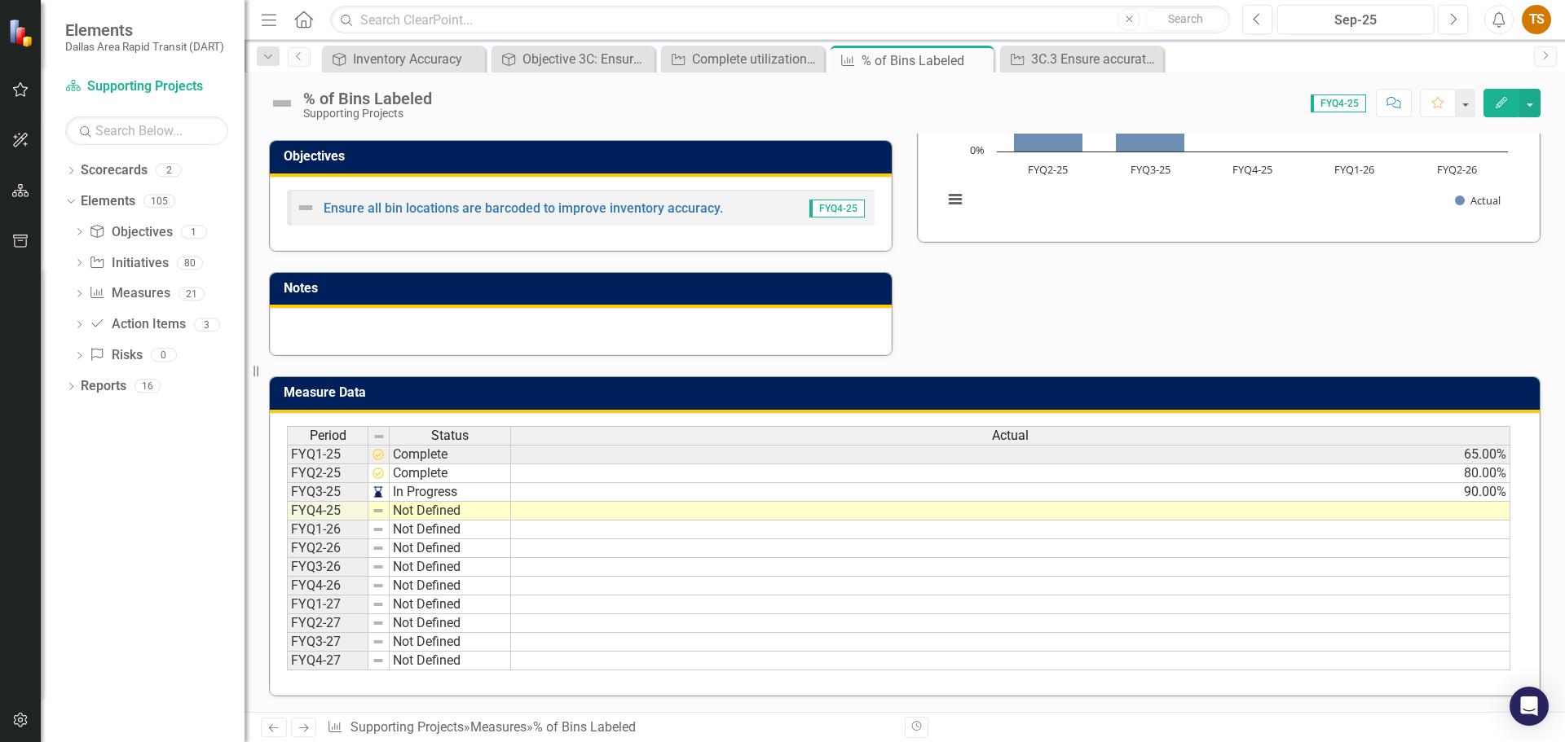
scroll to position [204, 0]
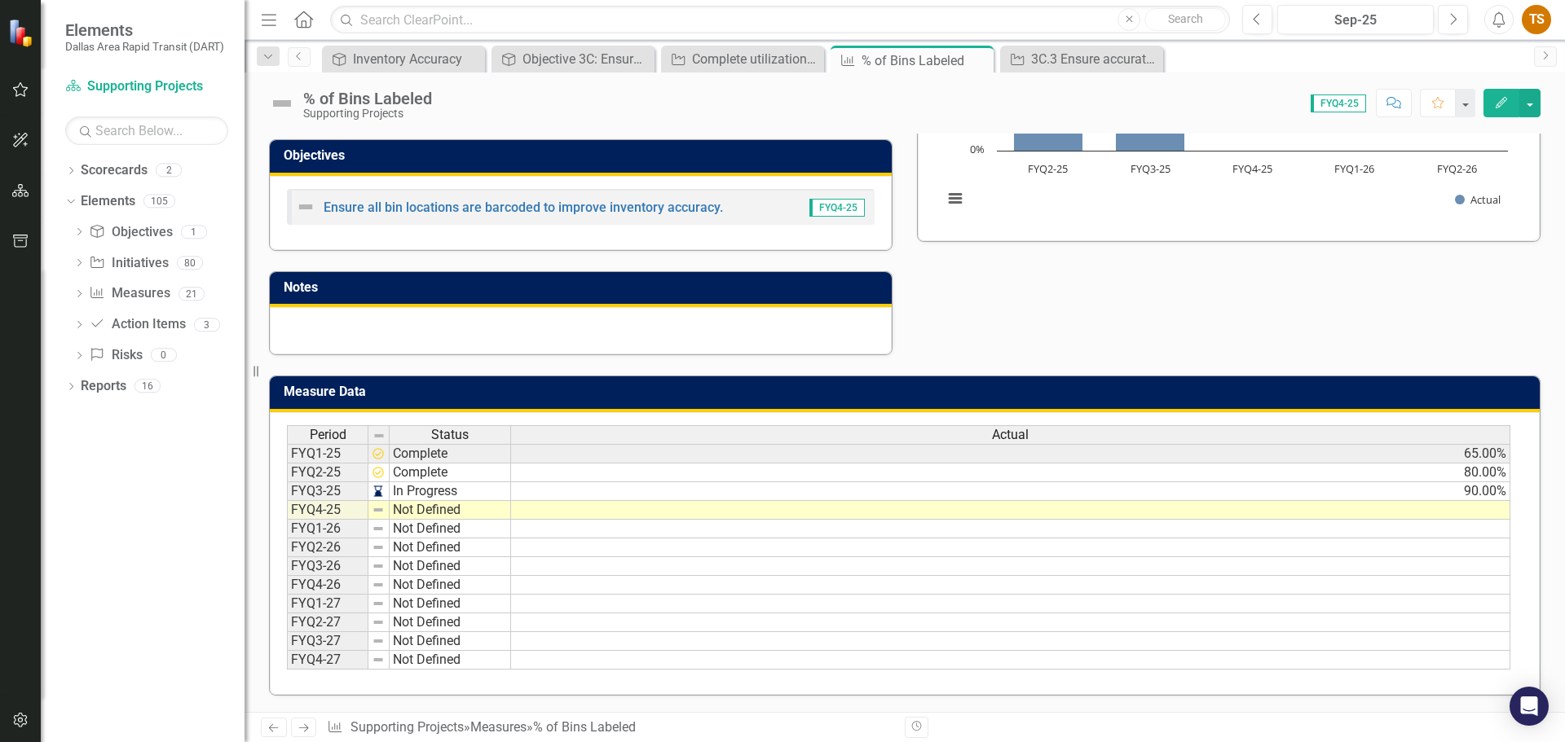
click at [843, 510] on td at bounding box center [1010, 510] width 999 height 19
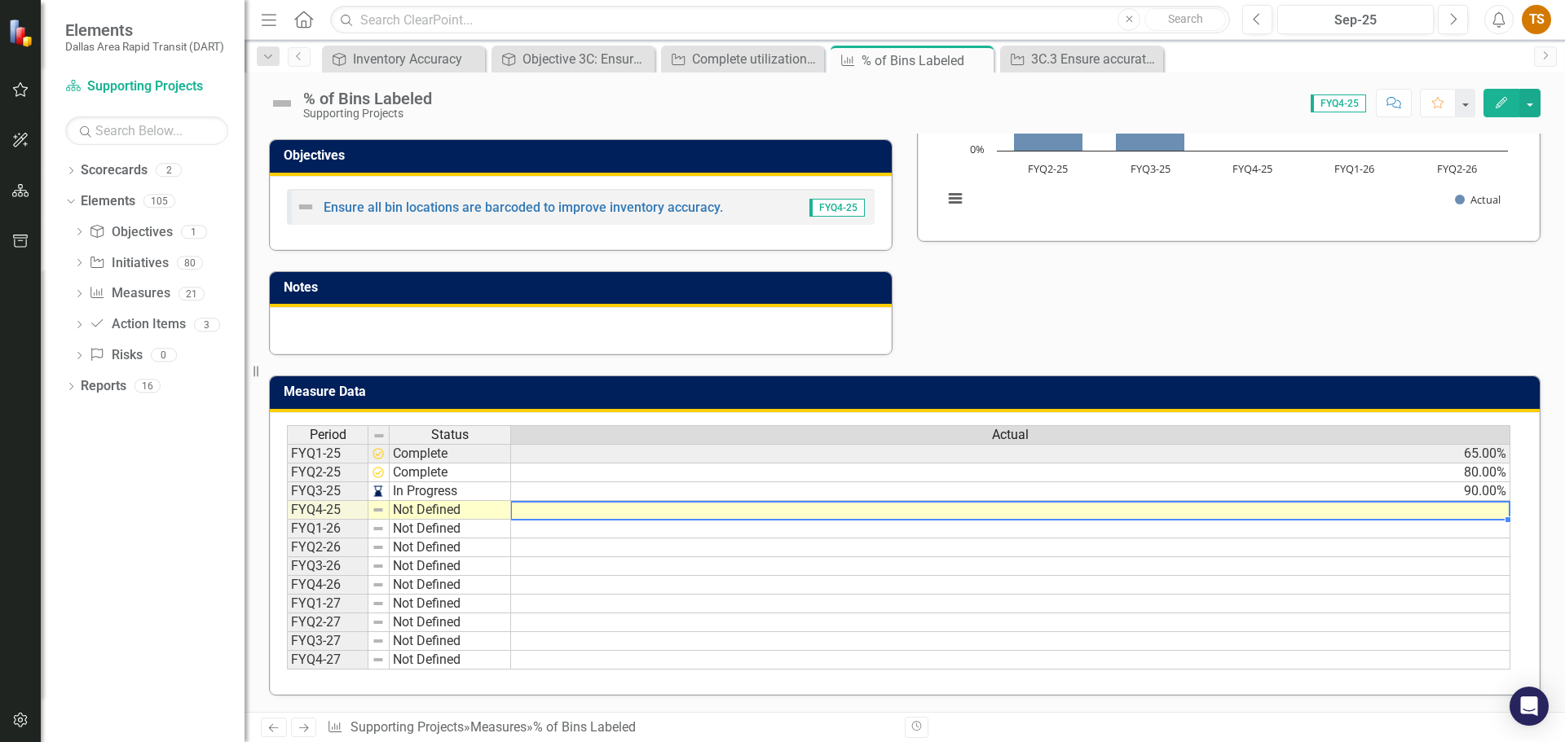
click at [843, 510] on td at bounding box center [1010, 510] width 999 height 19
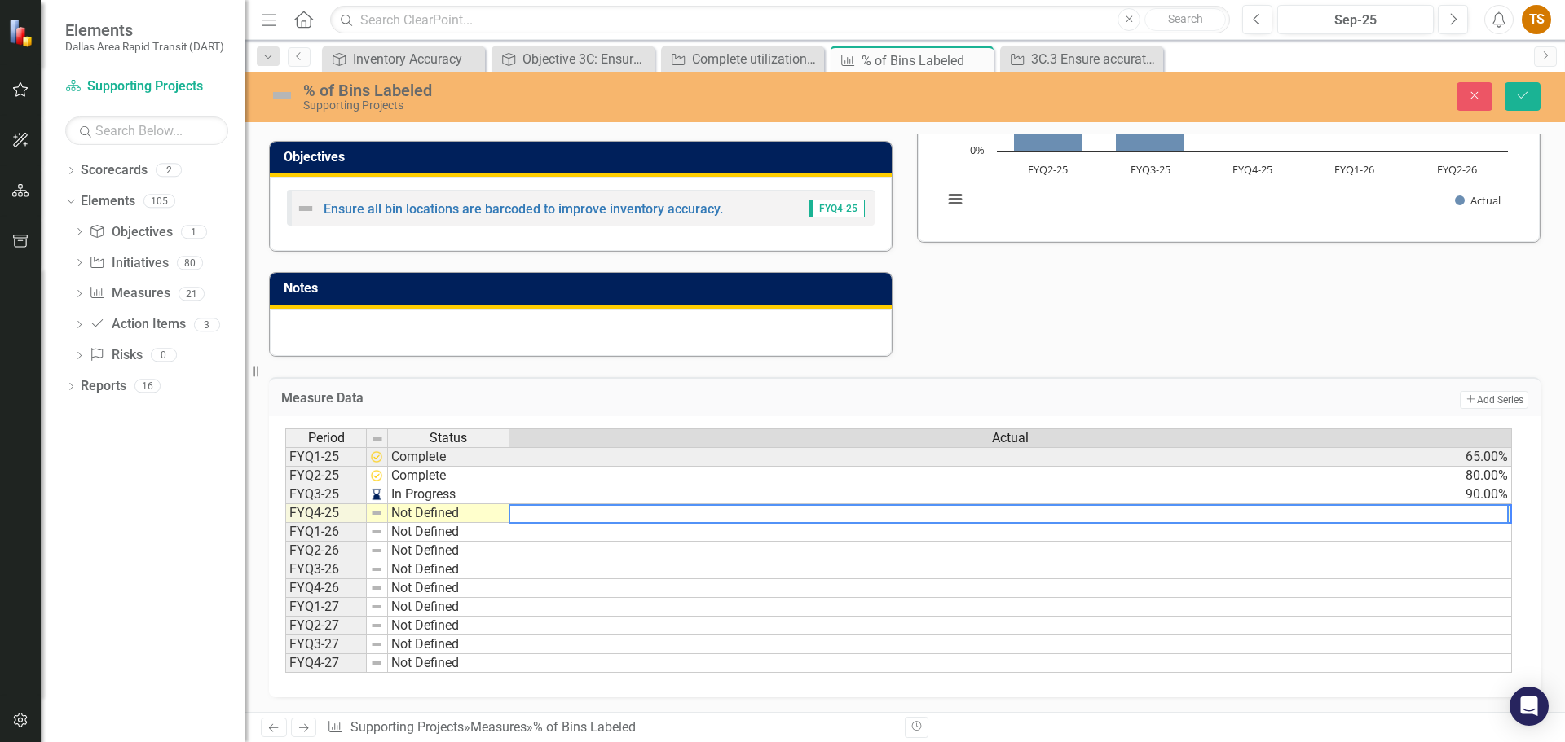
click at [447, 493] on td "In Progress" at bounding box center [448, 495] width 121 height 19
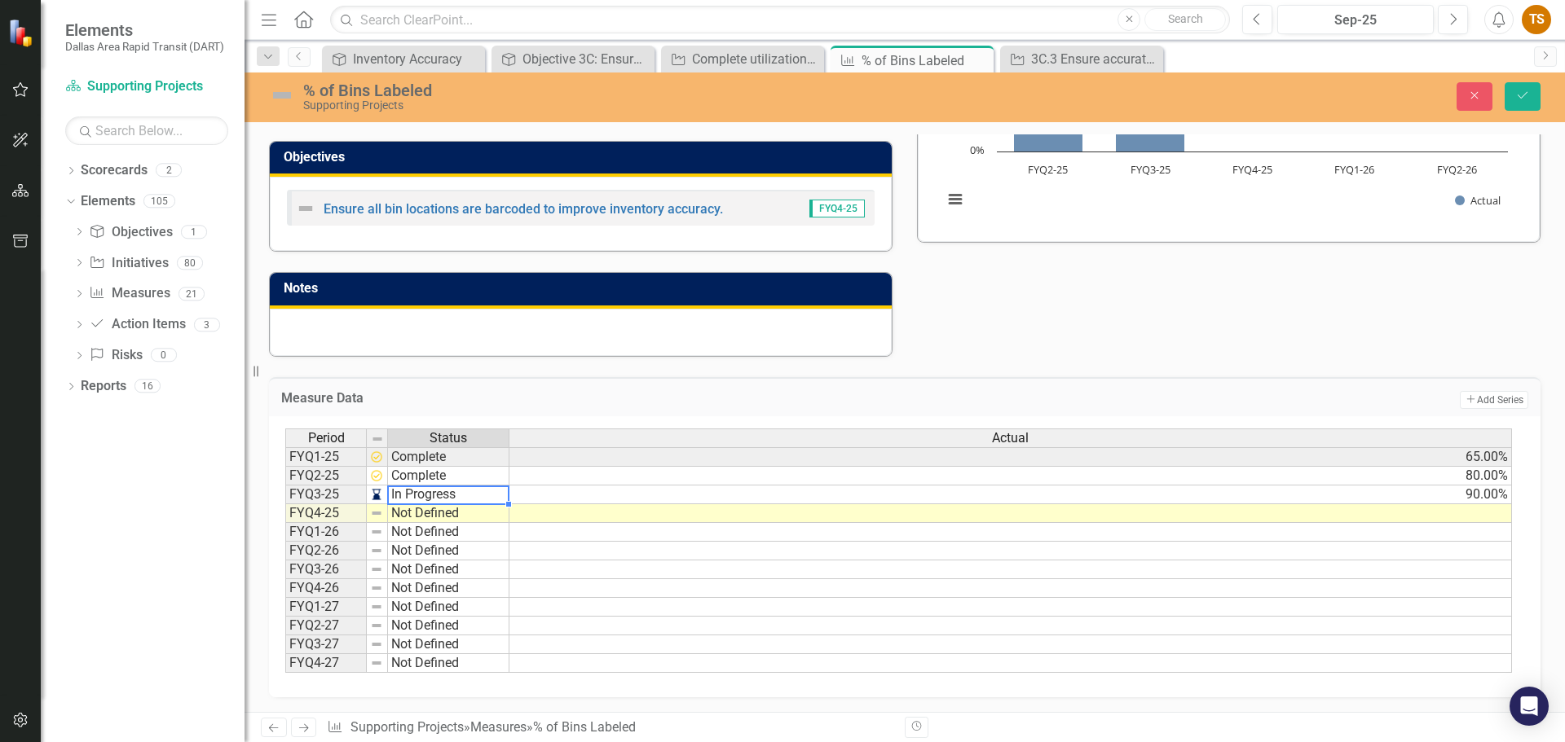
click at [447, 493] on td "In Progress" at bounding box center [448, 495] width 121 height 19
click at [441, 566] on div "Period Status Actual FYQ1-25 Complete 65.00% FYQ2-25 Complete 80.00% FYQ3-25 In…" at bounding box center [898, 551] width 1227 height 245
click at [443, 514] on td "Not Defined" at bounding box center [448, 513] width 121 height 19
type textarea "At Risk"
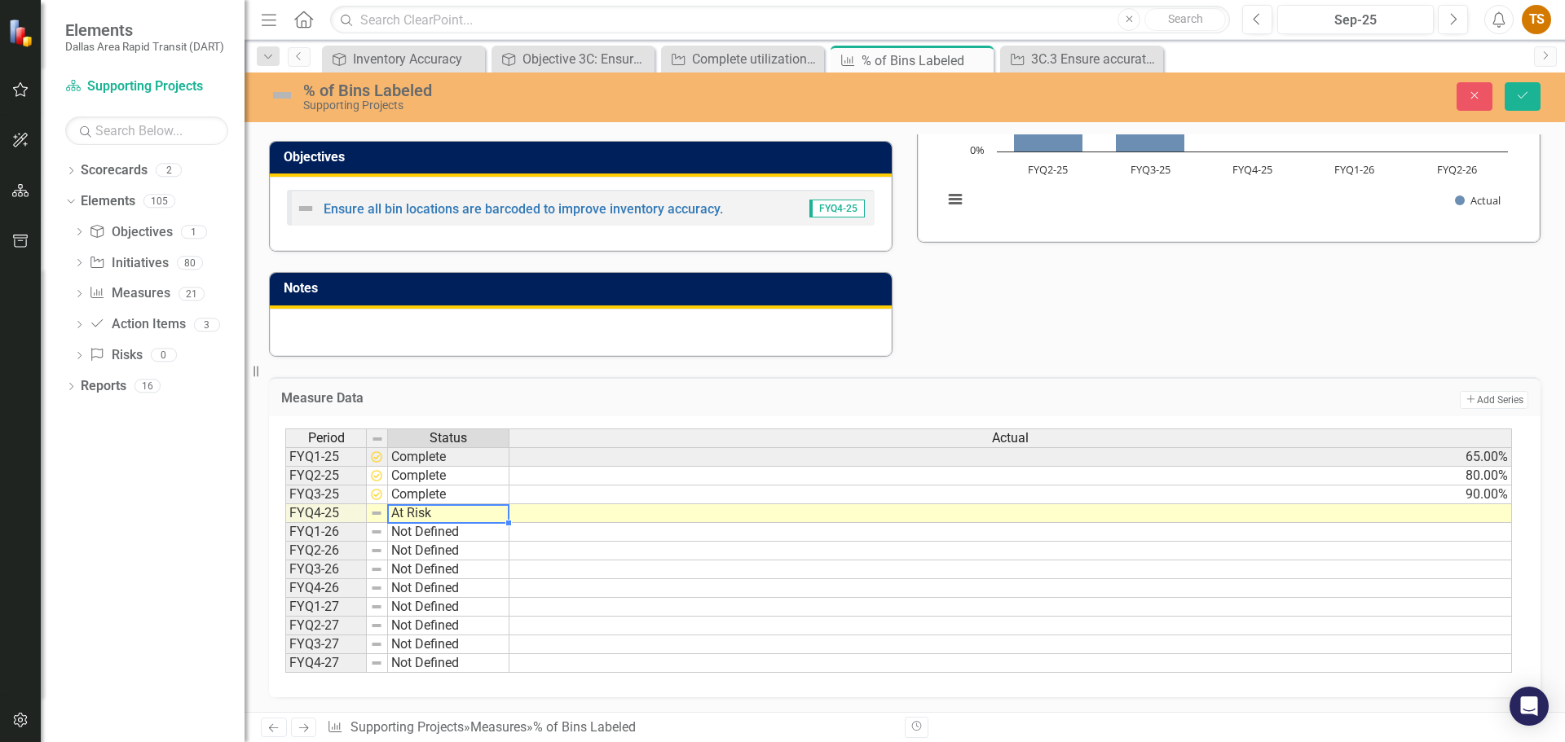
click at [437, 573] on div "Period Status Actual FYQ1-25 Complete 65.00% FYQ2-25 Complete 80.00% FYQ3-25 Co…" at bounding box center [898, 551] width 1227 height 245
click at [597, 512] on td at bounding box center [1010, 513] width 1002 height 19
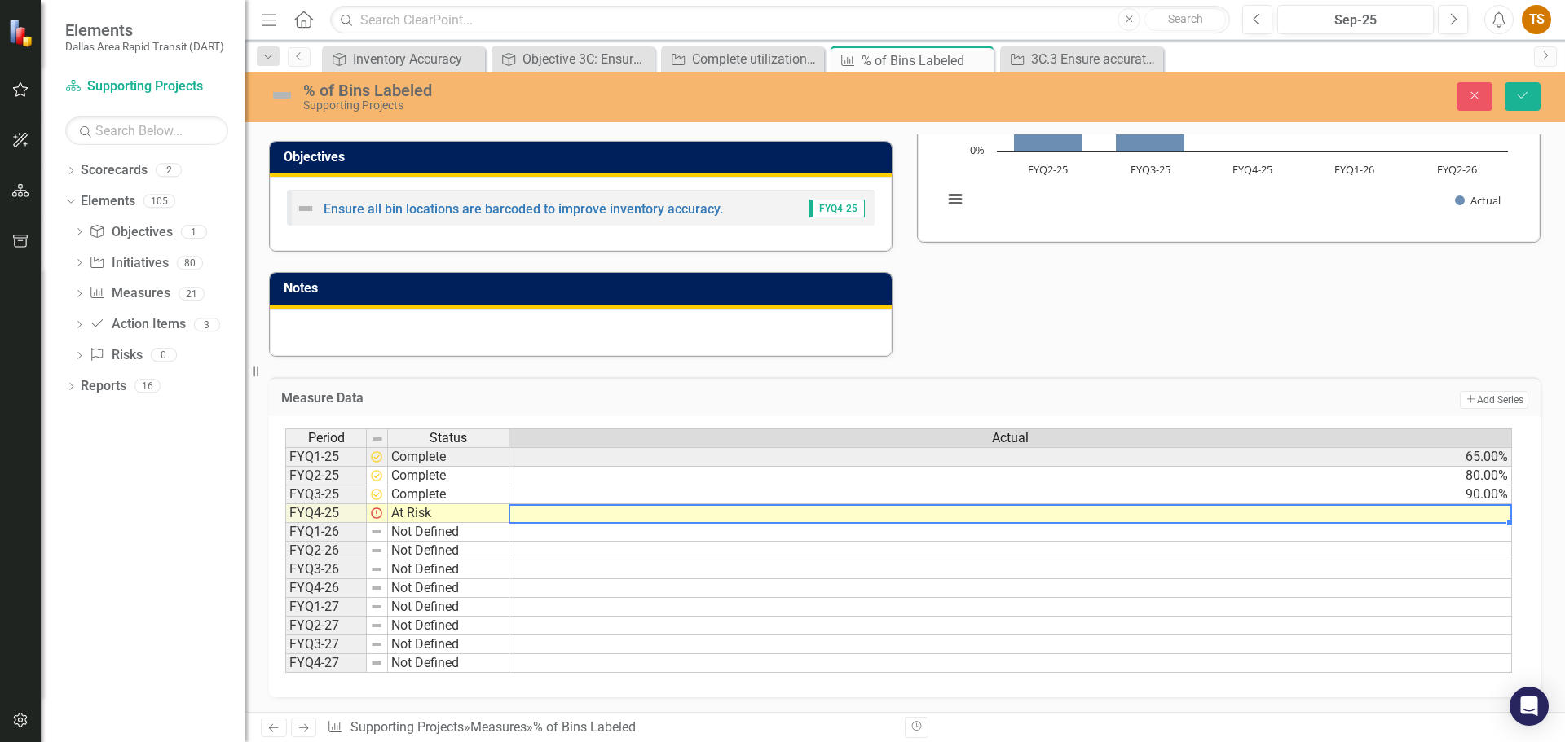
click at [597, 512] on td at bounding box center [1010, 513] width 1002 height 19
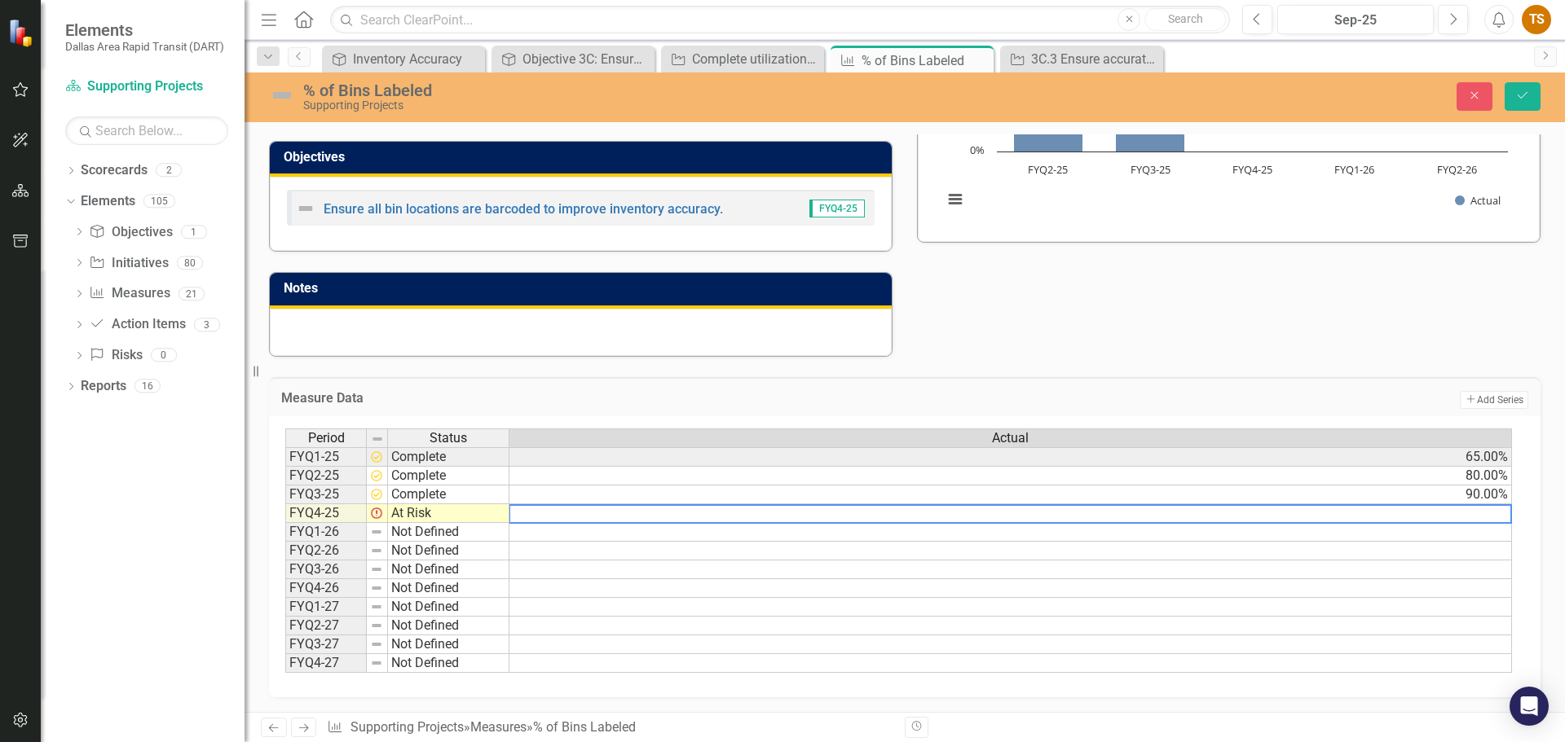
click at [843, 514] on textarea at bounding box center [1010, 514] width 1003 height 20
type textarea "95"
click at [843, 545] on td at bounding box center [1010, 551] width 1002 height 19
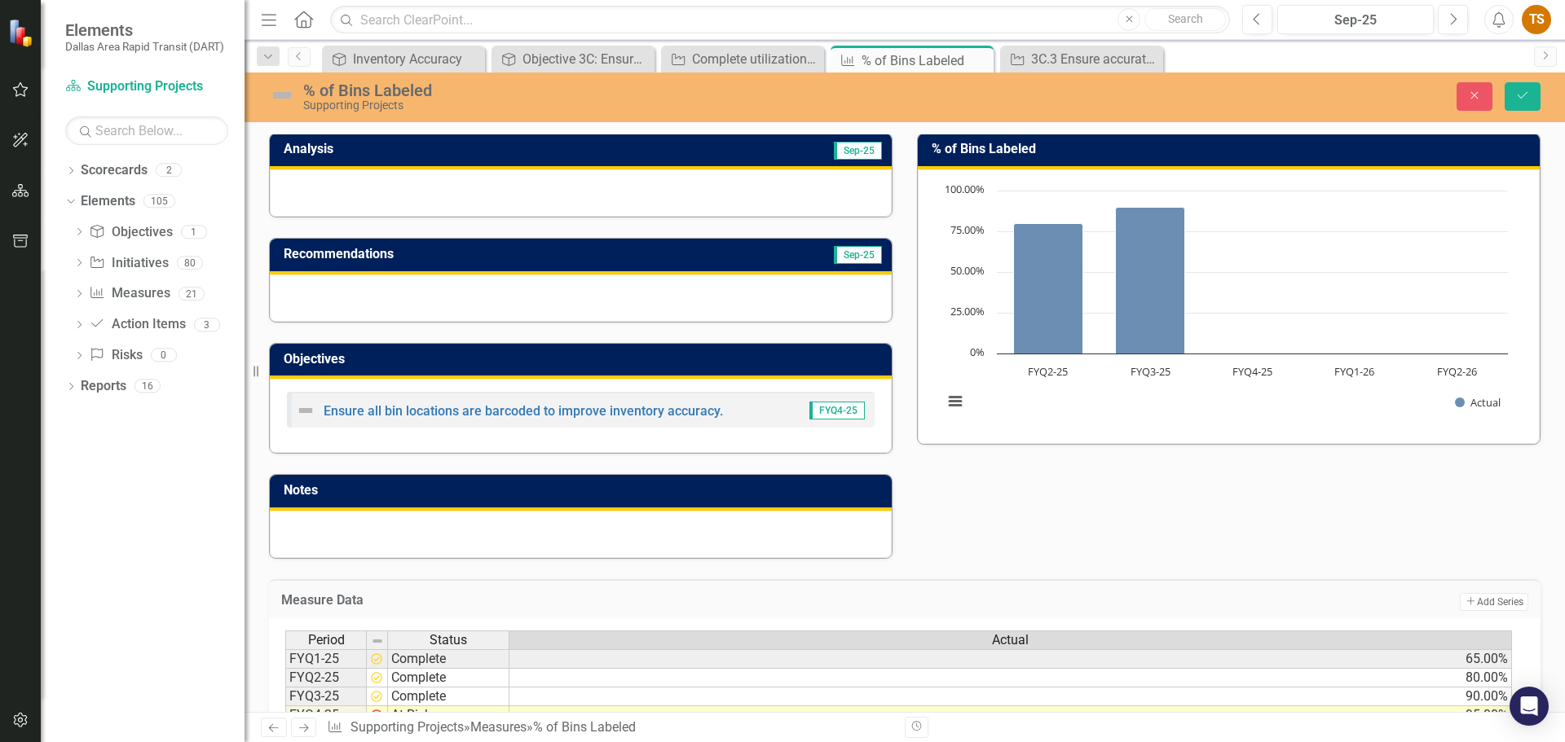
scroll to position [0, 0]
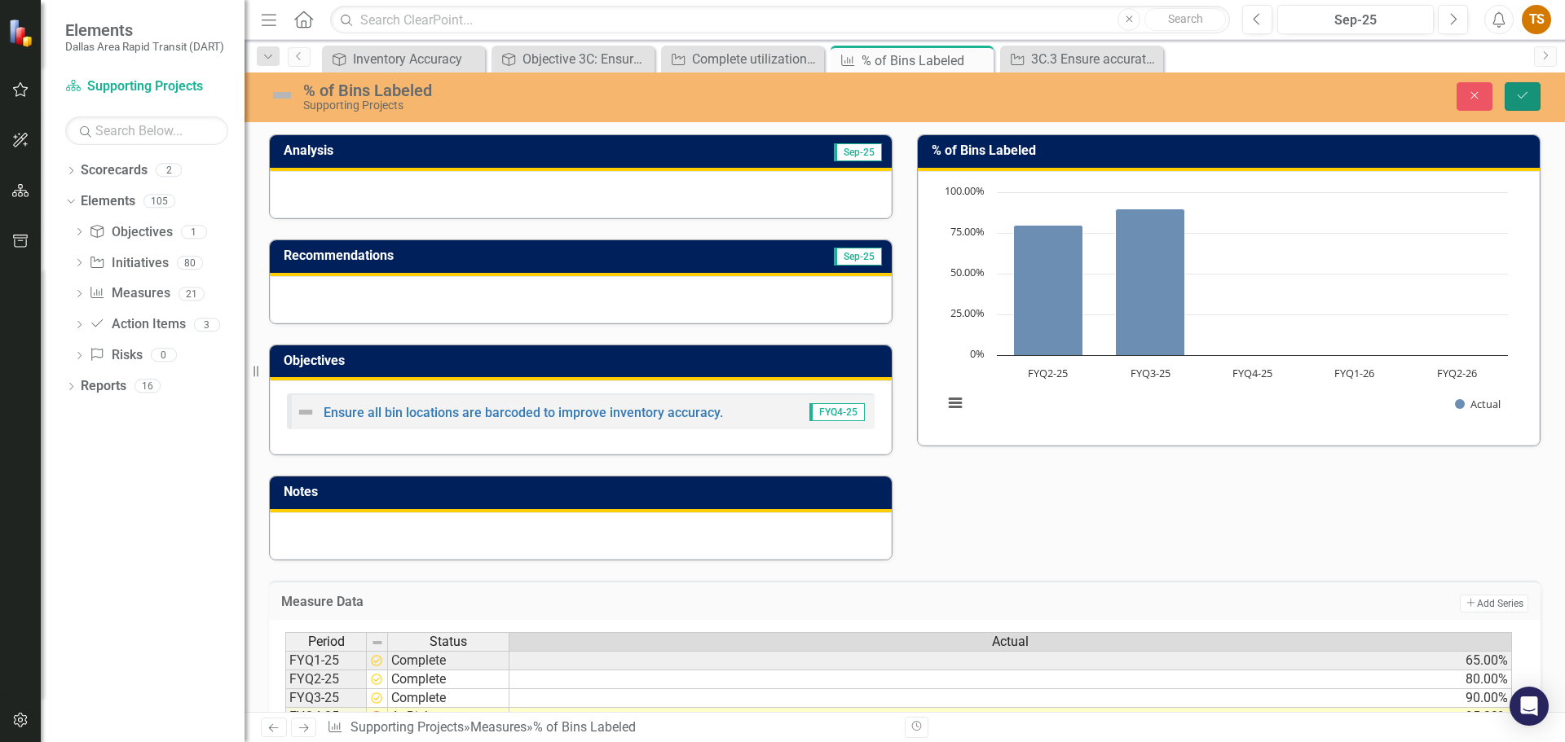
click at [843, 103] on button "Save" at bounding box center [1522, 96] width 36 height 29
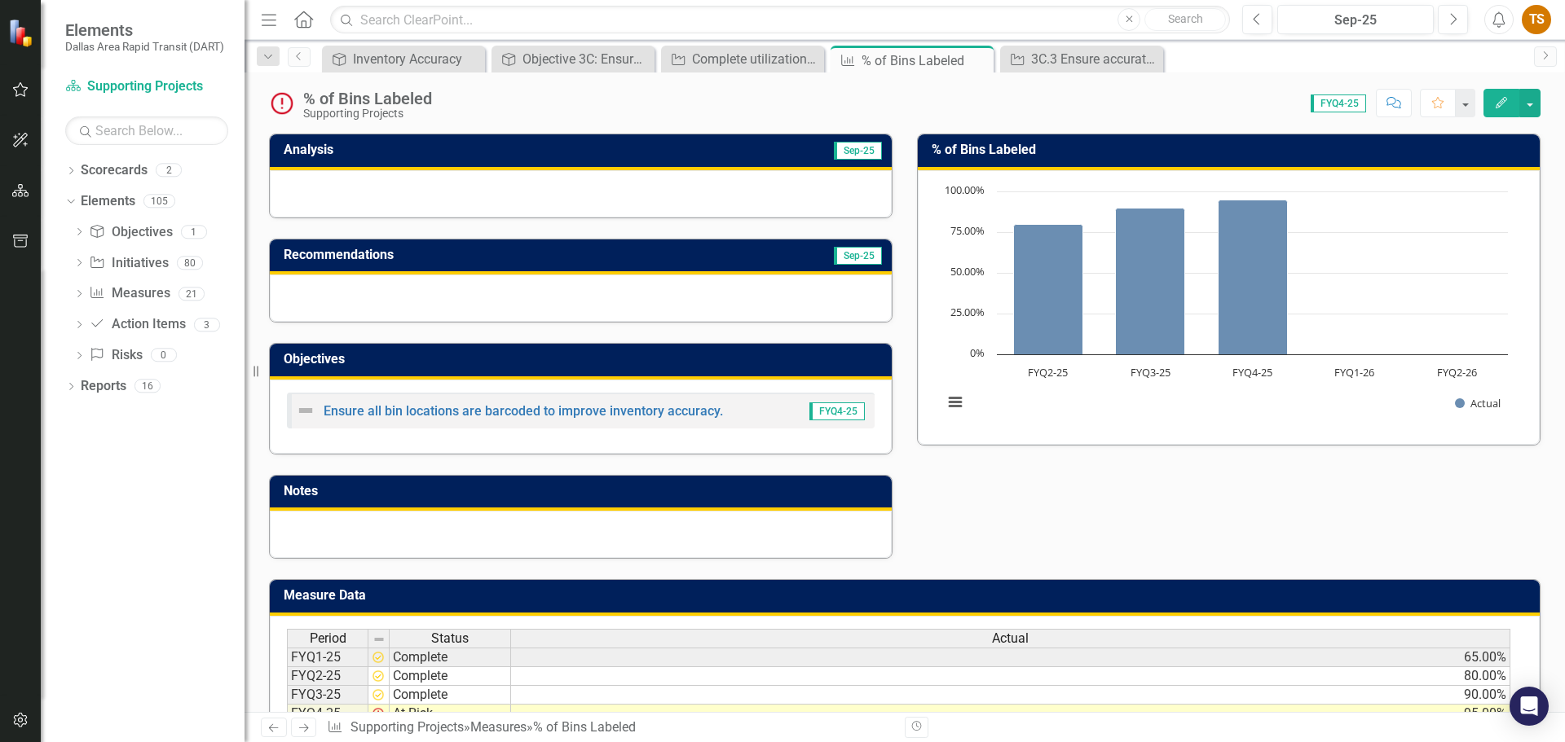
click at [639, 193] on div at bounding box center [581, 193] width 622 height 47
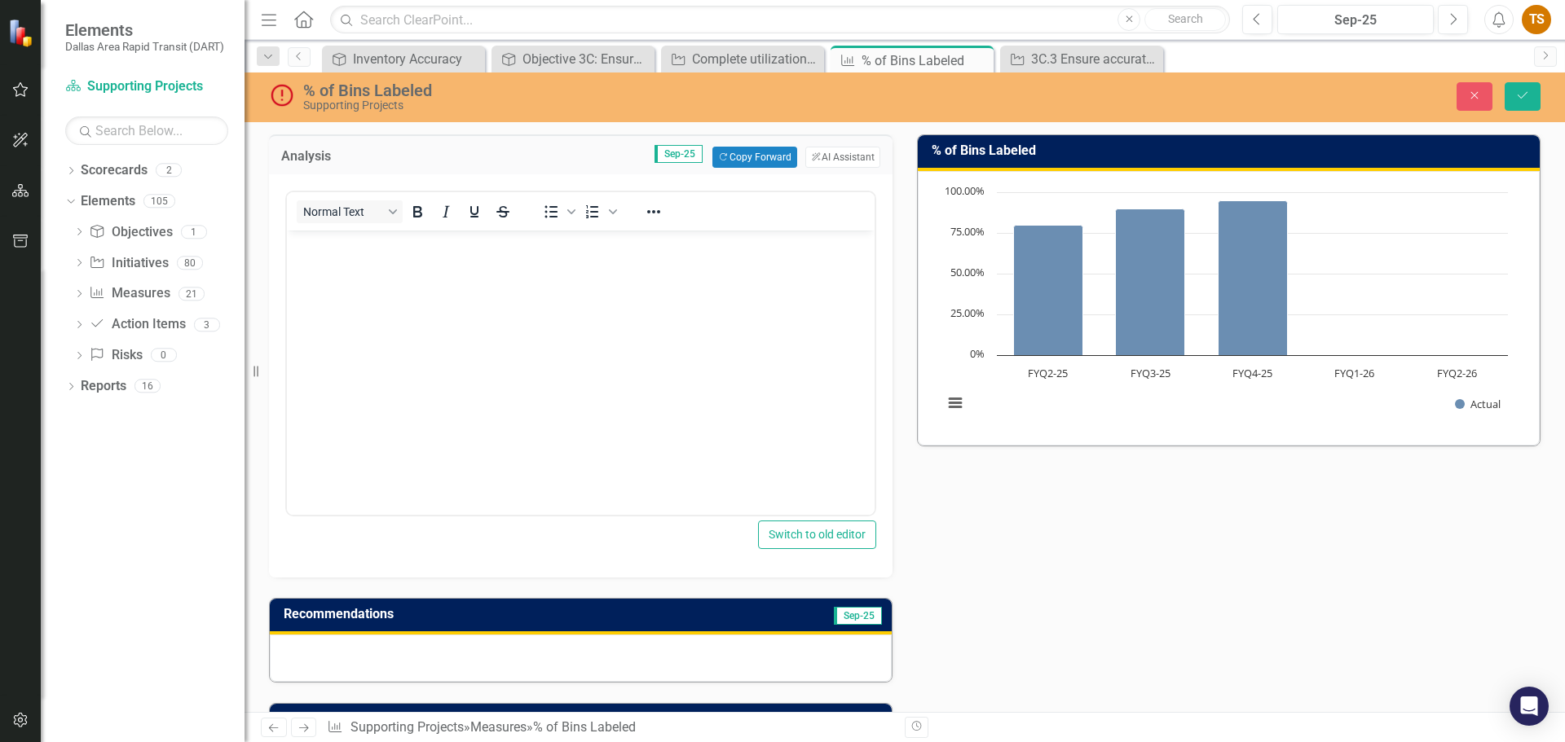
click at [388, 251] on p "Rich Text Area. Press ALT-0 for help." at bounding box center [580, 245] width 579 height 20
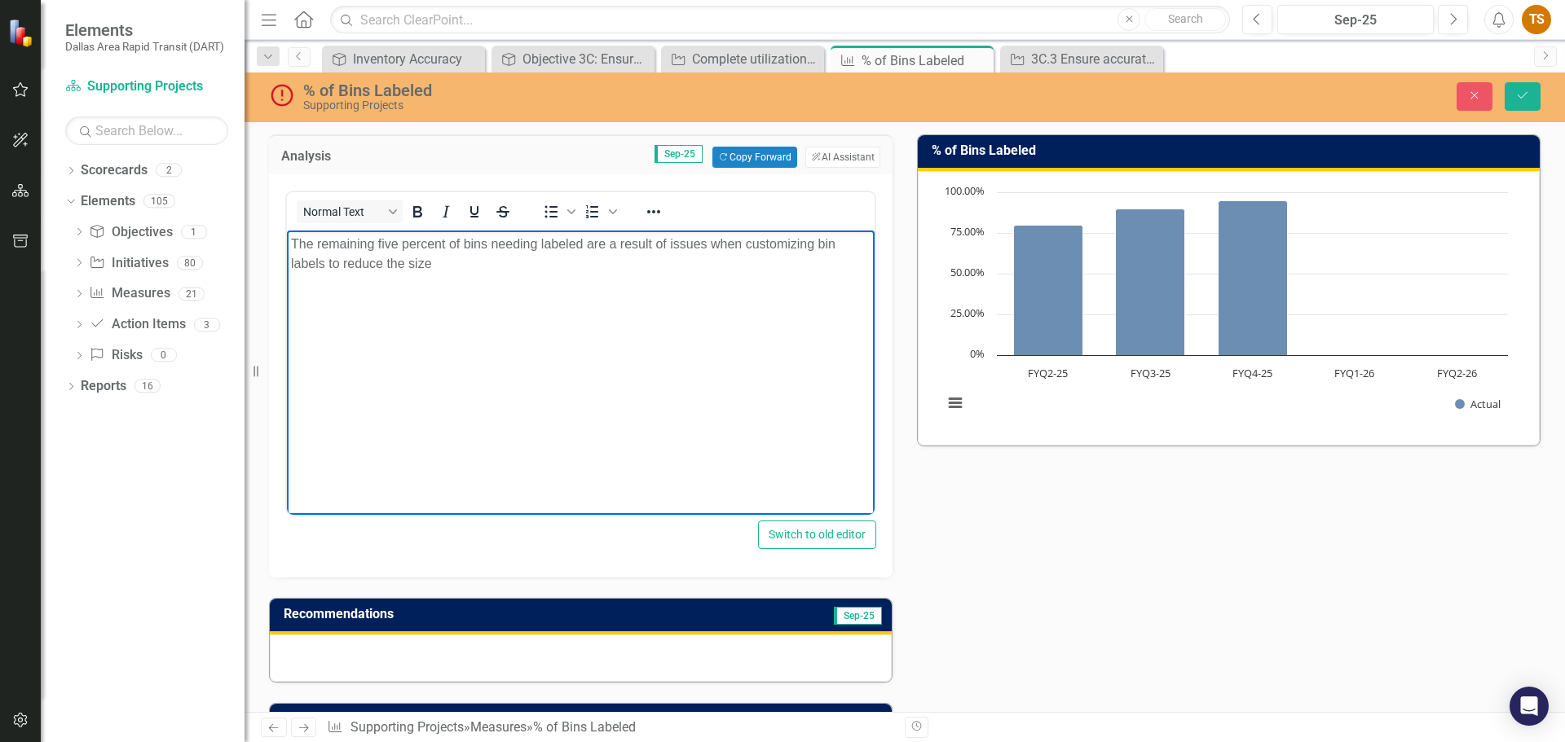
click at [843, 241] on p "The remaining five percent of bins needing labeled are a result of issues when …" at bounding box center [580, 254] width 579 height 39
click at [326, 269] on p "The remaining five percent of bins needing labeled are a result of issues when …" at bounding box center [580, 254] width 579 height 39
drag, startPoint x: 306, startPoint y: 289, endPoint x: 334, endPoint y: 298, distance: 29.9
click at [335, 296] on body "The remaining five percent of bins needing labels will be completed when IT fin…" at bounding box center [581, 353] width 588 height 244
click at [1531, 103] on button "Save" at bounding box center [1522, 96] width 36 height 29
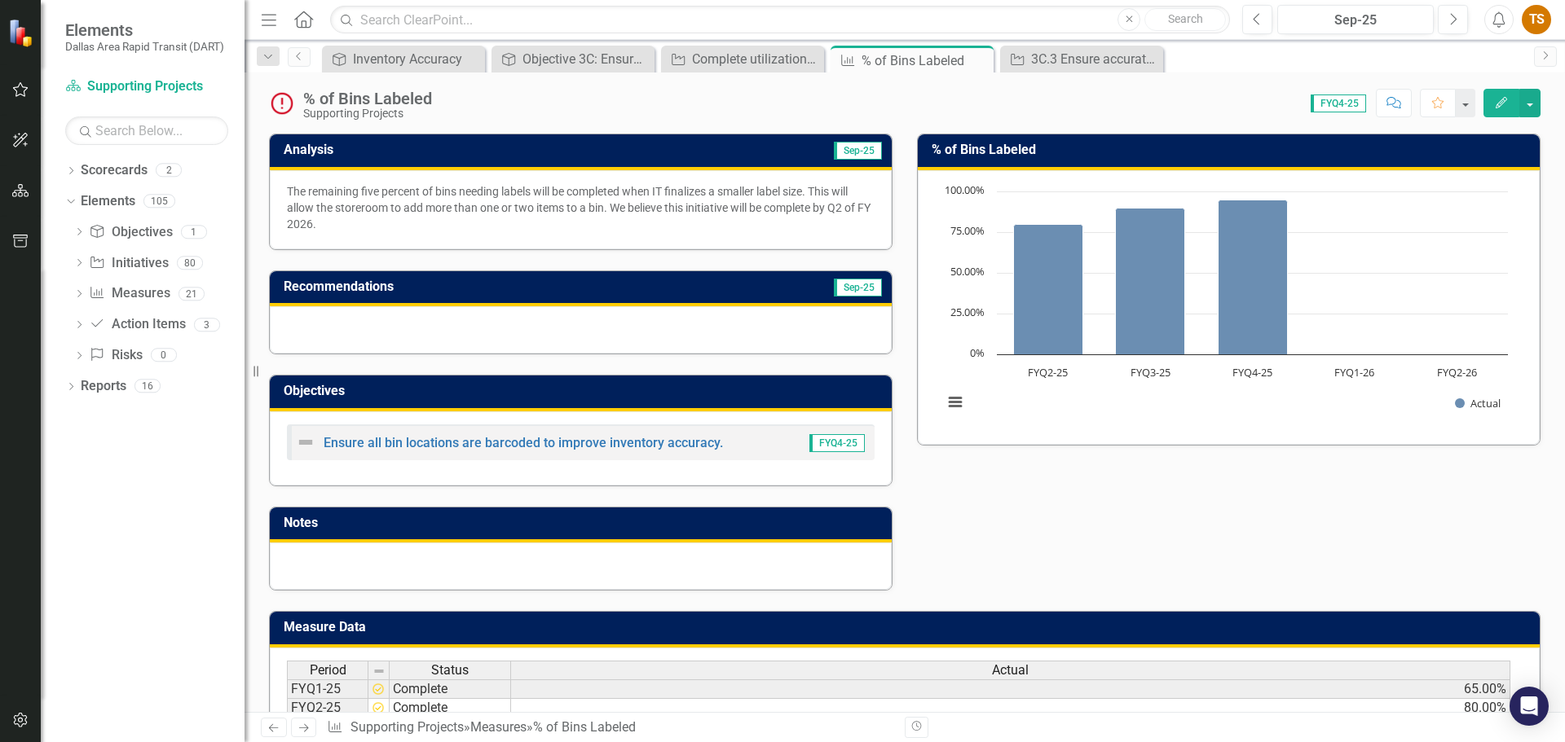
click at [552, 326] on div at bounding box center [581, 329] width 622 height 47
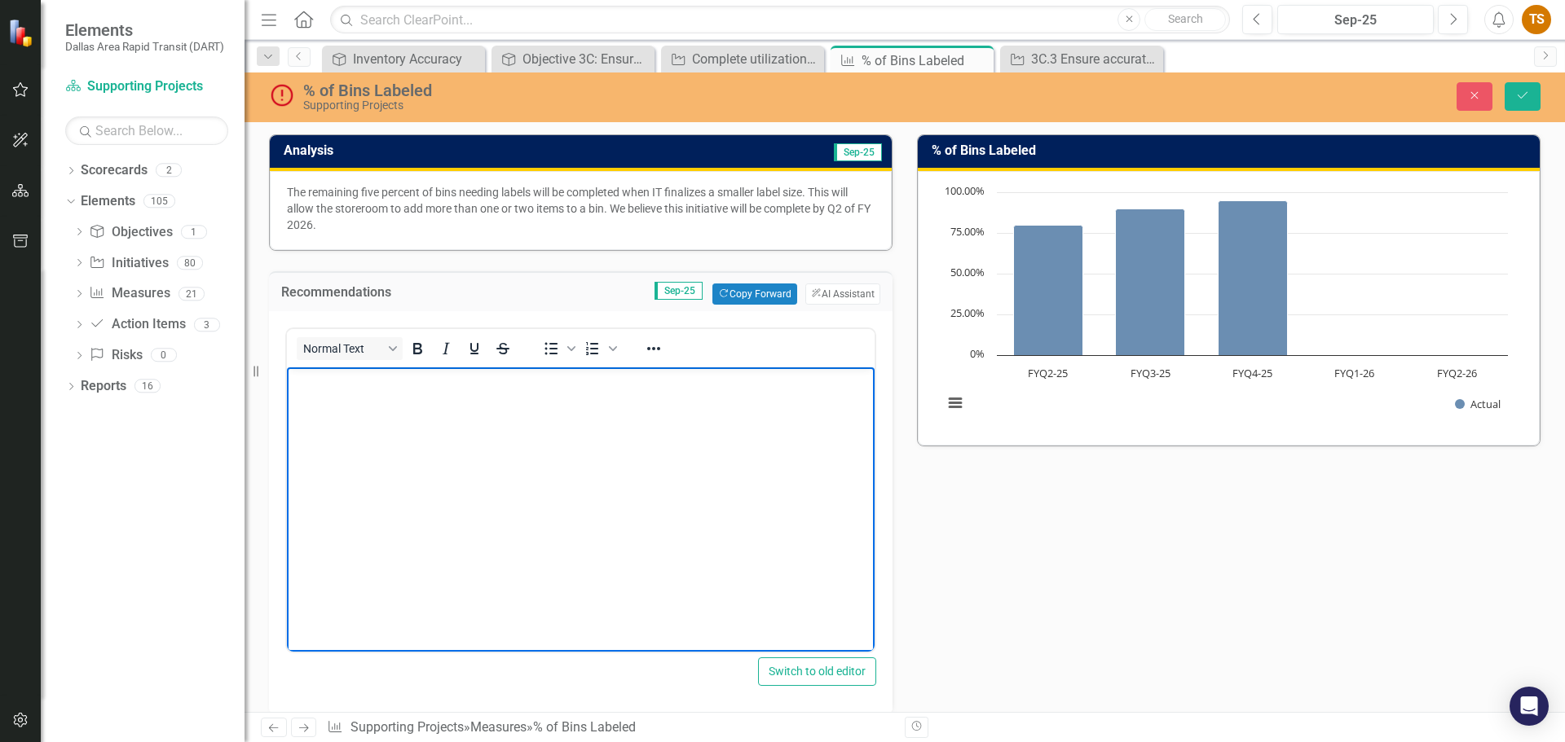
click at [510, 401] on body "Rich Text Area. Press ALT-0 for help." at bounding box center [581, 490] width 588 height 244
click at [434, 377] on p "Continue to work with IT to resolve barcoding issues." at bounding box center [580, 382] width 579 height 20
click at [1513, 104] on button "Save" at bounding box center [1522, 96] width 36 height 29
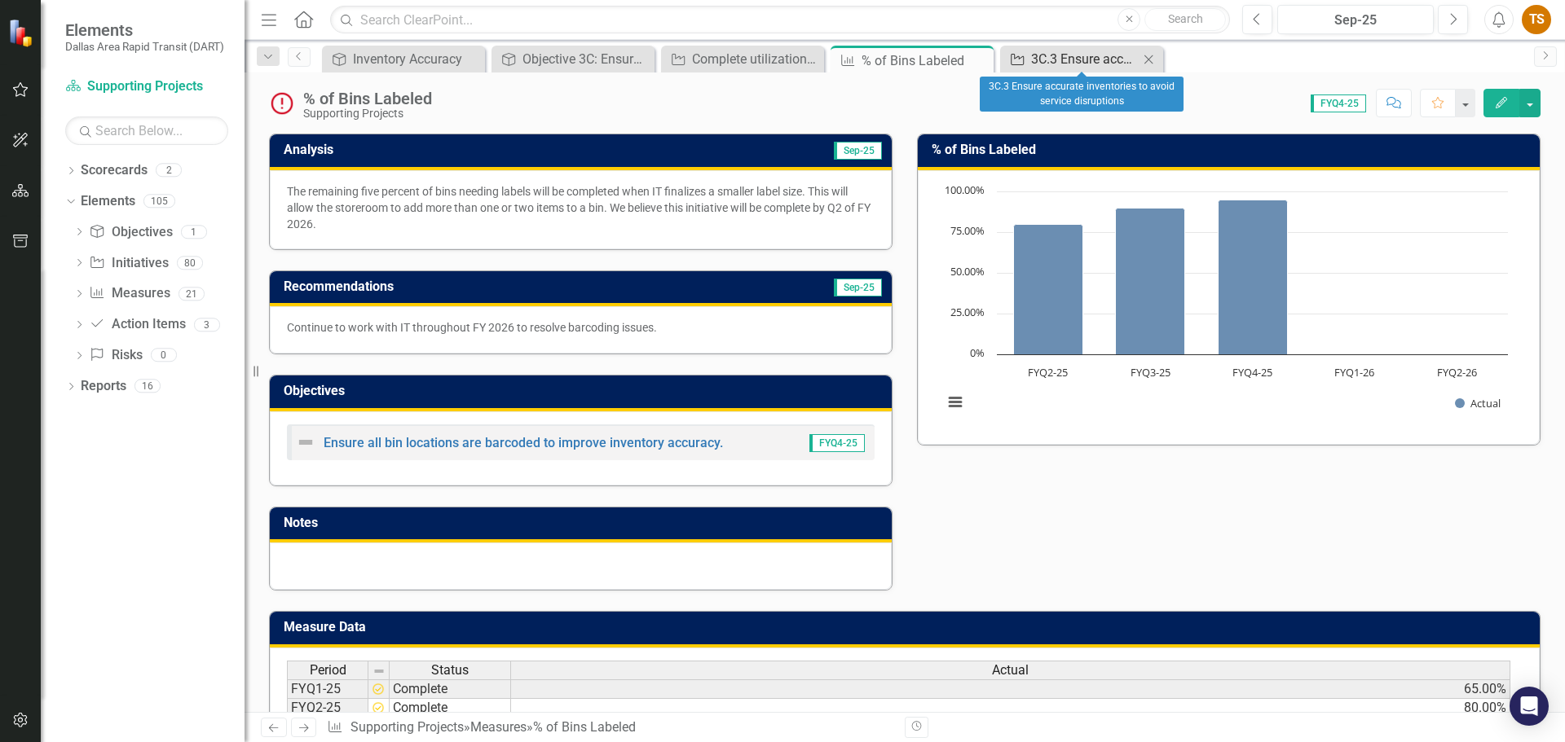
click at [1076, 61] on div "3C.3 Ensure accurate inventories to avoid service disruptions" at bounding box center [1085, 59] width 108 height 20
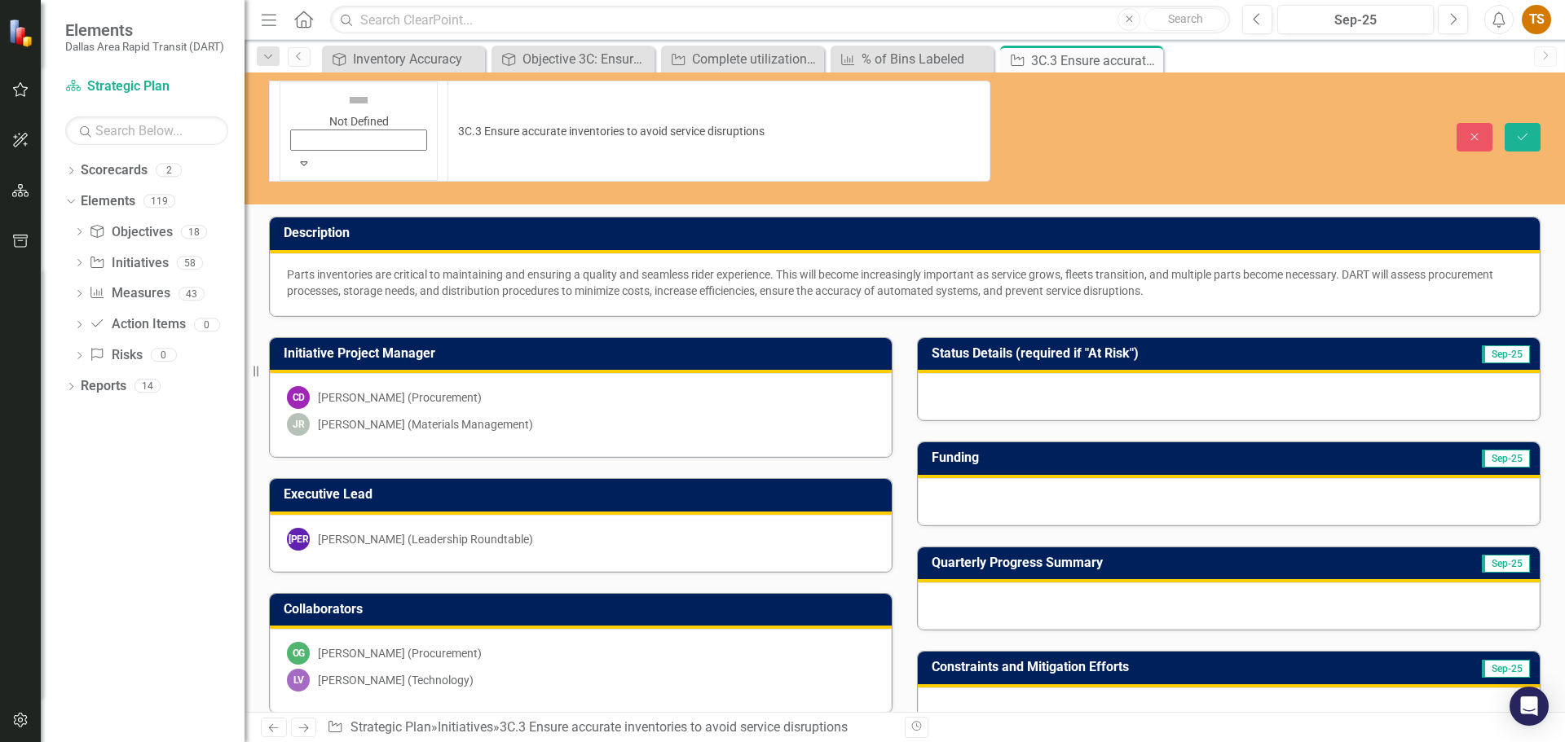
drag, startPoint x: 305, startPoint y: 95, endPoint x: 360, endPoint y: 107, distance: 56.6
click at [1032, 373] on div at bounding box center [1229, 396] width 622 height 47
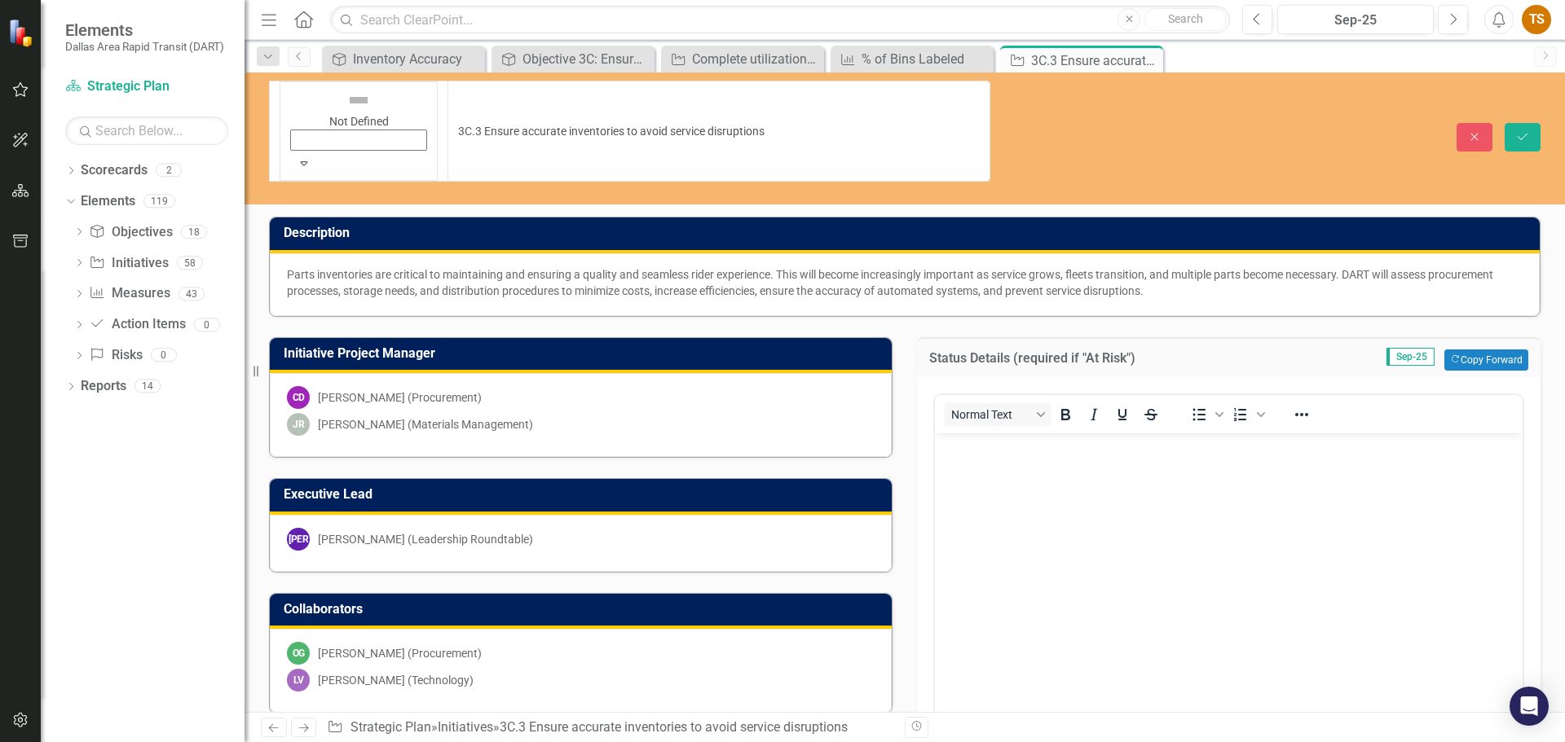
click at [998, 464] on body "Rich Text Area. Press ALT-0 for help." at bounding box center [1229, 555] width 588 height 244
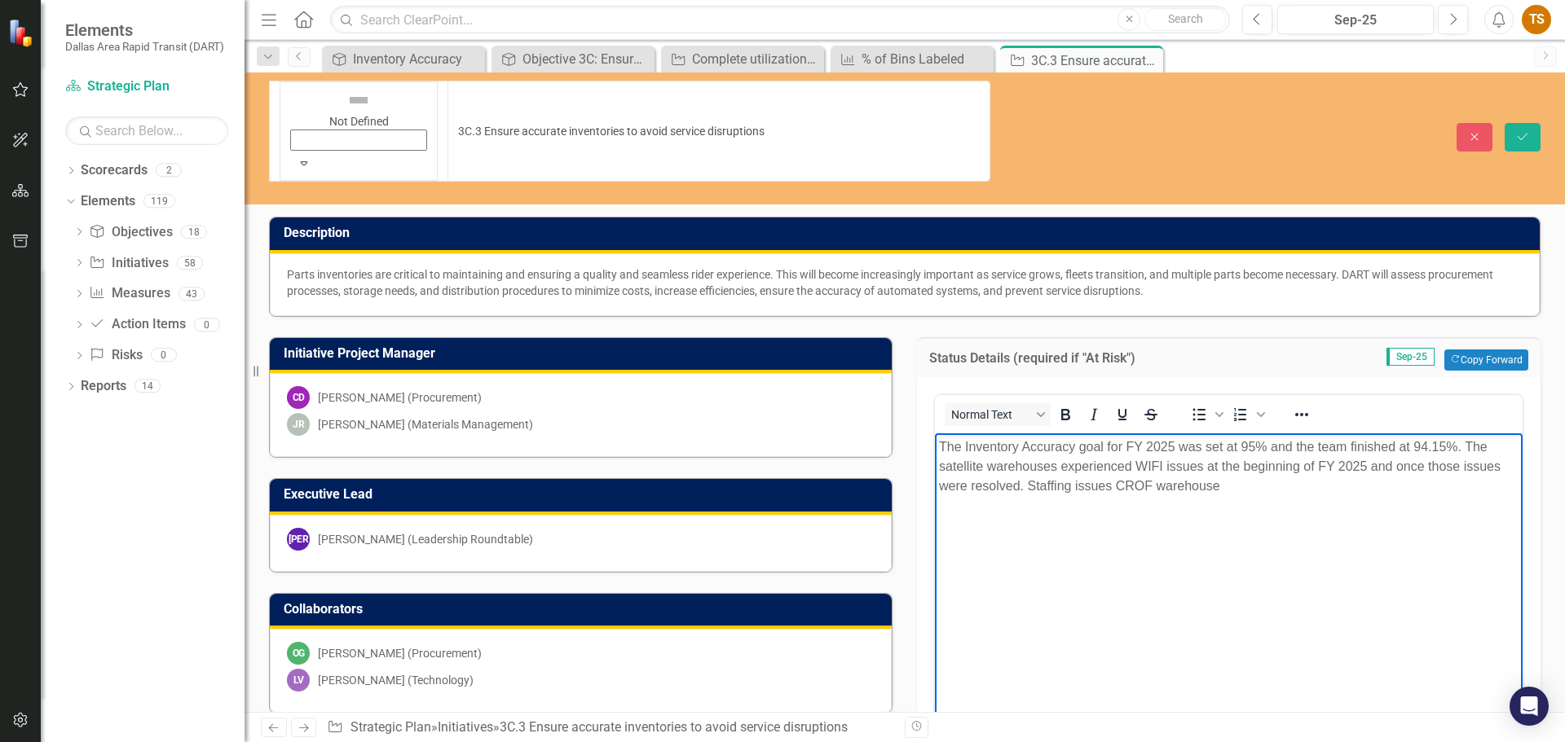
click at [1020, 486] on p "The Inventory Accuracy goal for FY 2025 was set at 95% and the team finished at…" at bounding box center [1228, 466] width 579 height 59
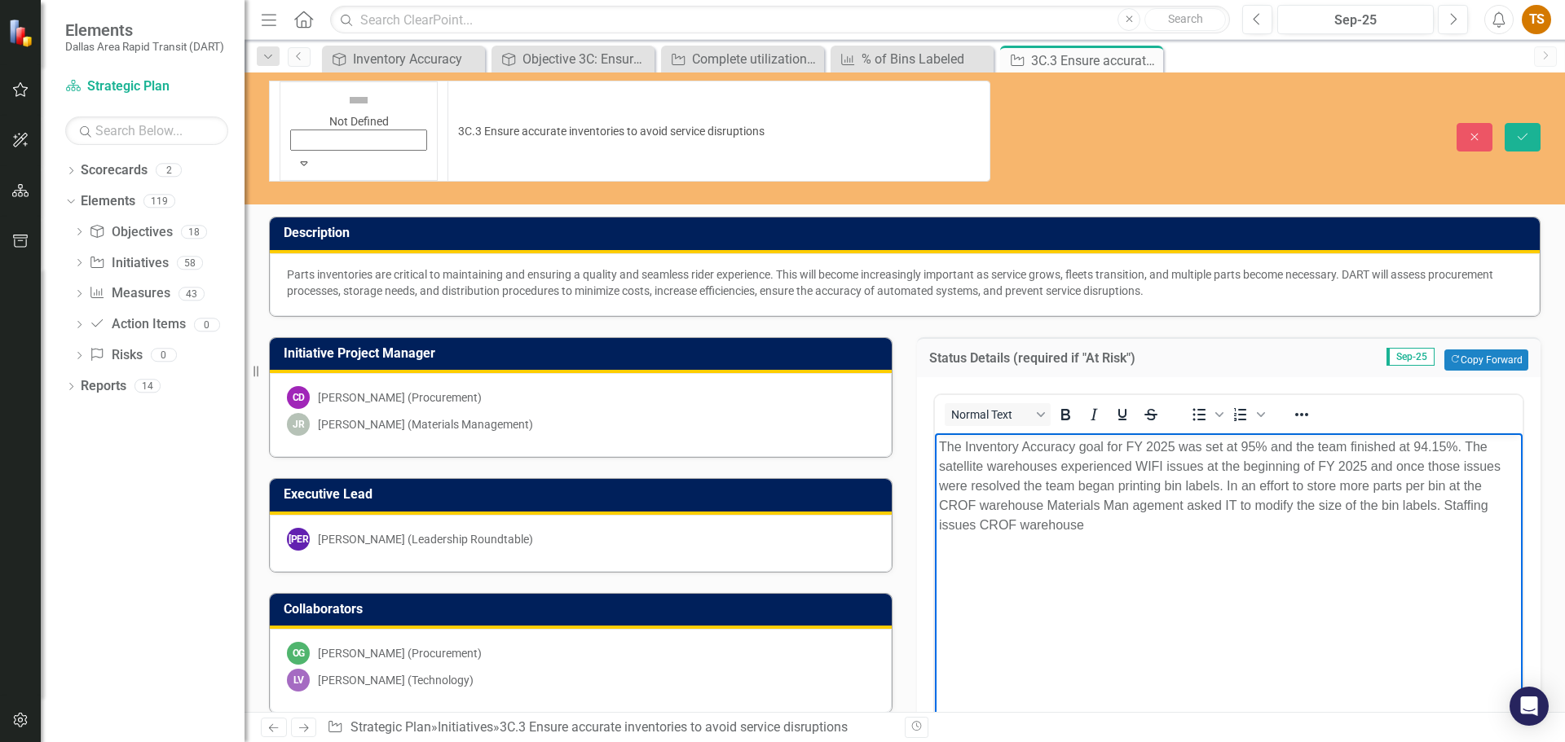
click at [1137, 508] on p "The Inventory Accuracy goal for FY 2025 was set at 95% and the team finished at…" at bounding box center [1228, 486] width 579 height 98
click at [1148, 536] on body "The Inventory Accuracy goal for FY 2025 was set at 95% and the team finished at…" at bounding box center [1229, 555] width 588 height 244
click at [1225, 486] on p "The Inventory Accuracy goal for FY 2025 was set at 95% and the team finished at…" at bounding box center [1228, 486] width 579 height 98
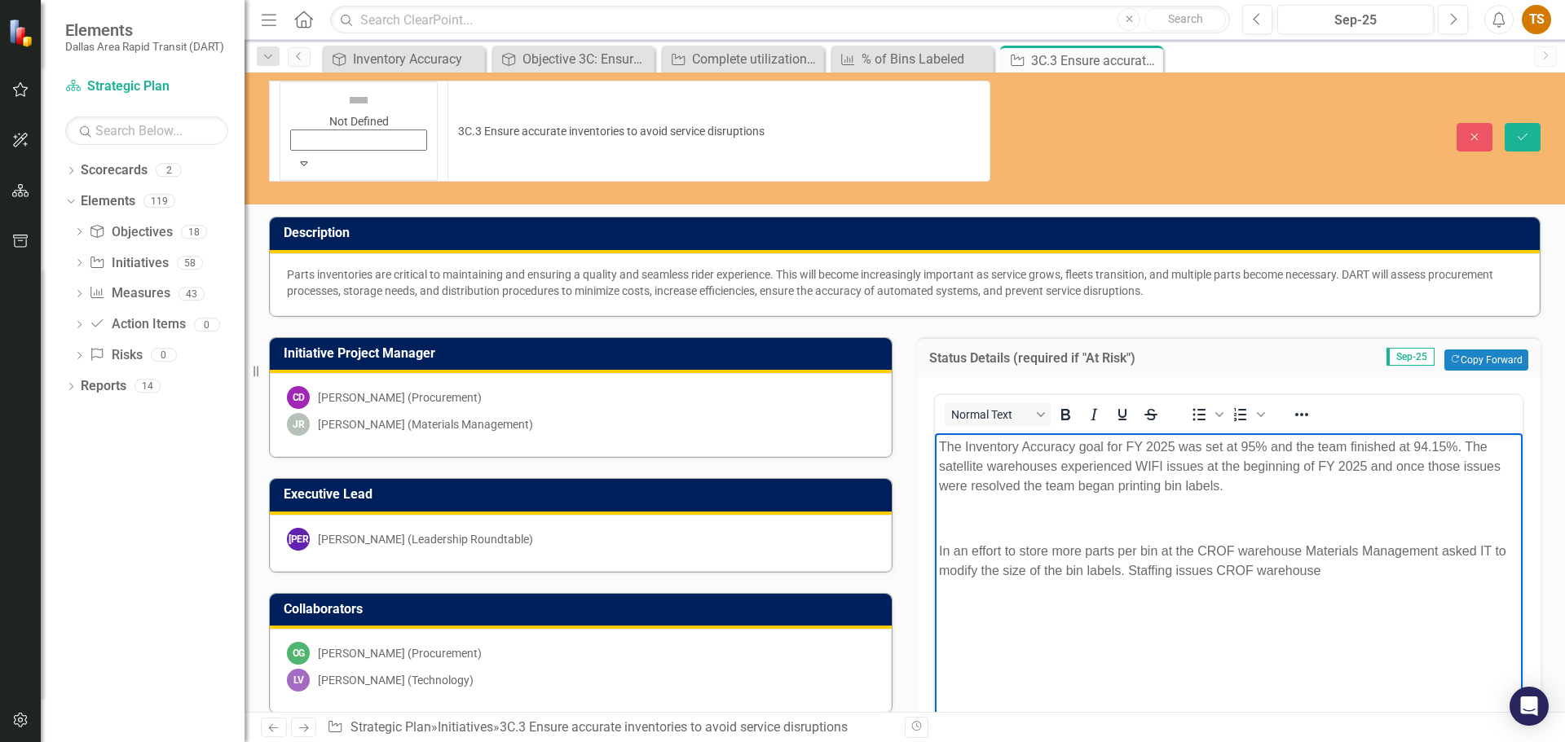
click at [1235, 491] on p "The Inventory Accuracy goal for FY 2025 was set at 95% and the team finished at…" at bounding box center [1228, 466] width 579 height 59
click at [1282, 518] on p "Rich Text Area. Press ALT-0 for help." at bounding box center [1228, 519] width 579 height 20
click at [1252, 487] on p "The Inventory Accuracy goal for FY 2025 was set at 95% and the team finished at…" at bounding box center [1228, 466] width 579 height 59
click at [1468, 442] on p "The Inventory Accuracy goal for FY 2025 was set at 95% and the team finished at…" at bounding box center [1228, 466] width 579 height 59
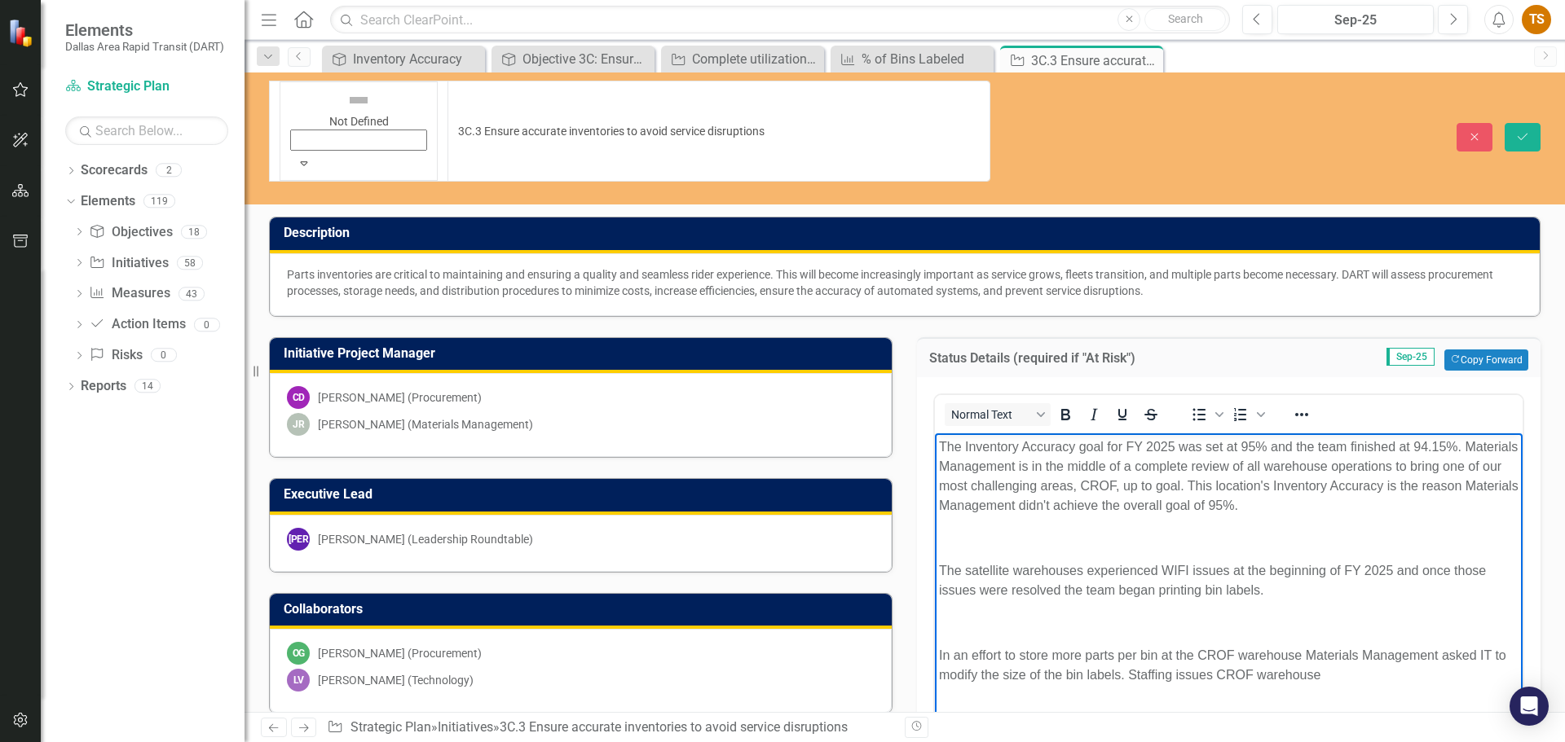
drag, startPoint x: 947, startPoint y: 548, endPoint x: 1412, endPoint y: 694, distance: 487.9
click at [1412, 694] on body "The Inventory Accuracy goal for FY 2025 was set at 95% and the team finished at…" at bounding box center [1229, 567] width 588 height 269
click at [1448, 485] on p "The Inventory Accuracy goal for FY 2025 was set at 95% and the team finished at…" at bounding box center [1228, 476] width 579 height 78
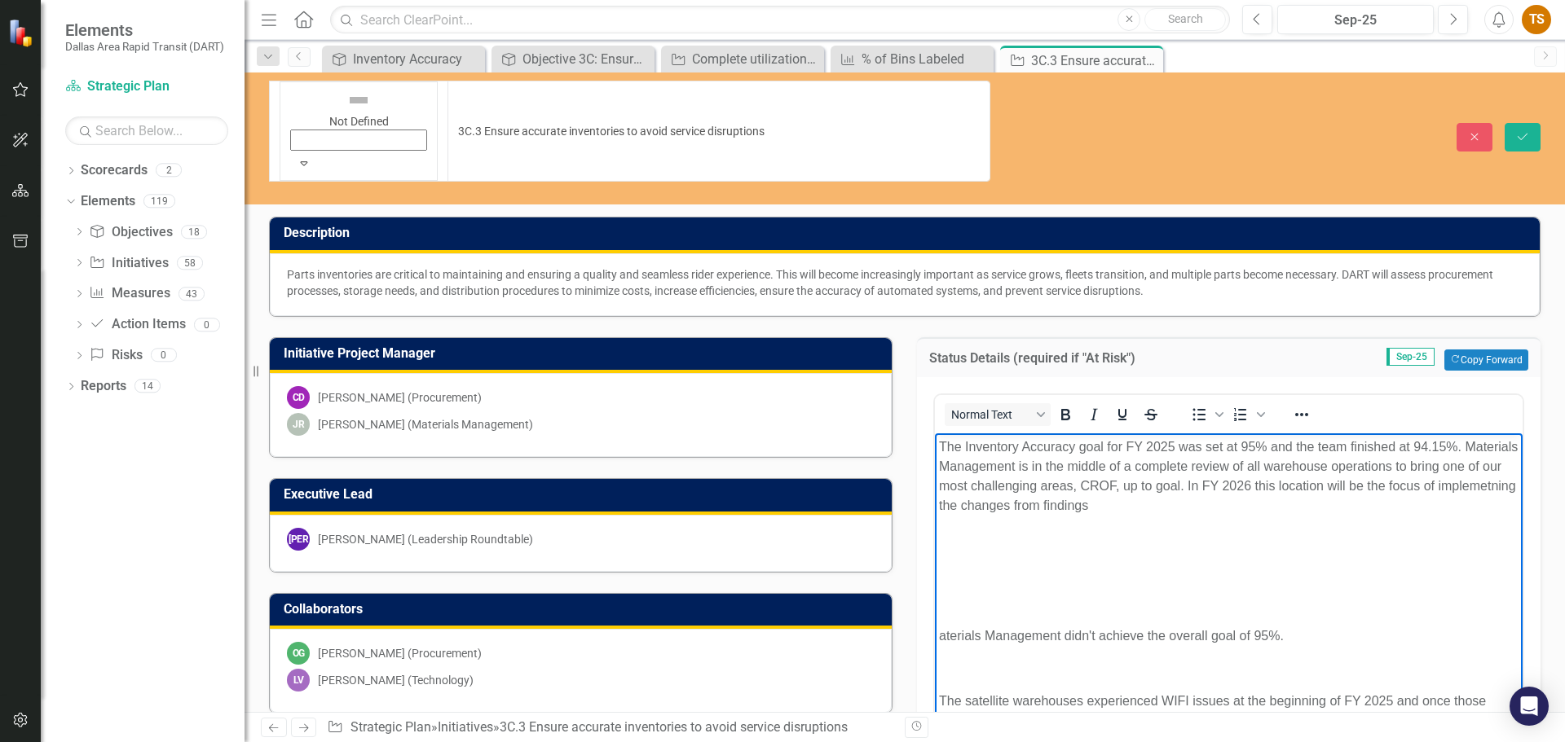
drag, startPoint x: 976, startPoint y: 516, endPoint x: 969, endPoint y: 503, distance: 15.0
click at [969, 503] on p "The Inventory Accuracy goal for FY 2025 was set at 95% and the team finished at…" at bounding box center [1228, 476] width 579 height 78
drag, startPoint x: 1015, startPoint y: 502, endPoint x: 932, endPoint y: 504, distance: 84.0
click at [935, 504] on html "The Inventory Accuracy goal for FY 2025 was set at 95% and the team finished at…" at bounding box center [1229, 632] width 588 height 399
click at [994, 500] on p "The Inventory Accuracy goal for FY 2025 was set at 95% and the team finished at…" at bounding box center [1228, 476] width 579 height 78
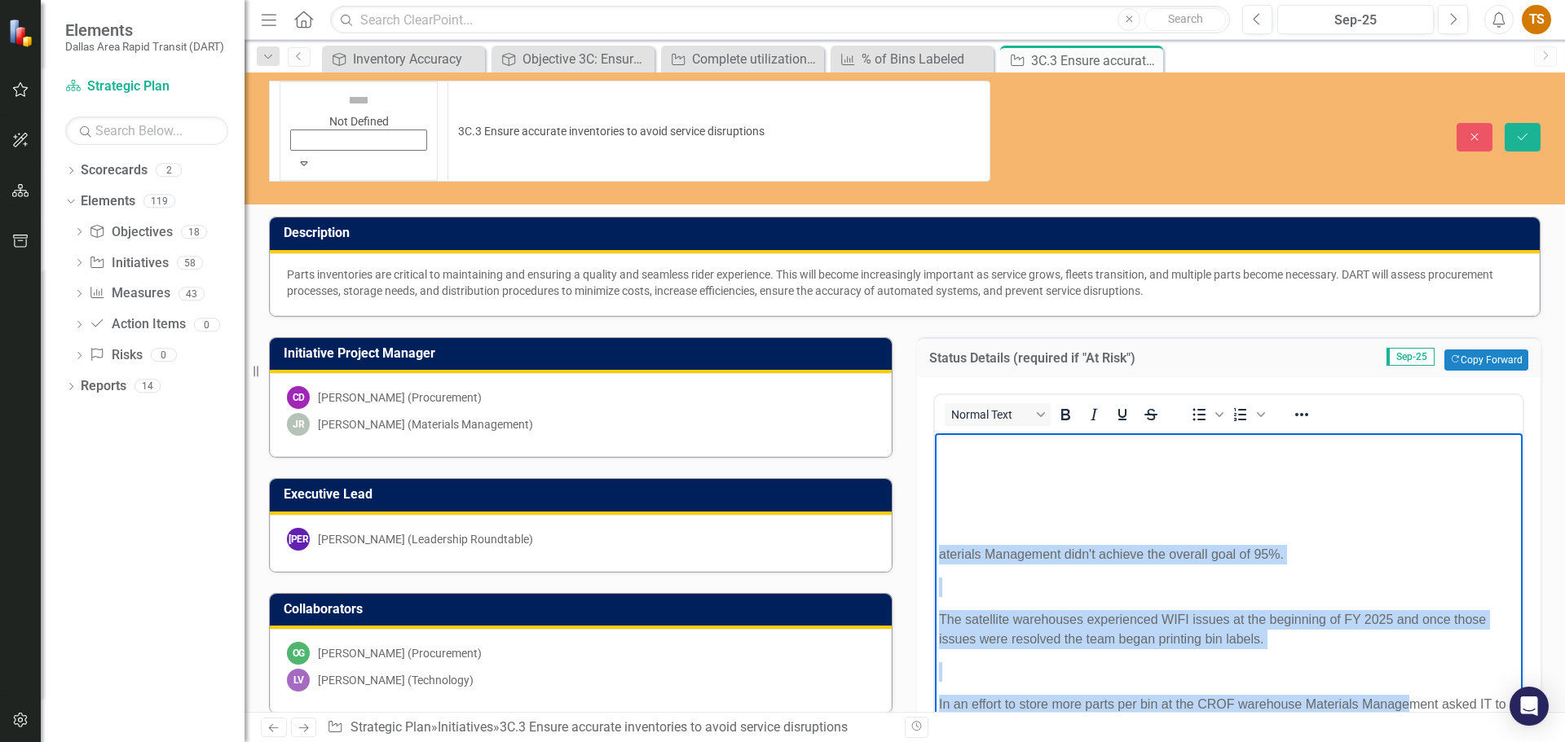
scroll to position [134, 0]
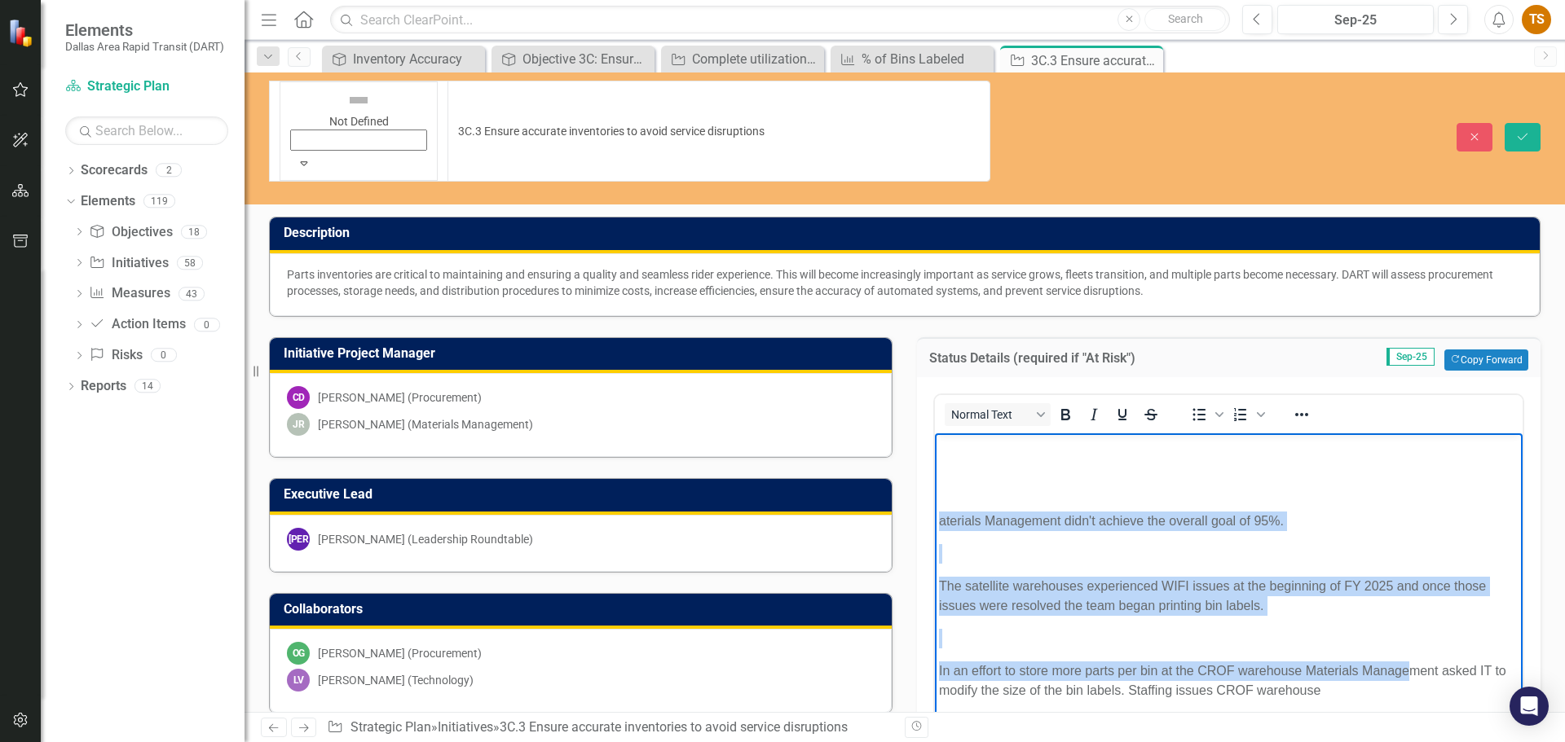
drag, startPoint x: 938, startPoint y: 573, endPoint x: 1522, endPoint y: 709, distance: 600.0
click at [1522, 709] on html "The Inventory Accuracy goal for FY 2025 was set at 95% and the team finished at…" at bounding box center [1229, 517] width 588 height 399
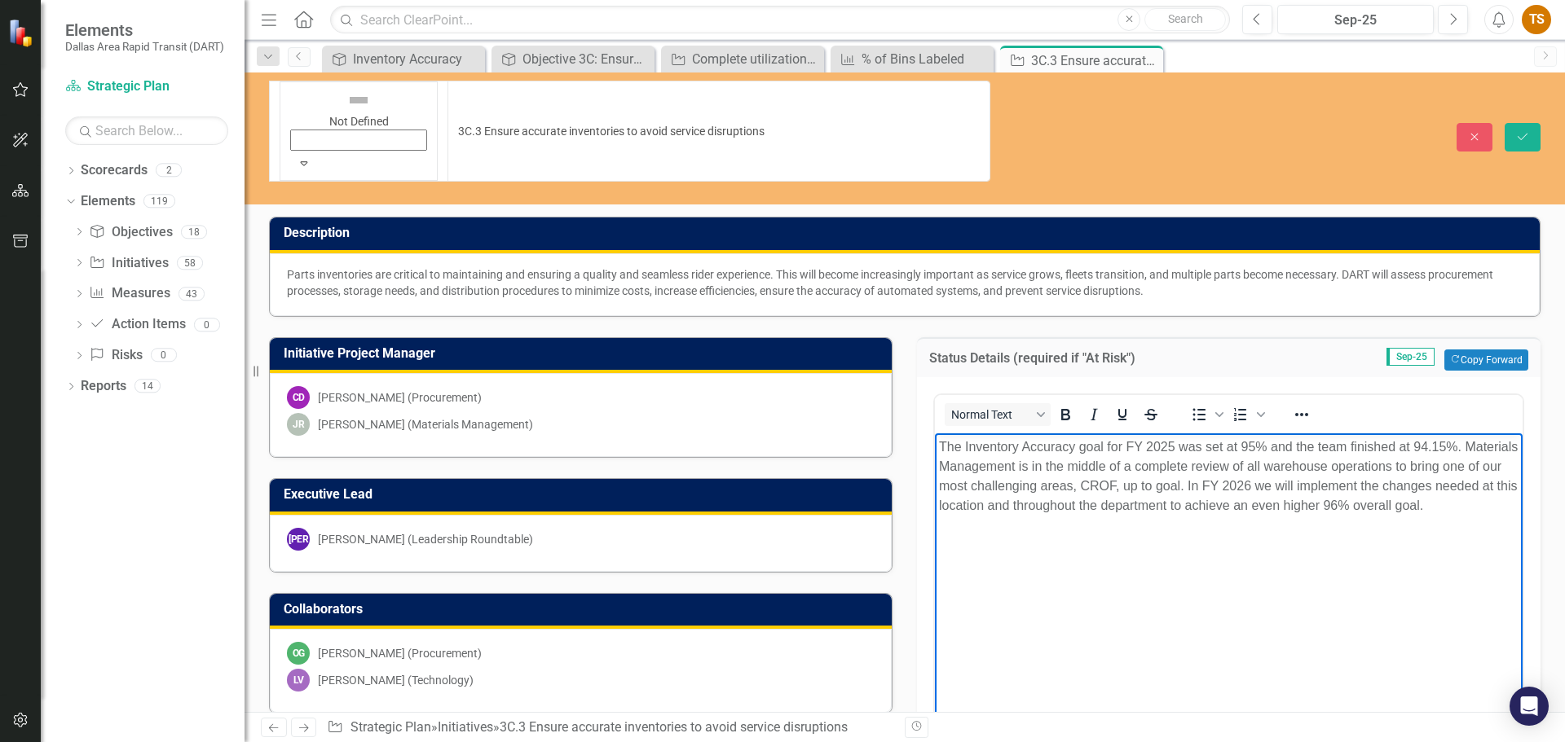
scroll to position [0, 0]
click at [1072, 551] on body "The Inventory Accuracy goal for FY 2025 was set at 95% and the team finished at…" at bounding box center [1229, 555] width 588 height 244
click at [1001, 528] on p "Rich Text Area. Press ALT-0 for help." at bounding box center [1228, 538] width 579 height 20
click at [962, 517] on body "The Inventory Accuracy goal for FY 2025 was set at 95% and the team finished at…" at bounding box center [1229, 555] width 588 height 244
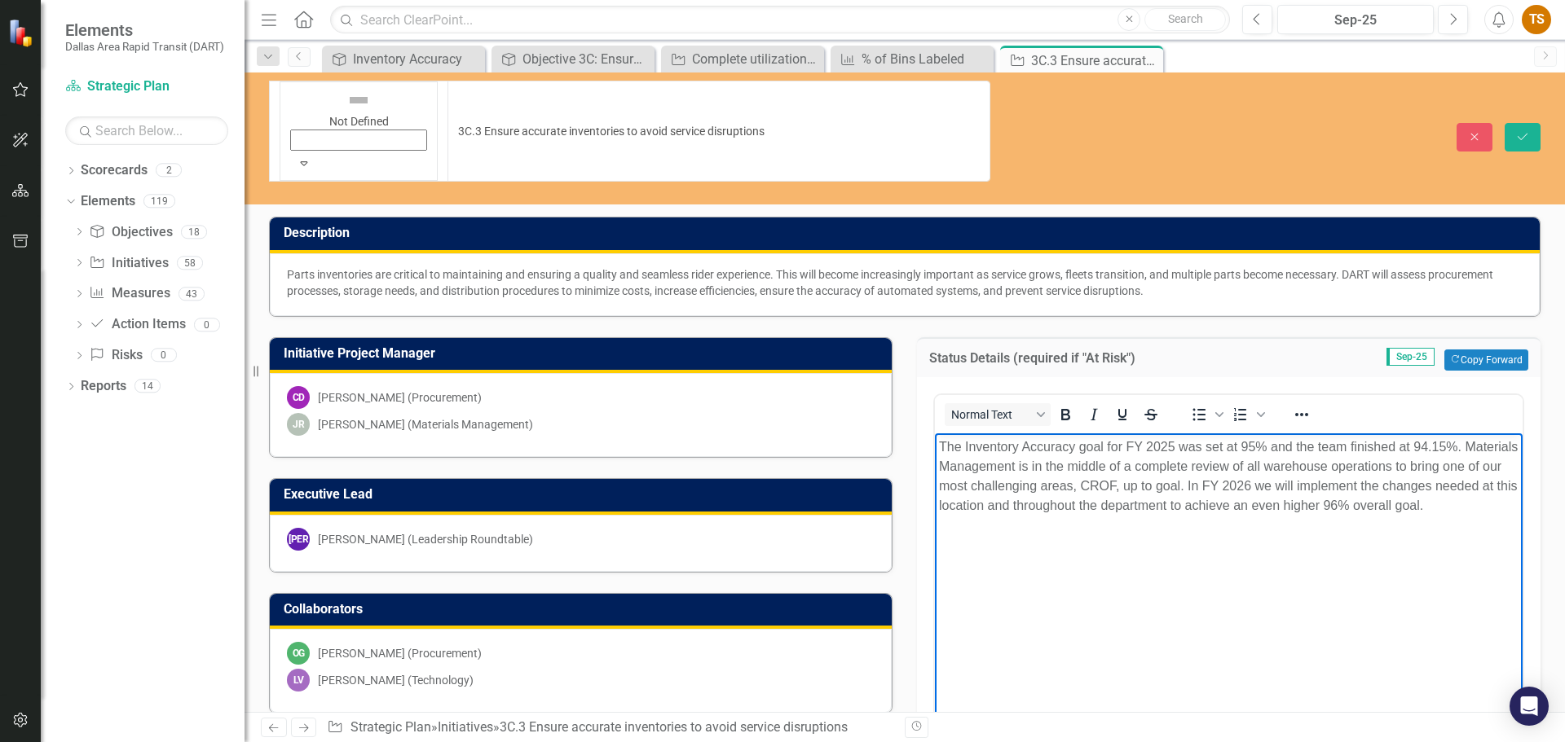
click at [940, 522] on body "The Inventory Accuracy goal for FY 2025 was set at 95% and the team finished at…" at bounding box center [1229, 555] width 588 height 244
click at [1147, 523] on body "The Inventory Accuracy goal for FY 2025 was set at 95% and the team finished at…" at bounding box center [1229, 555] width 588 height 244
drag, startPoint x: 1513, startPoint y: 503, endPoint x: 934, endPoint y: 444, distance: 581.6
click at [935, 444] on body "The Inventory Accuracy goal for FY 2025 was set at 95% and the team finished at…" at bounding box center [1229, 555] width 588 height 244
copy p "The Inventory Accuracy goal for FY 2025 was set at 95% and the team finished at…"
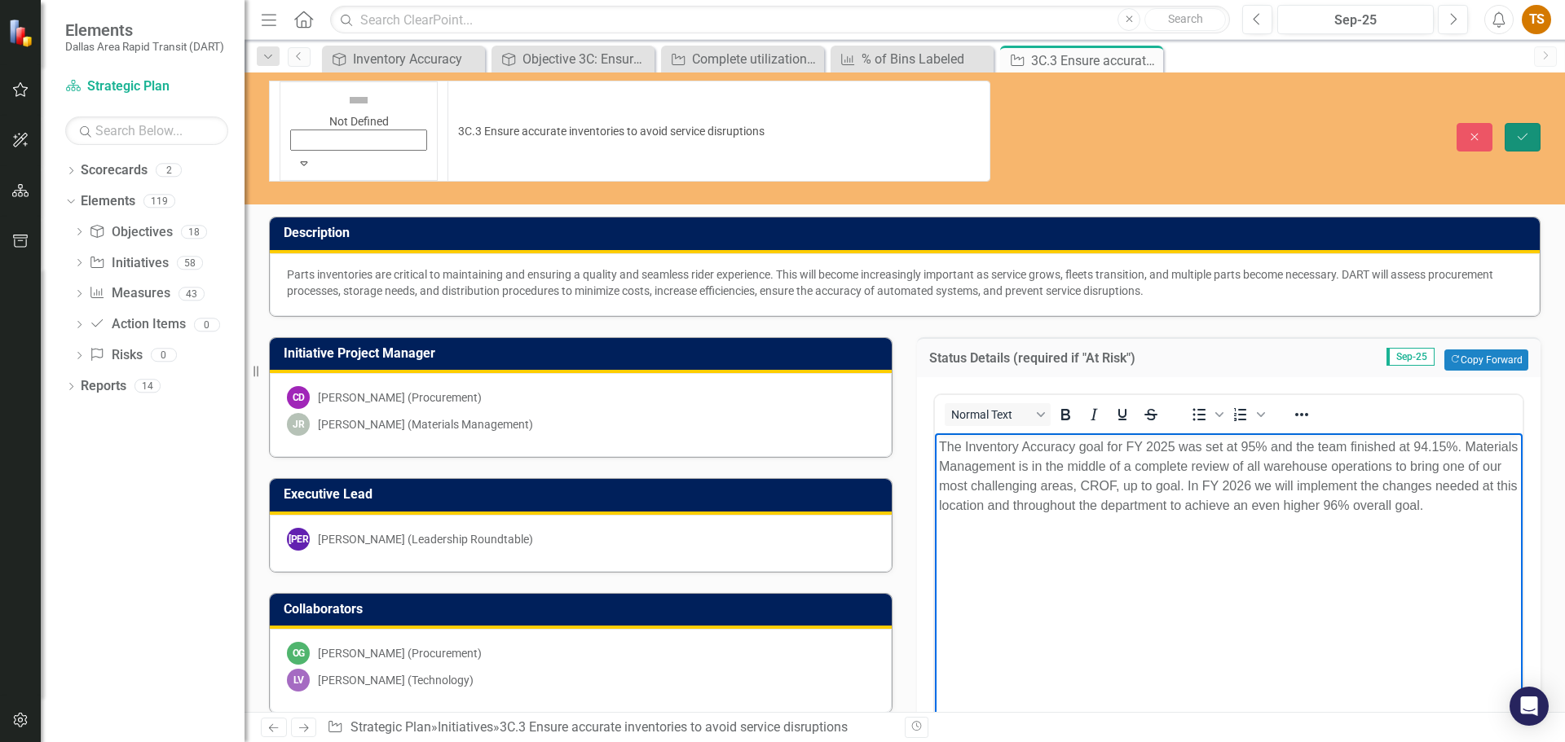
click at [1522, 131] on icon "Save" at bounding box center [1522, 136] width 15 height 11
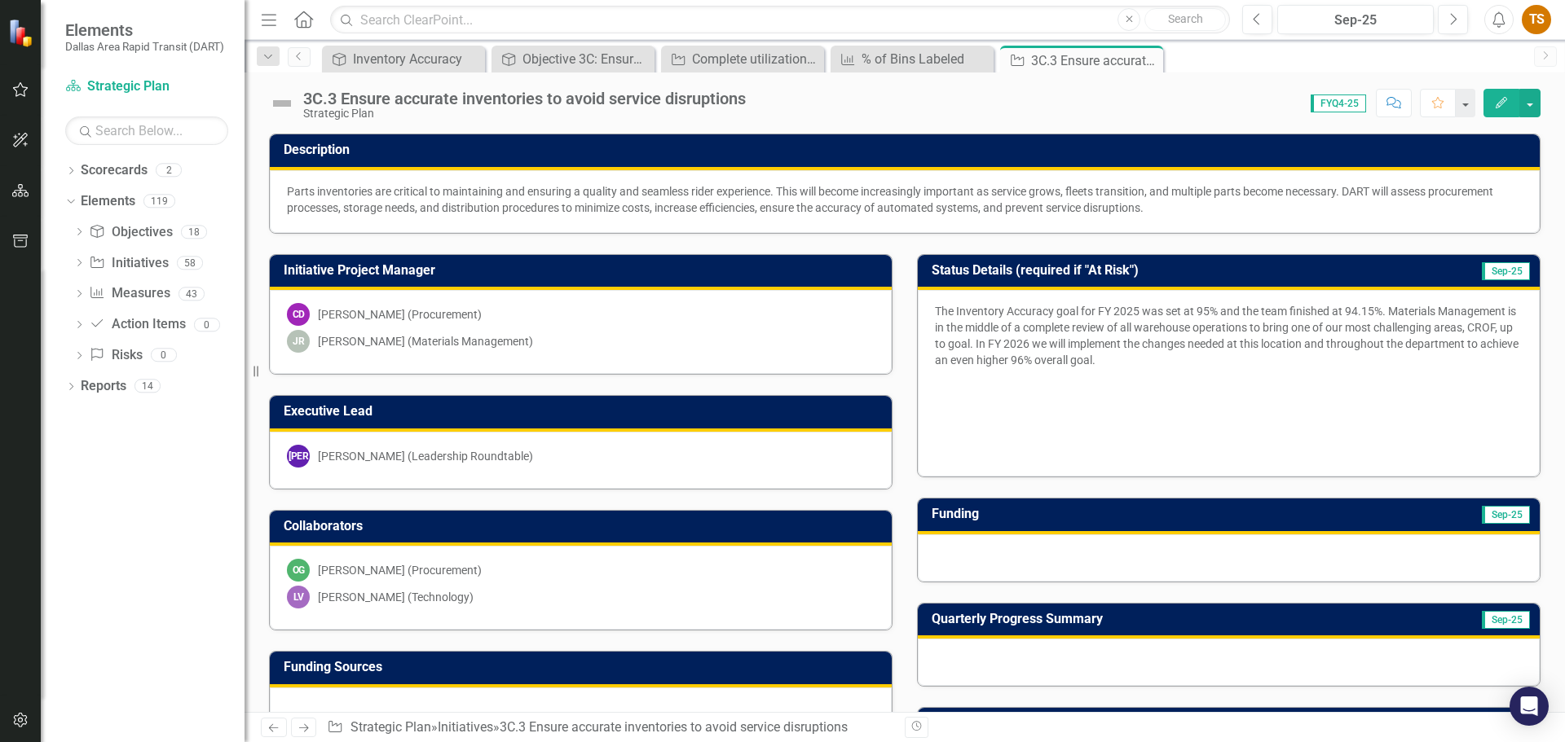
scroll to position [163, 0]
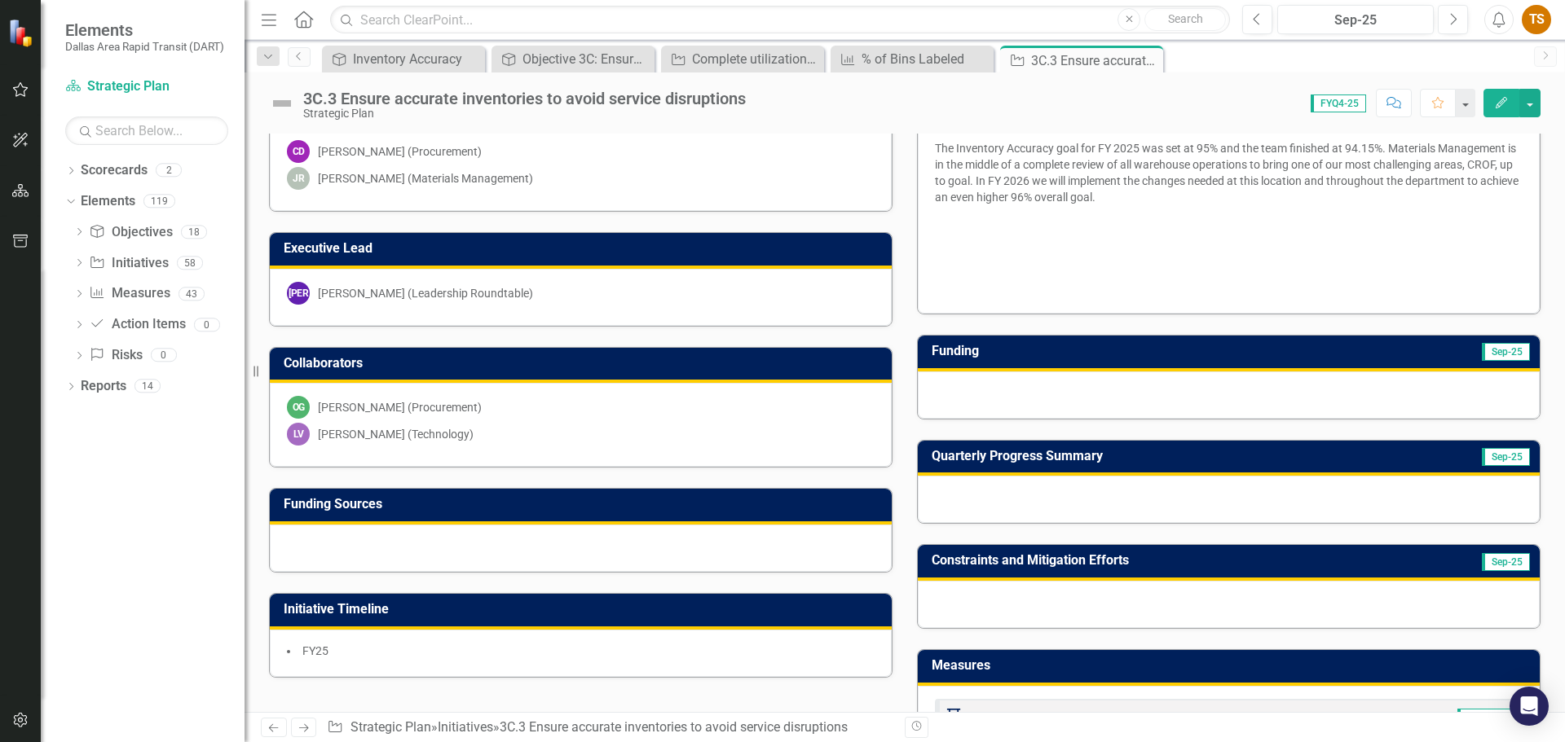
click at [995, 501] on div at bounding box center [1229, 499] width 622 height 47
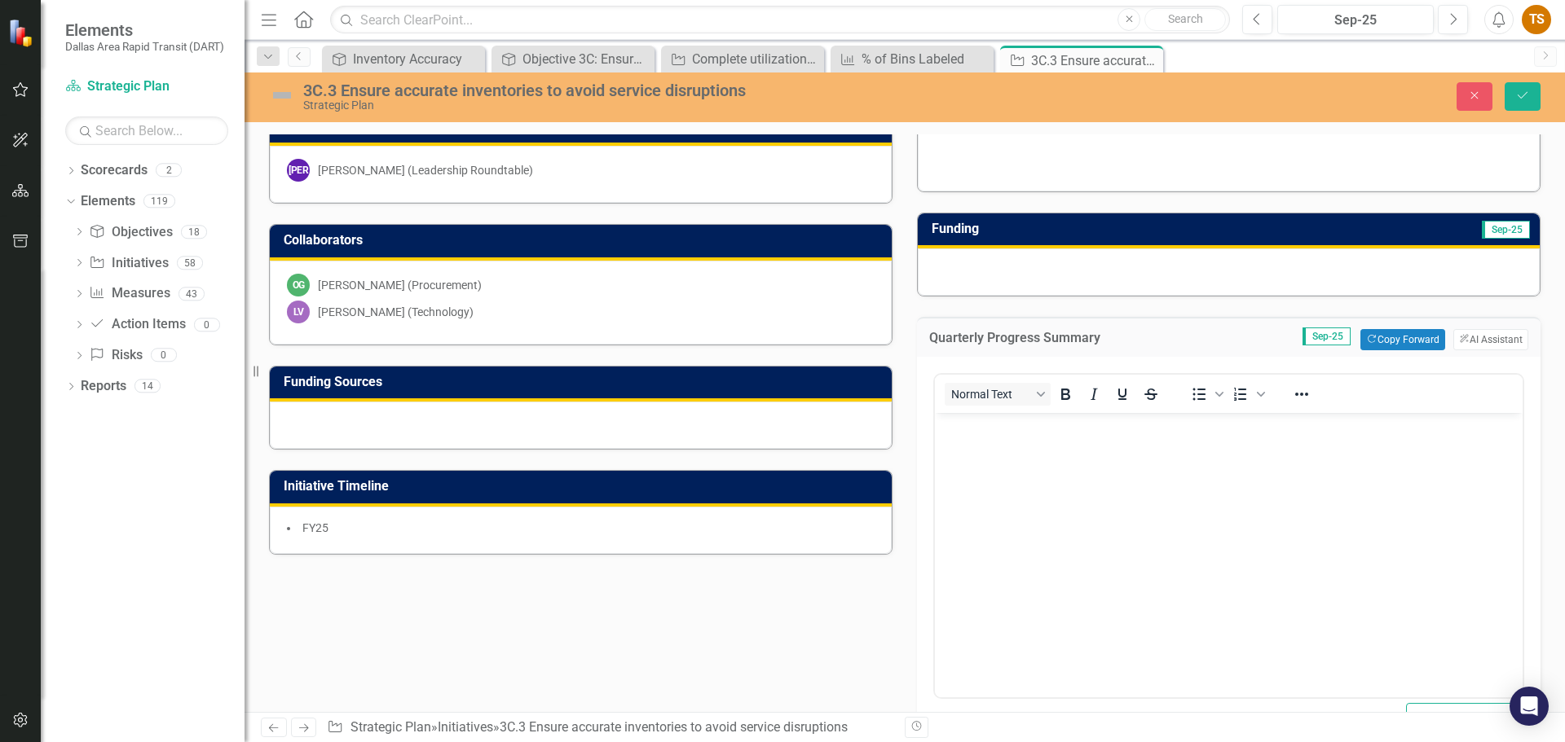
scroll to position [407, 0]
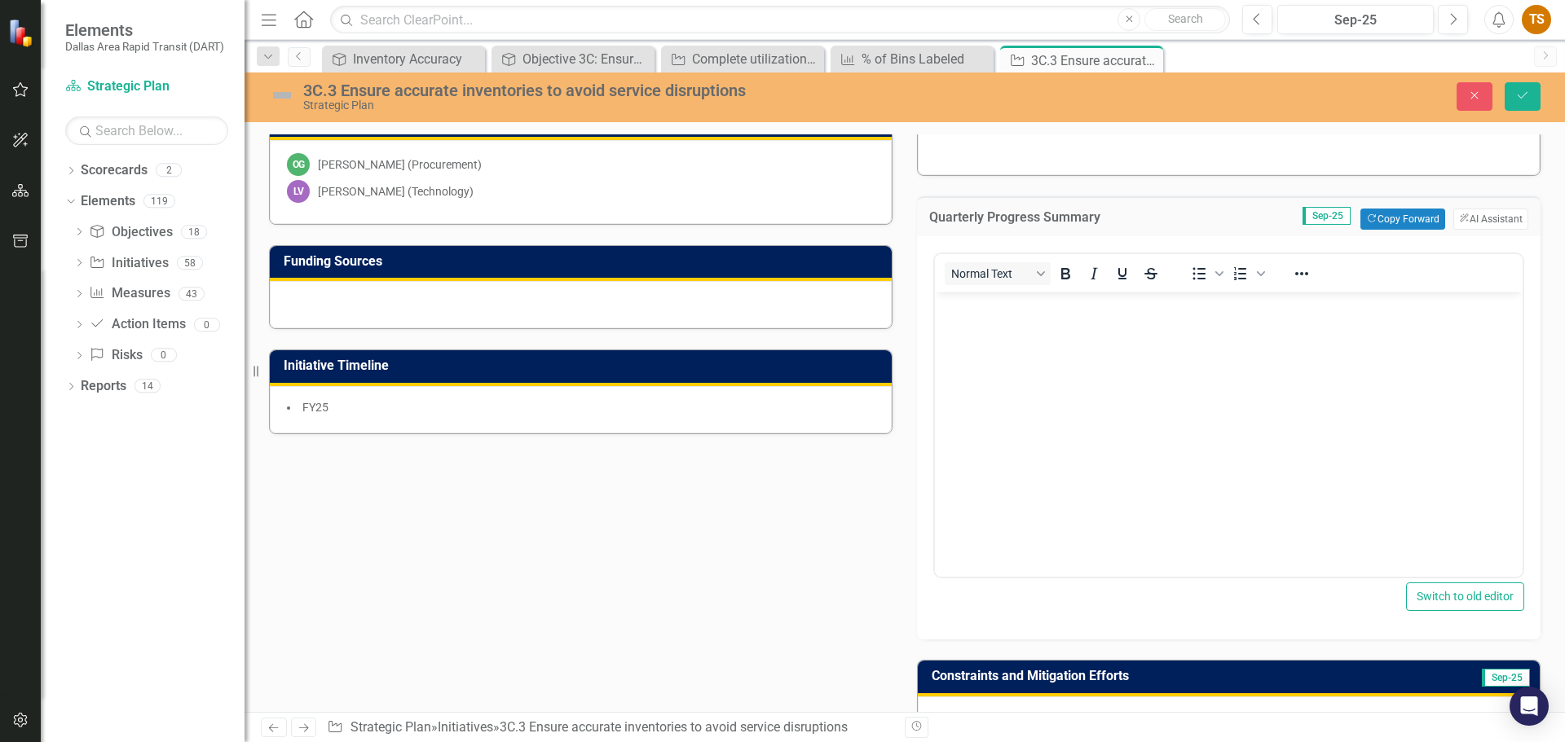
click at [1101, 412] on body "Rich Text Area. Press ALT-0 for help." at bounding box center [1229, 415] width 588 height 244
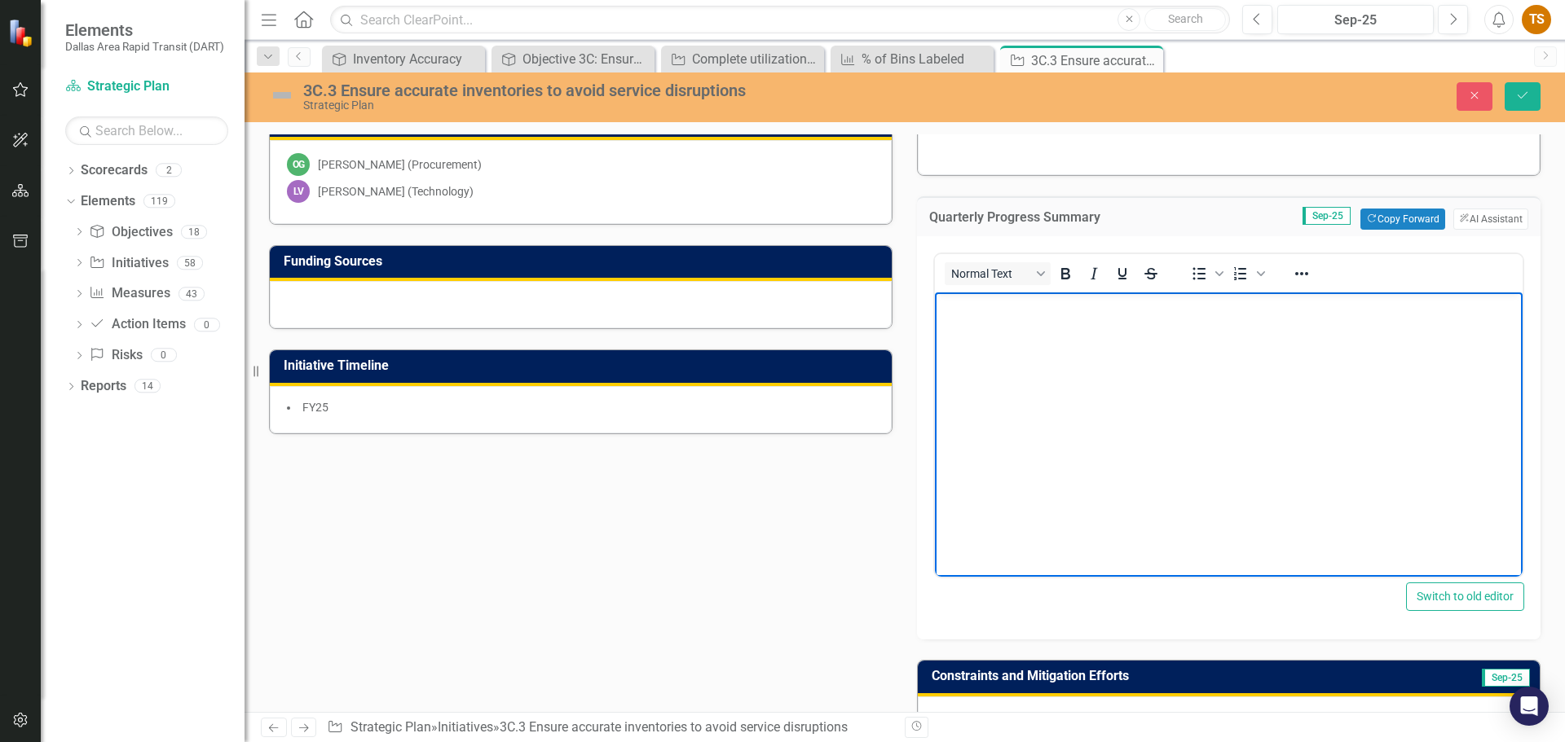
click at [1101, 412] on body "Rich Text Area. Press ALT-0 for help." at bounding box center [1229, 415] width 588 height 244
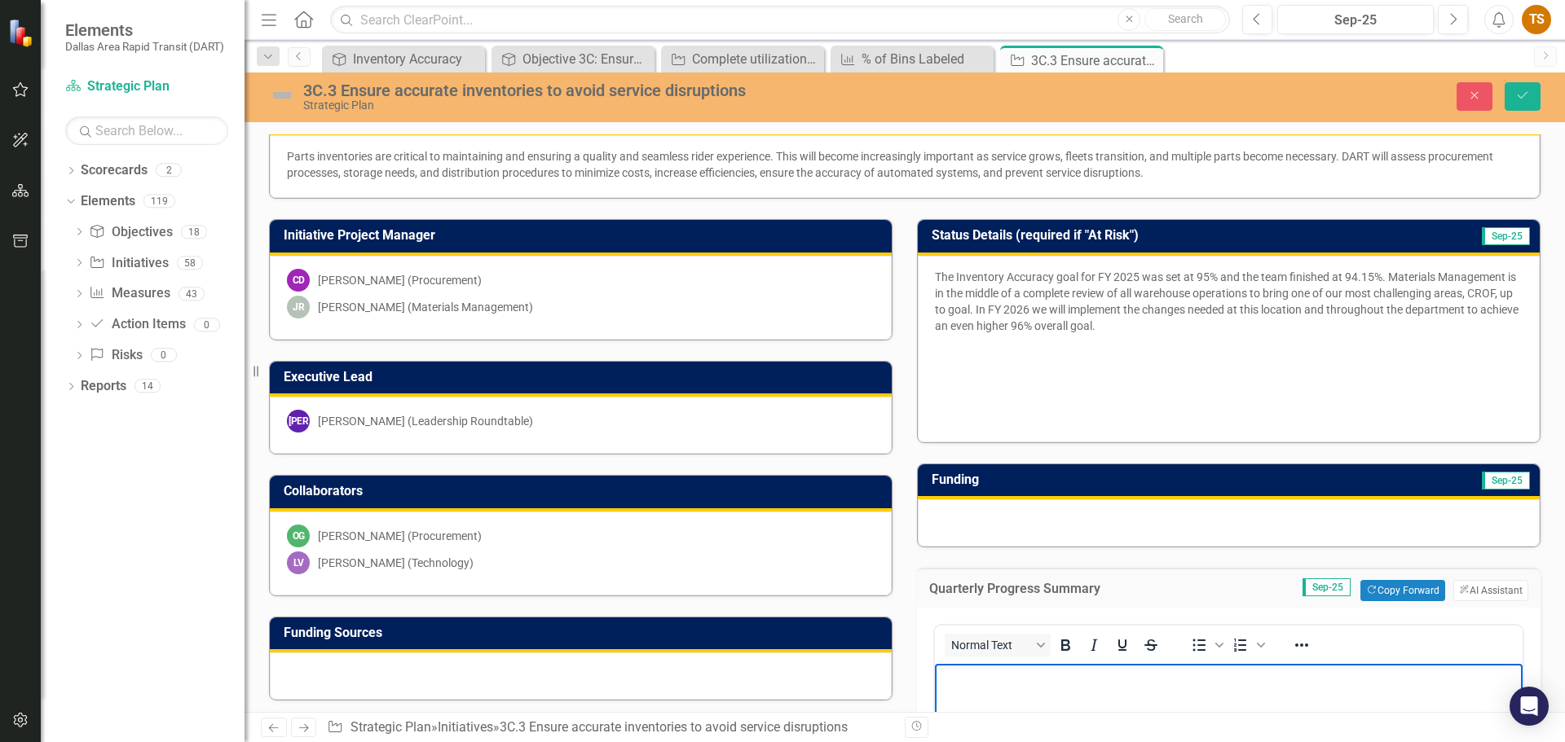
scroll to position [0, 0]
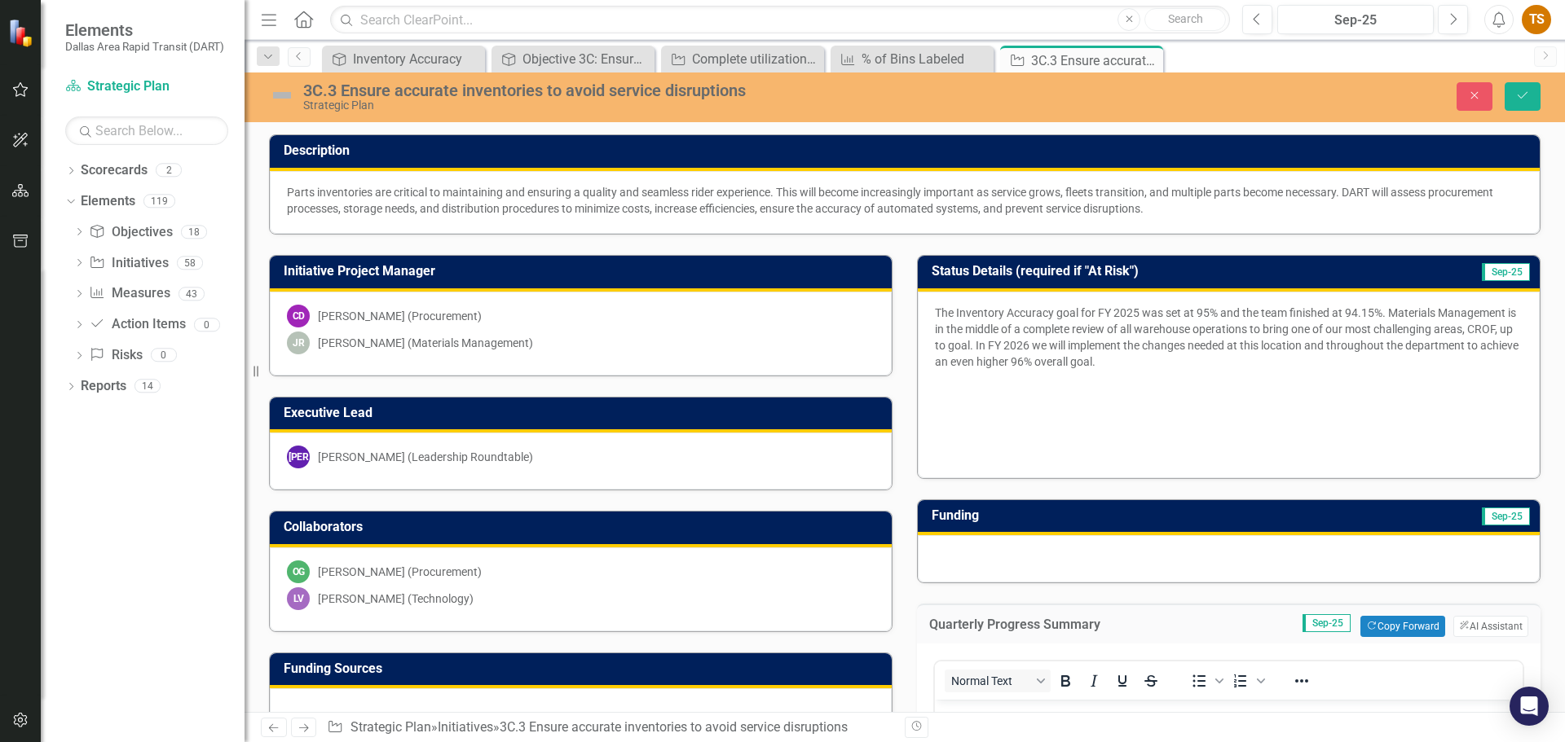
drag, startPoint x: 1378, startPoint y: 311, endPoint x: 1000, endPoint y: 314, distance: 378.2
click at [1000, 314] on p "The Inventory Accuracy goal for FY 2025 was set at 95% and the team finished at…" at bounding box center [1229, 339] width 588 height 68
drag, startPoint x: 930, startPoint y: 309, endPoint x: 1270, endPoint y: 314, distance: 339.9
click at [1126, 314] on p "The Inventory Accuracy goal for FY 2025 was set at 95% and the team finished at…" at bounding box center [1229, 339] width 588 height 68
click at [1373, 306] on p "The Inventory Accuracy goal for FY 2025 was set at 95% and the team finished at…" at bounding box center [1229, 339] width 588 height 68
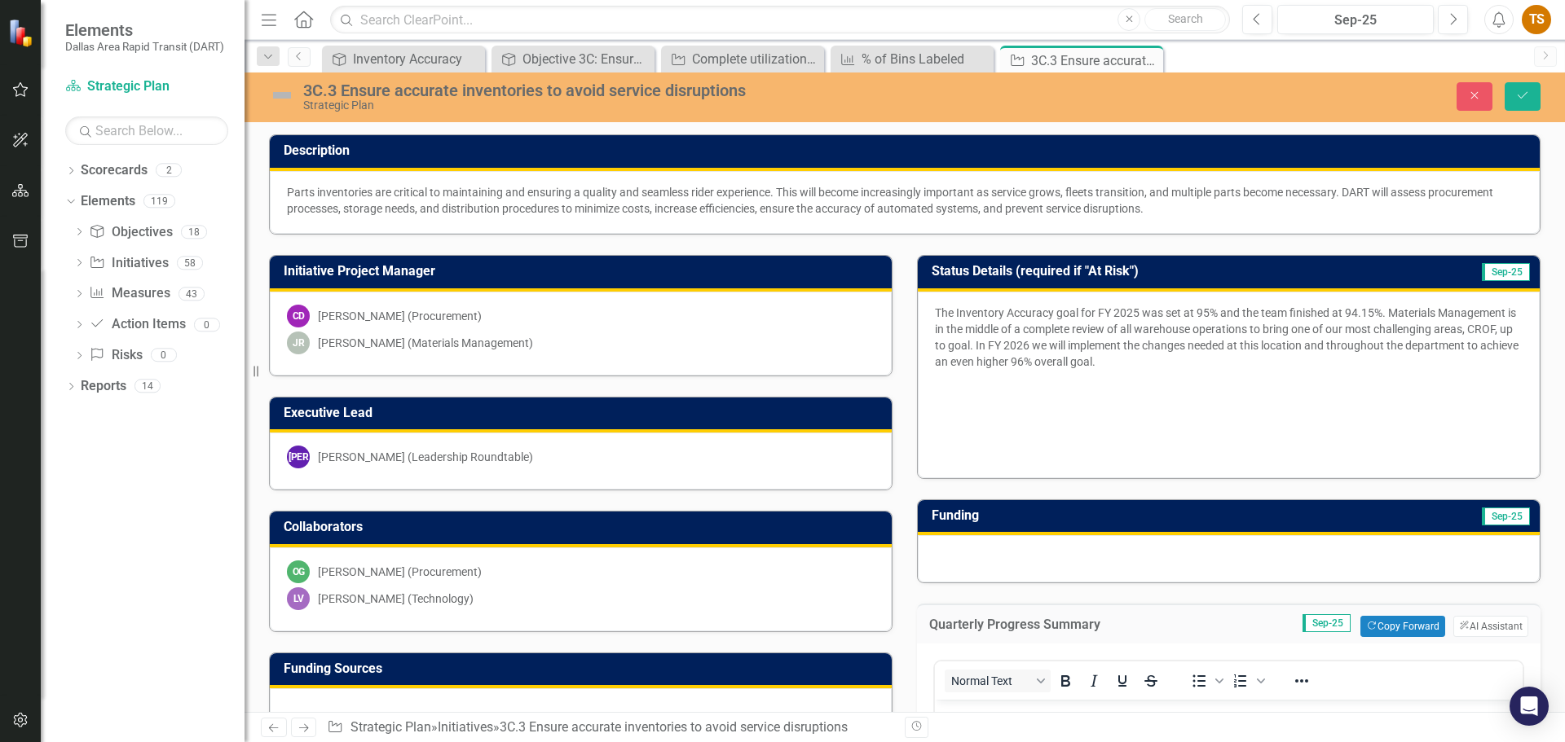
click at [1378, 306] on p "The Inventory Accuracy goal for FY 2025 was set at 95% and the team finished at…" at bounding box center [1229, 339] width 588 height 68
click at [1518, 108] on button "Save" at bounding box center [1522, 96] width 36 height 29
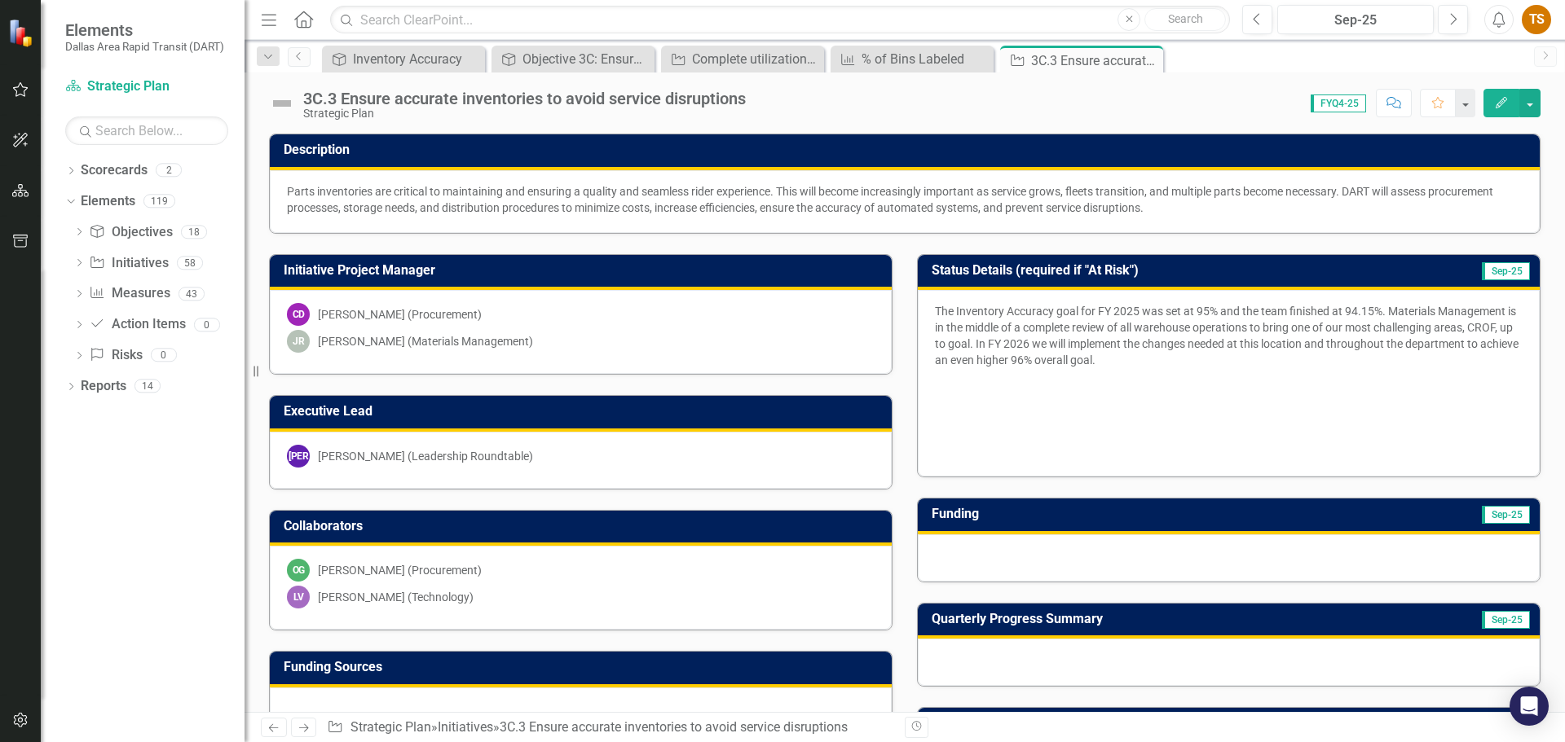
drag, startPoint x: 1379, startPoint y: 311, endPoint x: 1280, endPoint y: 311, distance: 98.6
click at [1280, 311] on p "The Inventory Accuracy goal for FY 2025 was set at 95% and the team finished at…" at bounding box center [1229, 337] width 588 height 68
click at [935, 319] on p "The Inventory Accuracy goal for FY 2025 was set at 95% and the team finished at…" at bounding box center [1229, 337] width 588 height 68
drag, startPoint x: 928, startPoint y: 308, endPoint x: 1069, endPoint y: 331, distance: 142.8
click at [1108, 308] on p "The Inventory Accuracy goal for FY 2025 was set at 95% and the team finished at…" at bounding box center [1229, 337] width 588 height 68
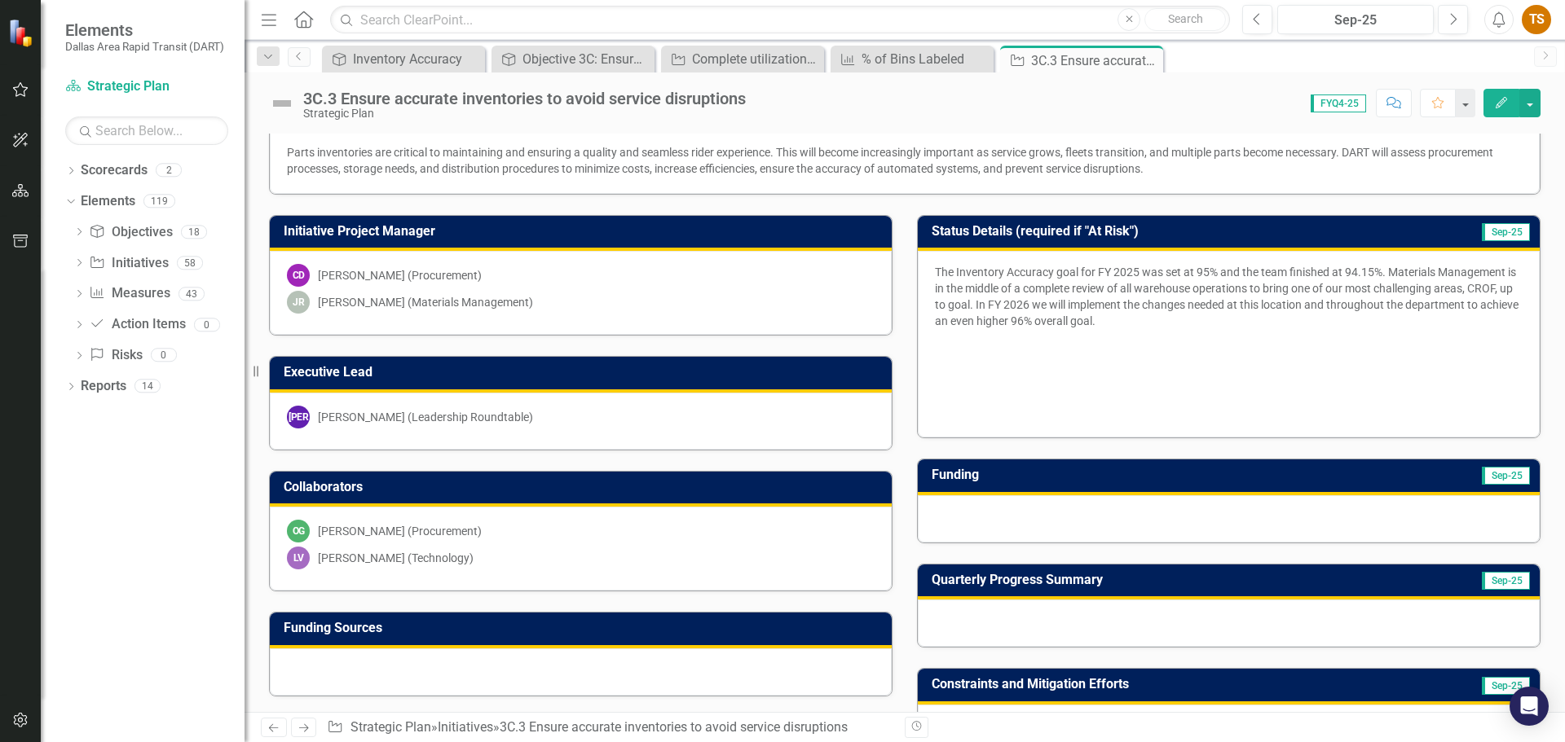
scroll to position [81, 0]
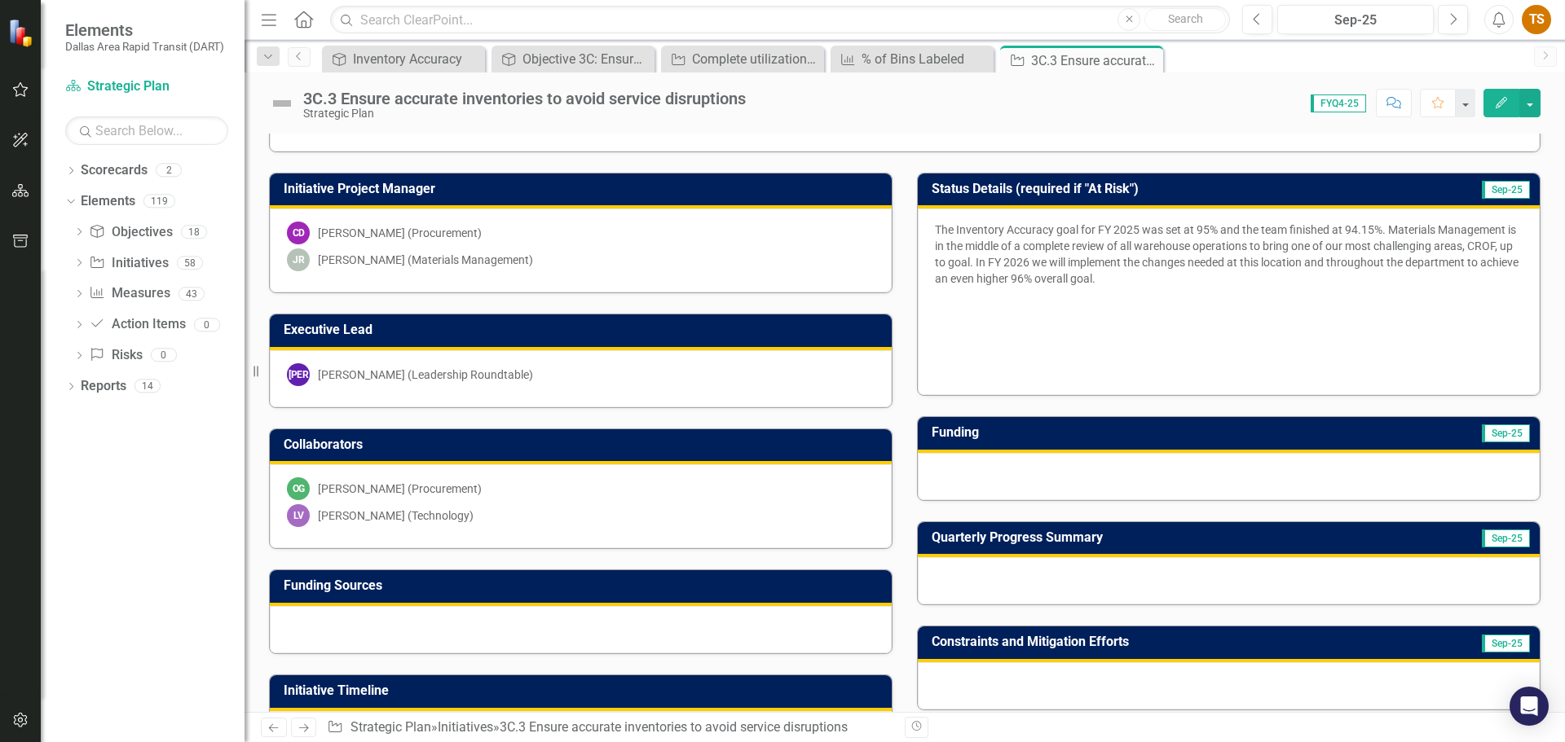
click at [1052, 569] on div at bounding box center [1229, 580] width 622 height 47
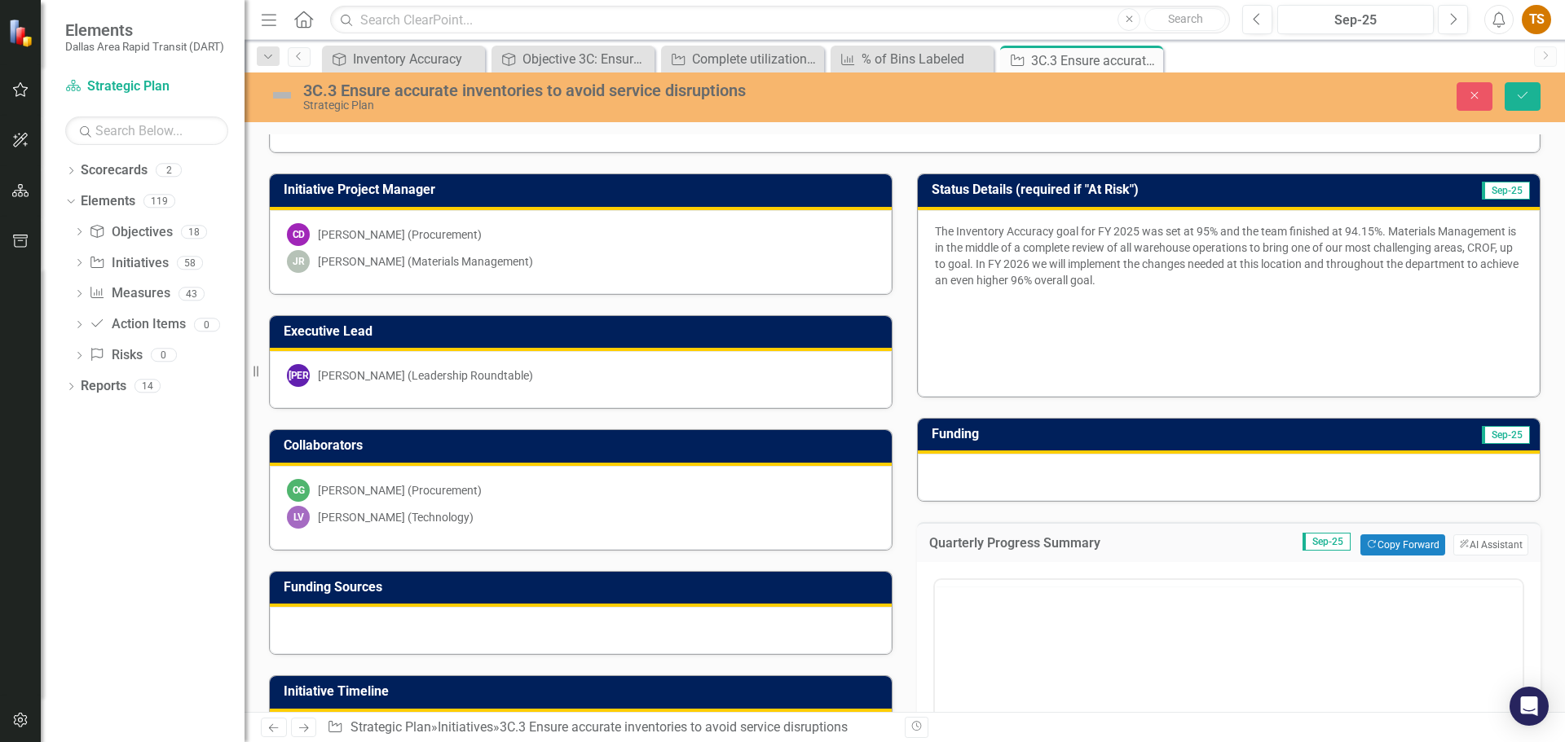
scroll to position [0, 0]
click at [1054, 635] on p "Rich Text Area. Press ALT-0 for help." at bounding box center [1228, 633] width 579 height 20
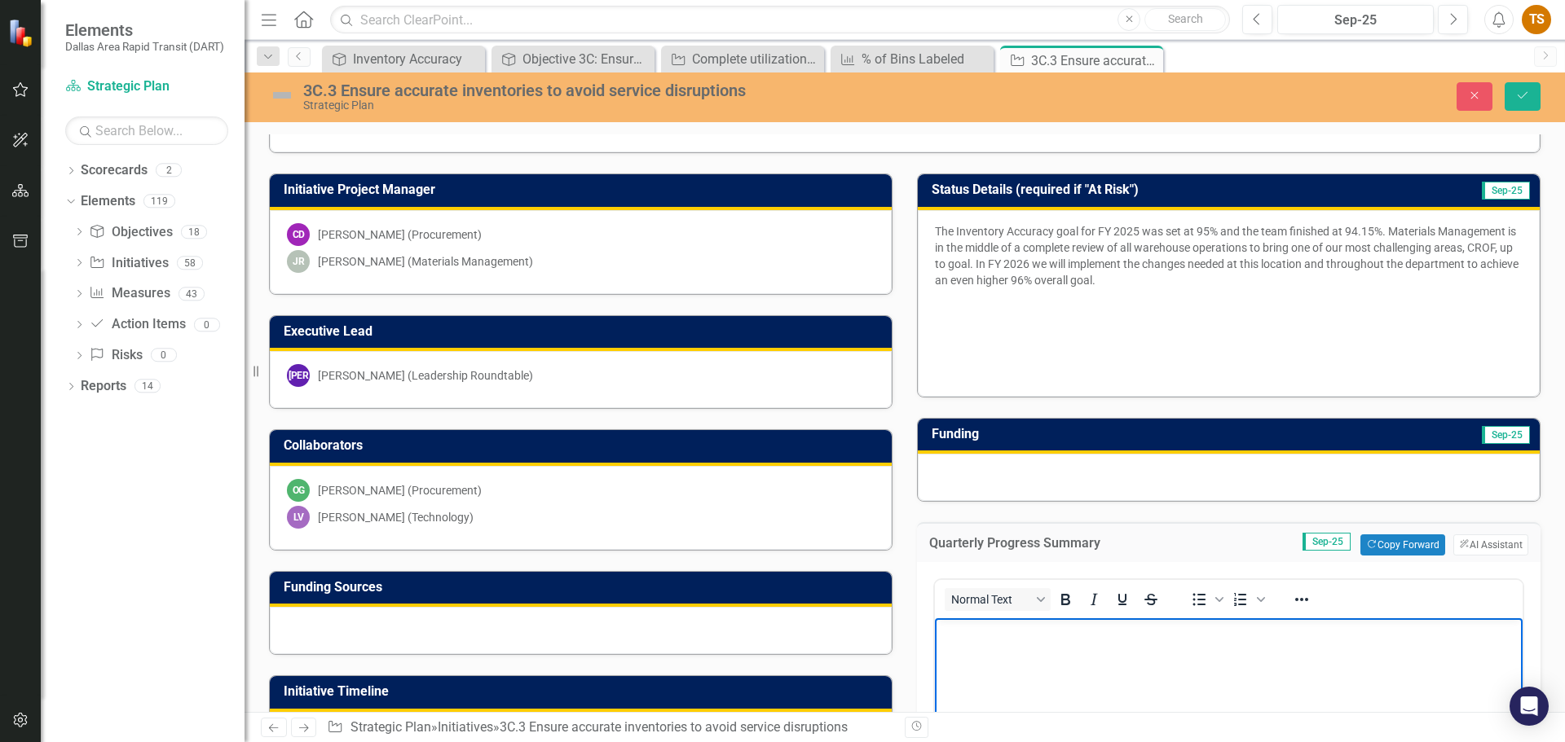
click at [979, 262] on p "The Inventory Accuracy goal for FY 2025 was set at 95% and the team finished at…" at bounding box center [1229, 257] width 588 height 68
drag, startPoint x: 1381, startPoint y: 227, endPoint x: 1328, endPoint y: 227, distance: 53.8
click at [1328, 227] on p "The Inventory Accuracy goal for FY 2025 was set at 95% and the team finished at…" at bounding box center [1229, 257] width 588 height 68
drag, startPoint x: 929, startPoint y: 227, endPoint x: 1079, endPoint y: 228, distance: 150.0
click at [1079, 228] on p "The Inventory Accuracy goal for FY 2025 was set at 95% and the team finished at…" at bounding box center [1229, 257] width 588 height 68
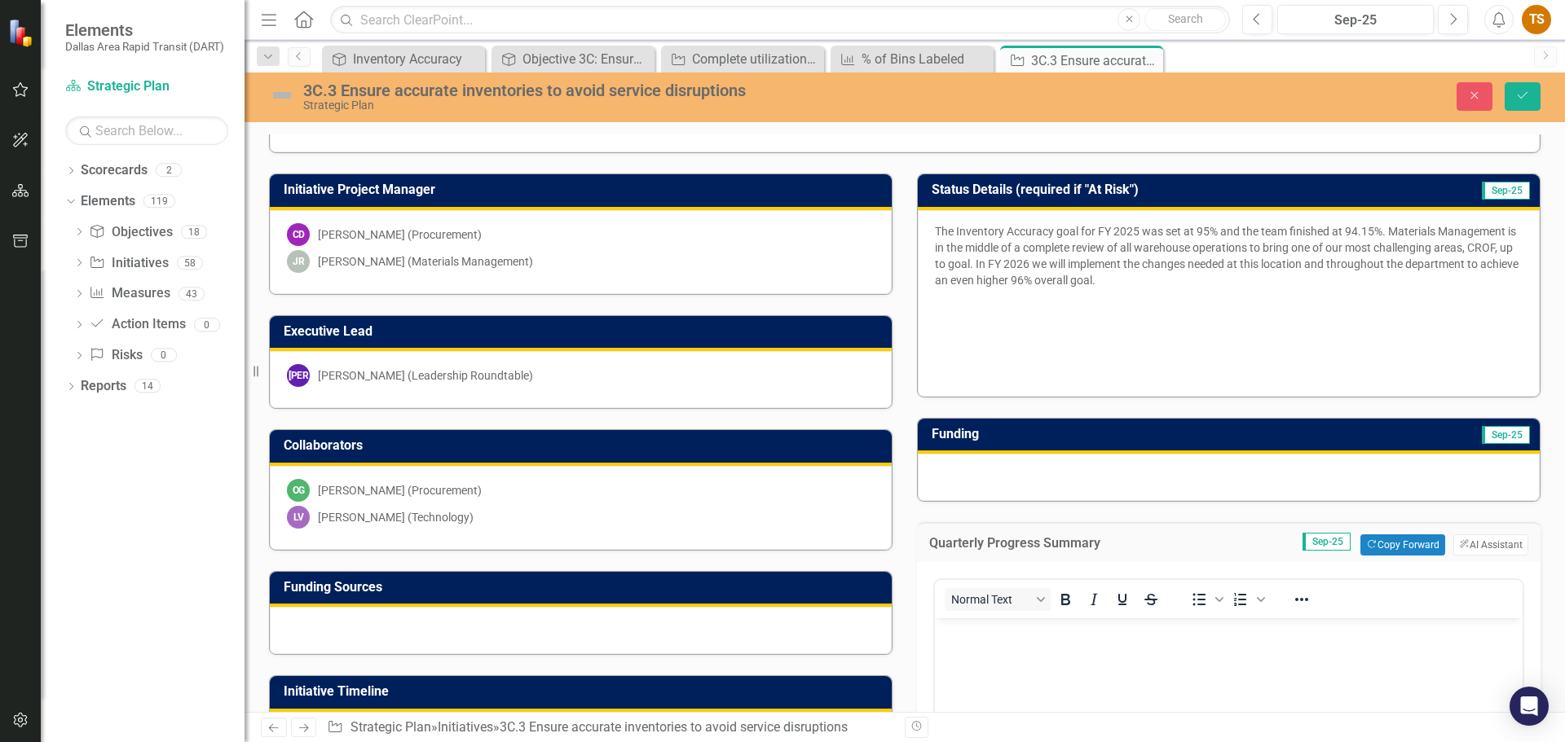
click at [1058, 659] on body "Rich Text Area. Press ALT-0 for help." at bounding box center [1229, 741] width 588 height 244
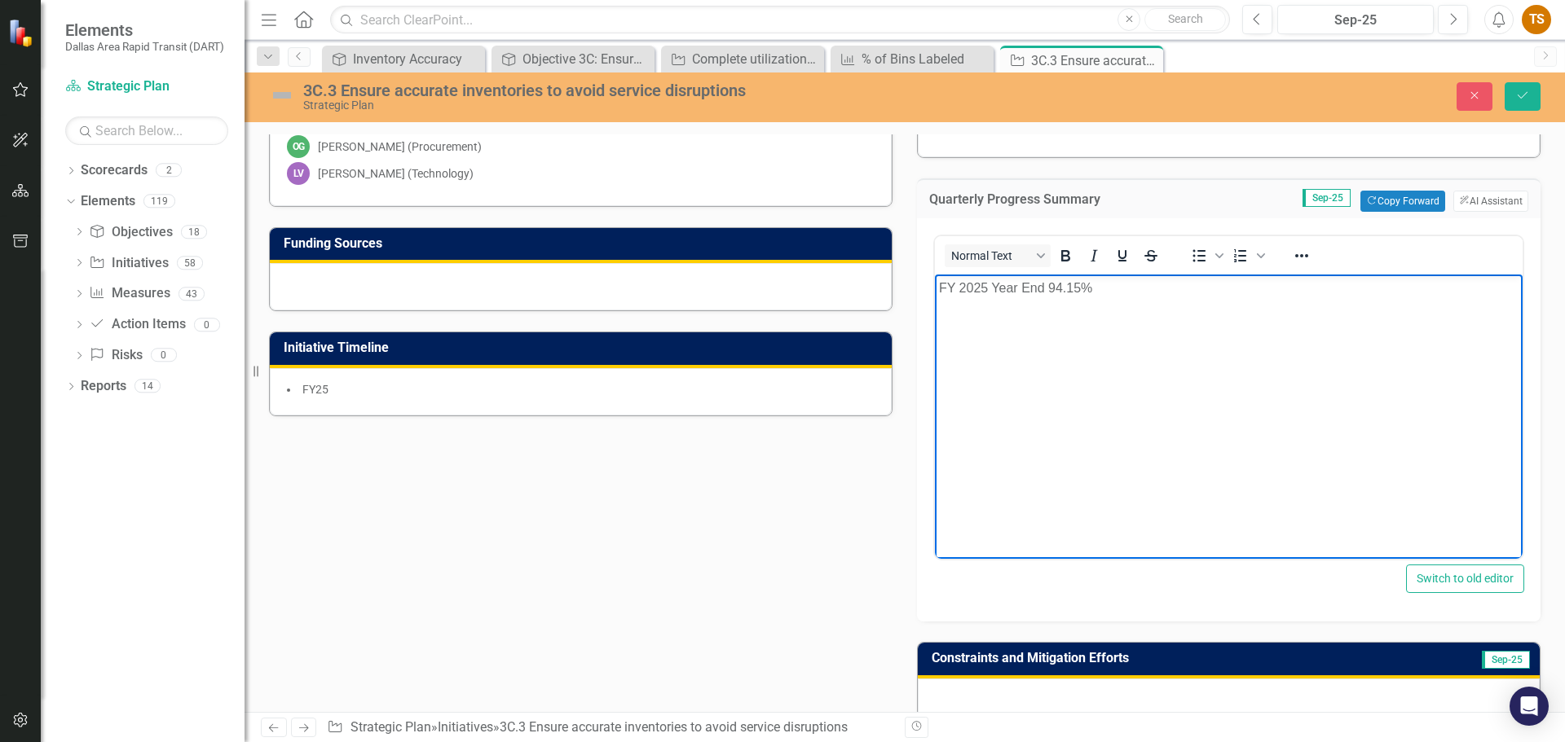
scroll to position [326, 0]
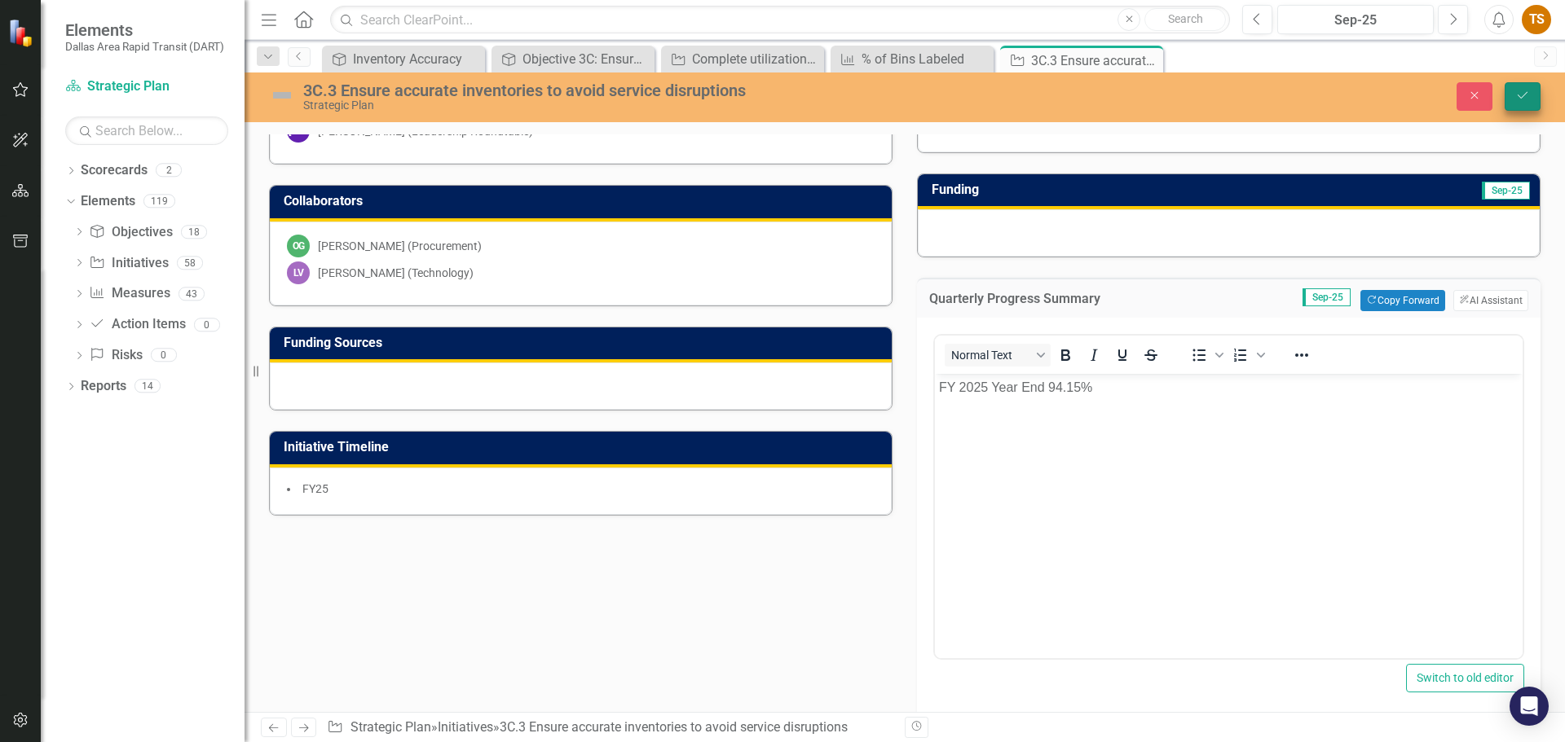
click at [1522, 93] on icon "Save" at bounding box center [1522, 95] width 15 height 11
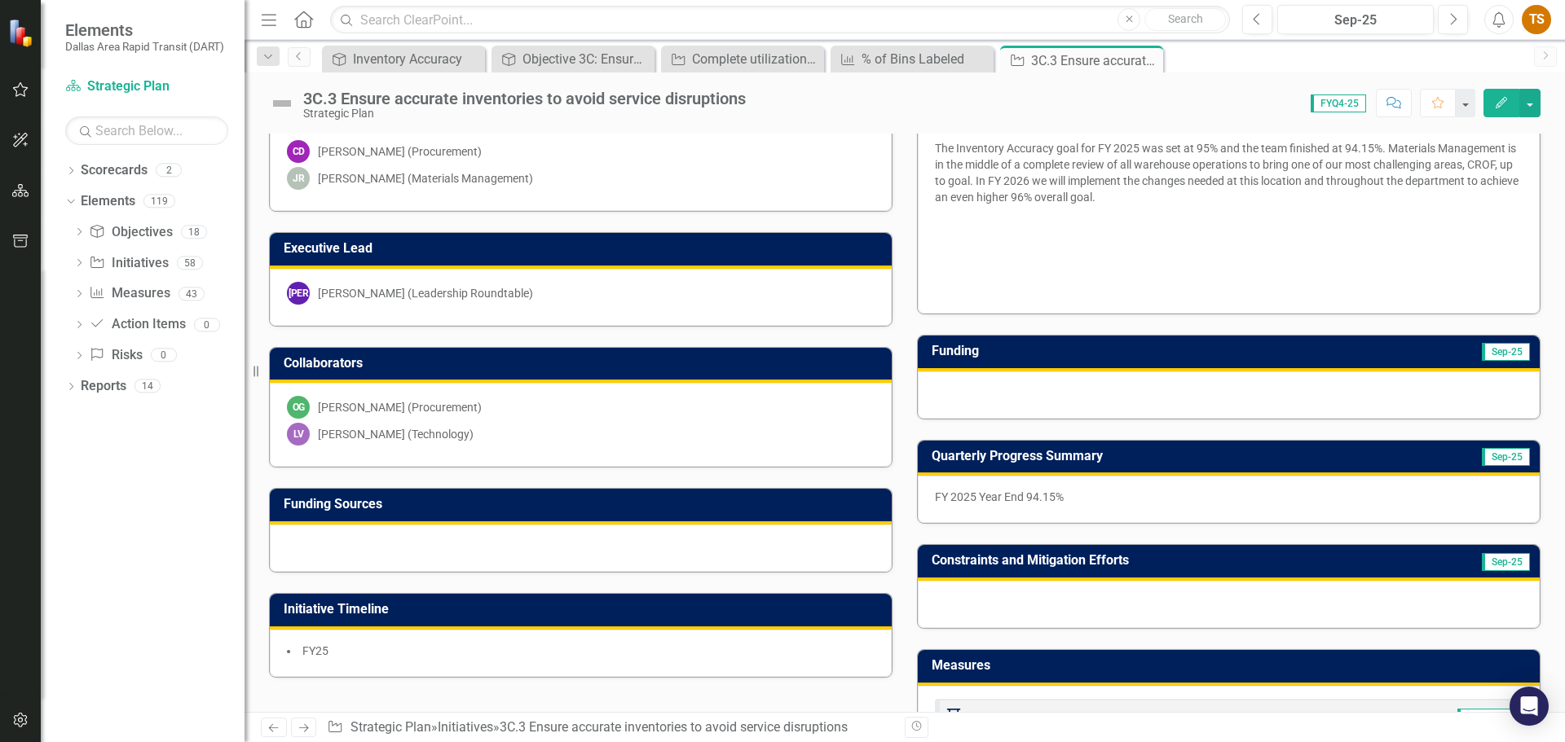
scroll to position [407, 0]
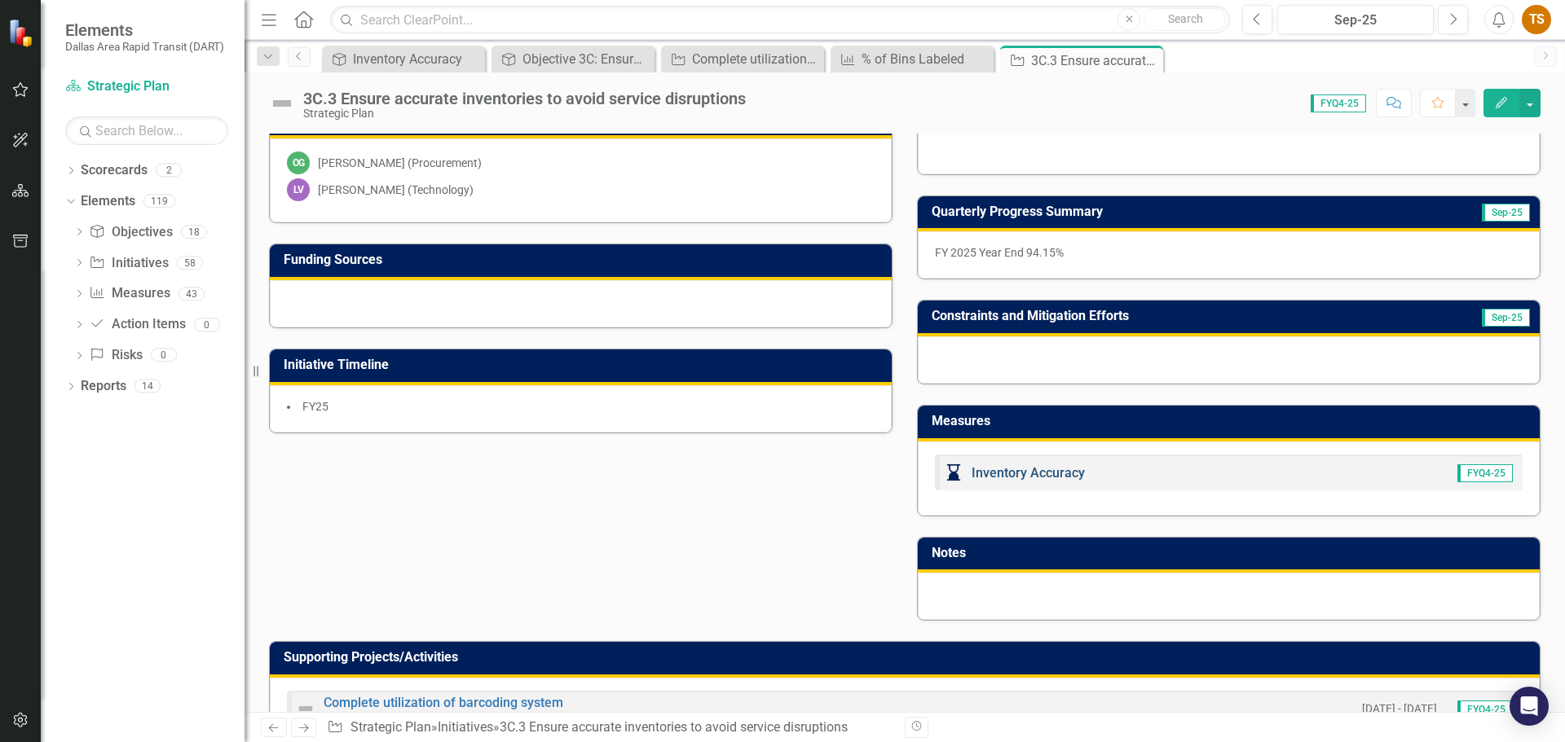
click at [1000, 474] on link "Inventory Accuracy" at bounding box center [1027, 472] width 113 height 15
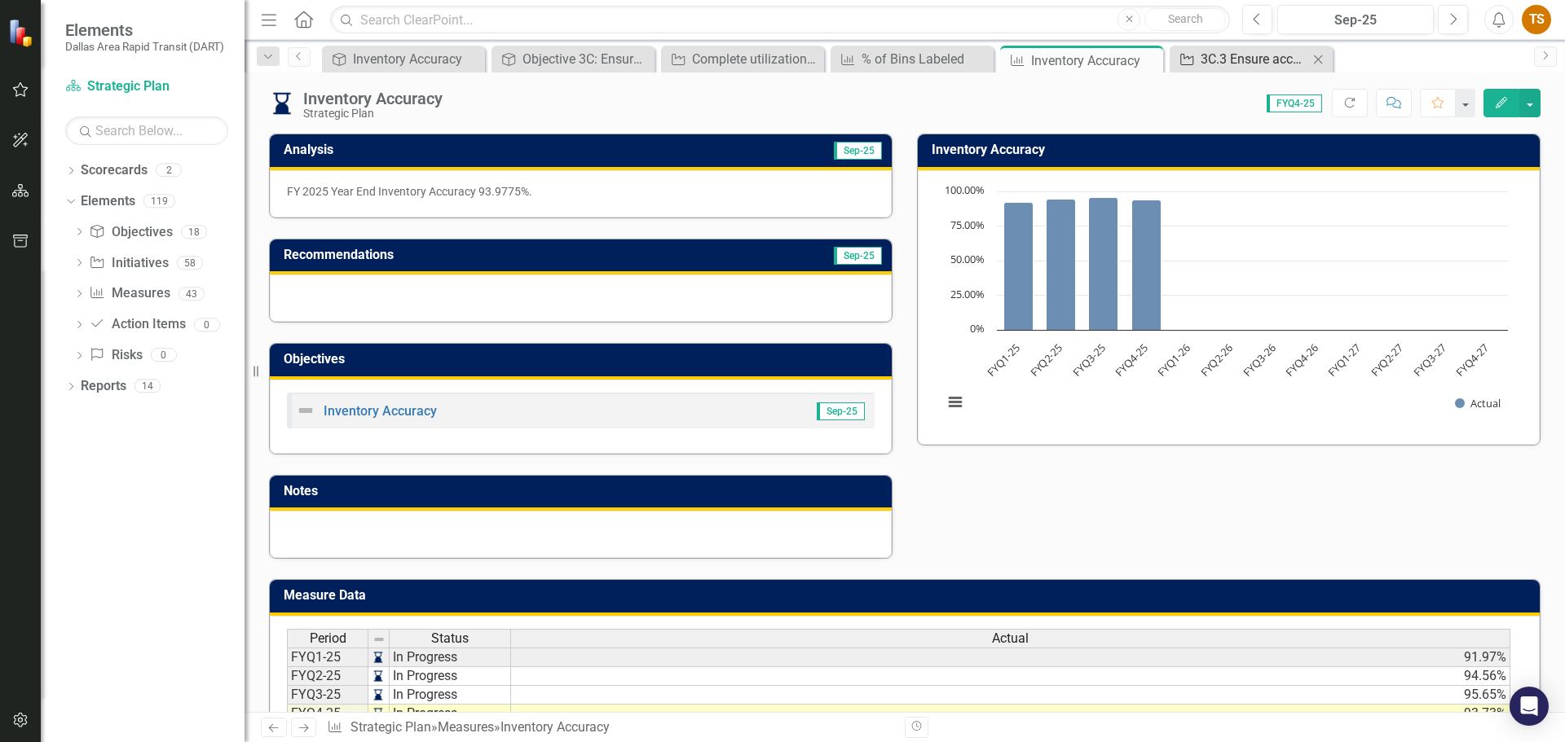
click at [1233, 55] on div "3C.3 Ensure accurate inventories to avoid service disruptions" at bounding box center [1254, 59] width 108 height 20
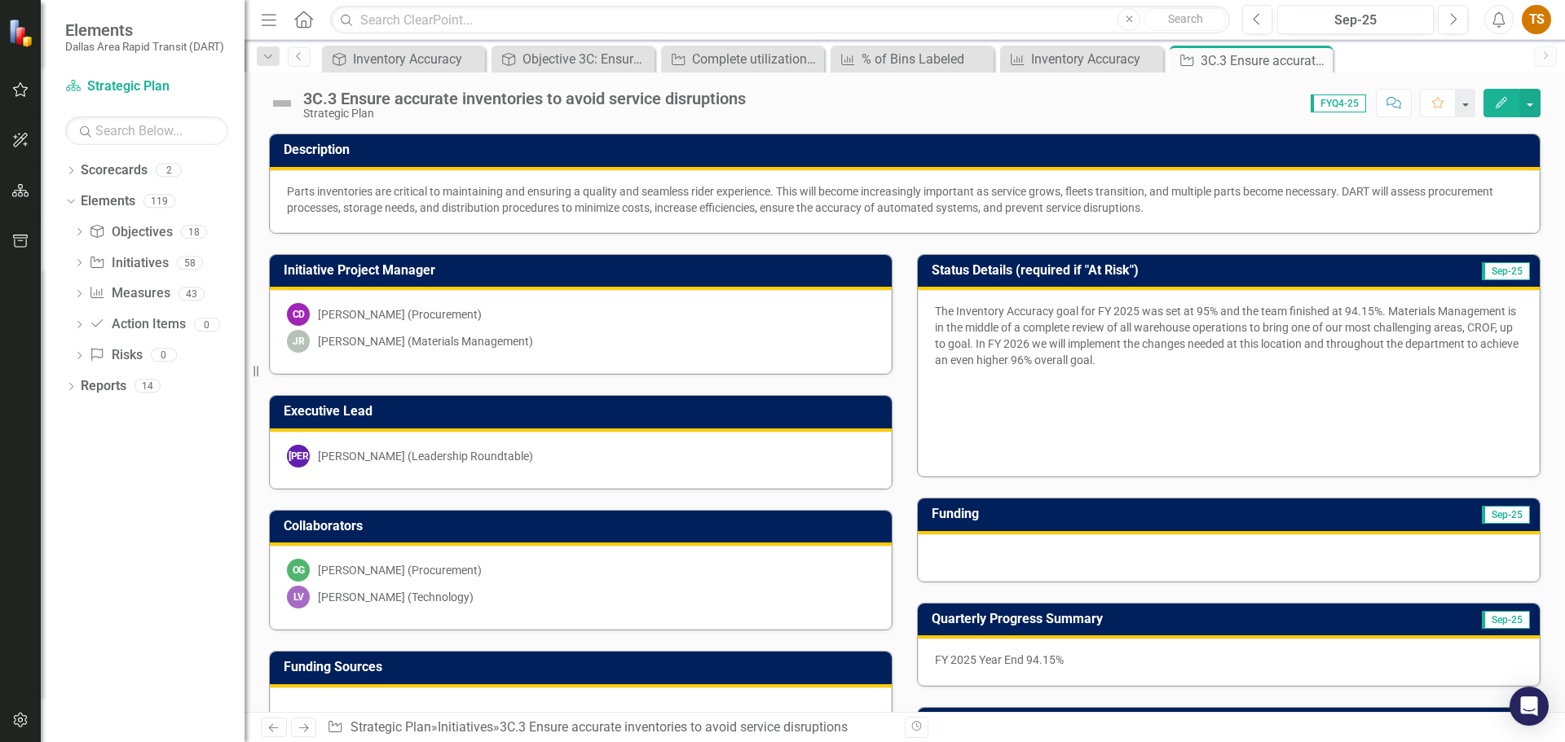
click at [272, 730] on icon "Previous" at bounding box center [273, 728] width 14 height 11
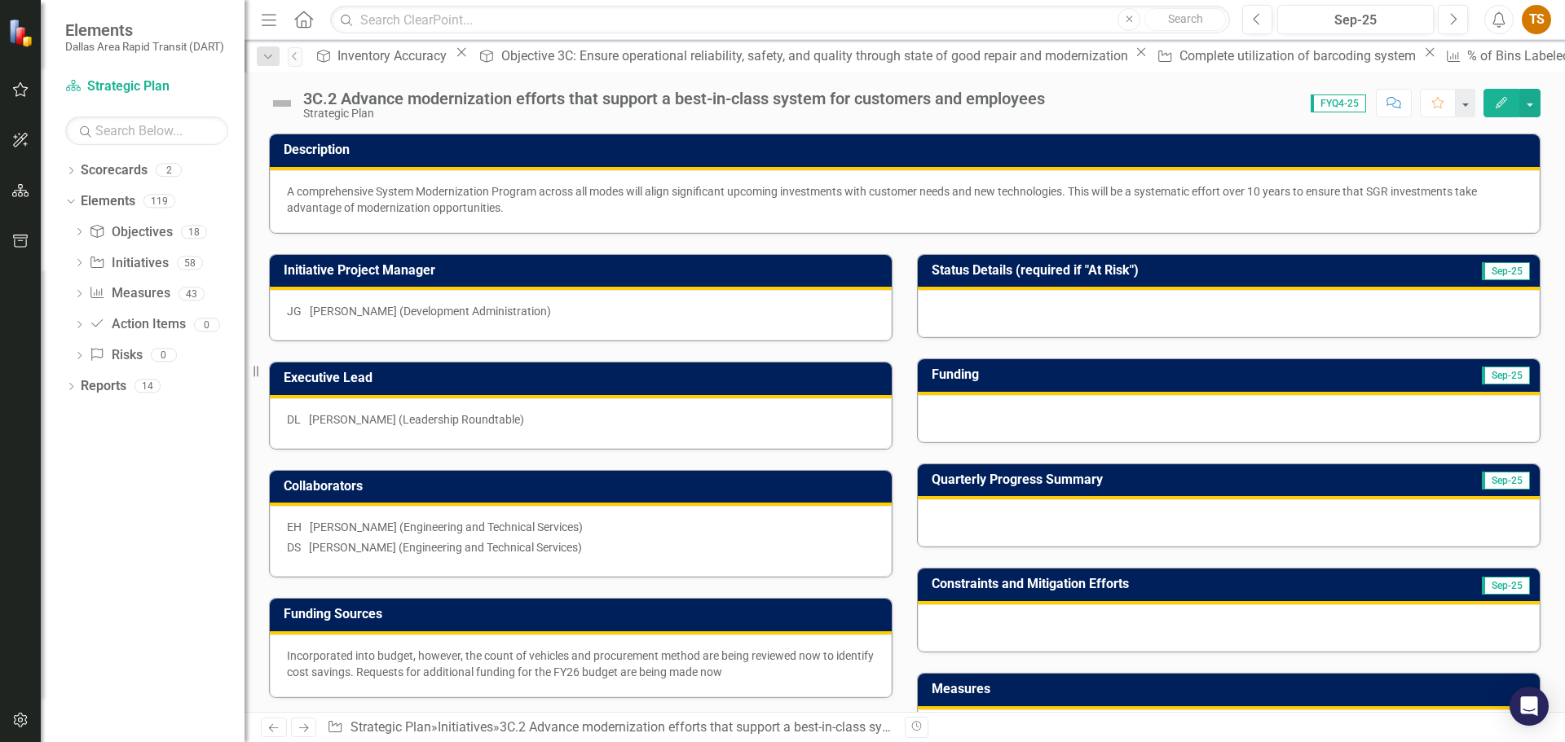
click at [309, 732] on icon "Next" at bounding box center [304, 728] width 14 height 11
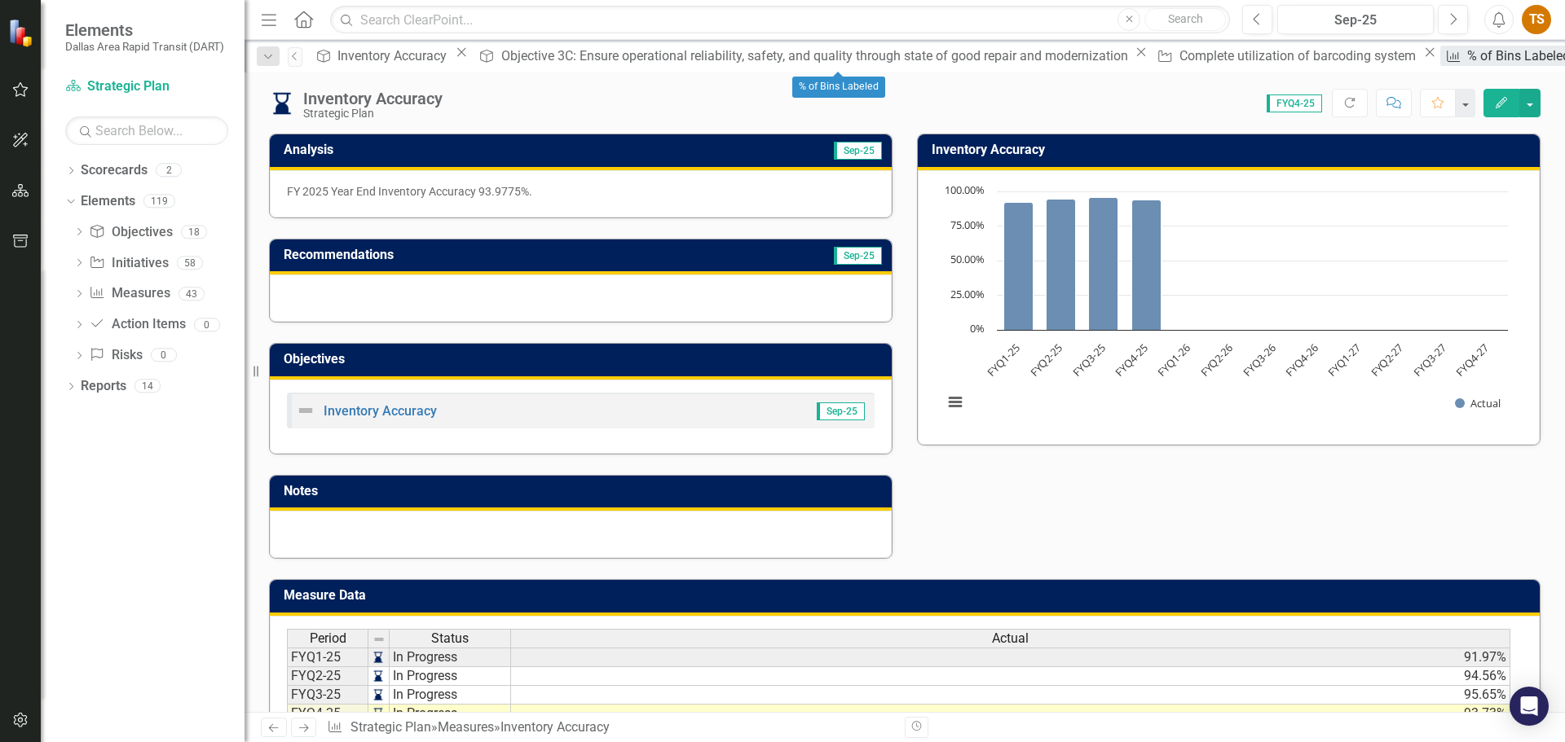
click at [1467, 64] on div "% of Bins Labeled" at bounding box center [1521, 56] width 108 height 20
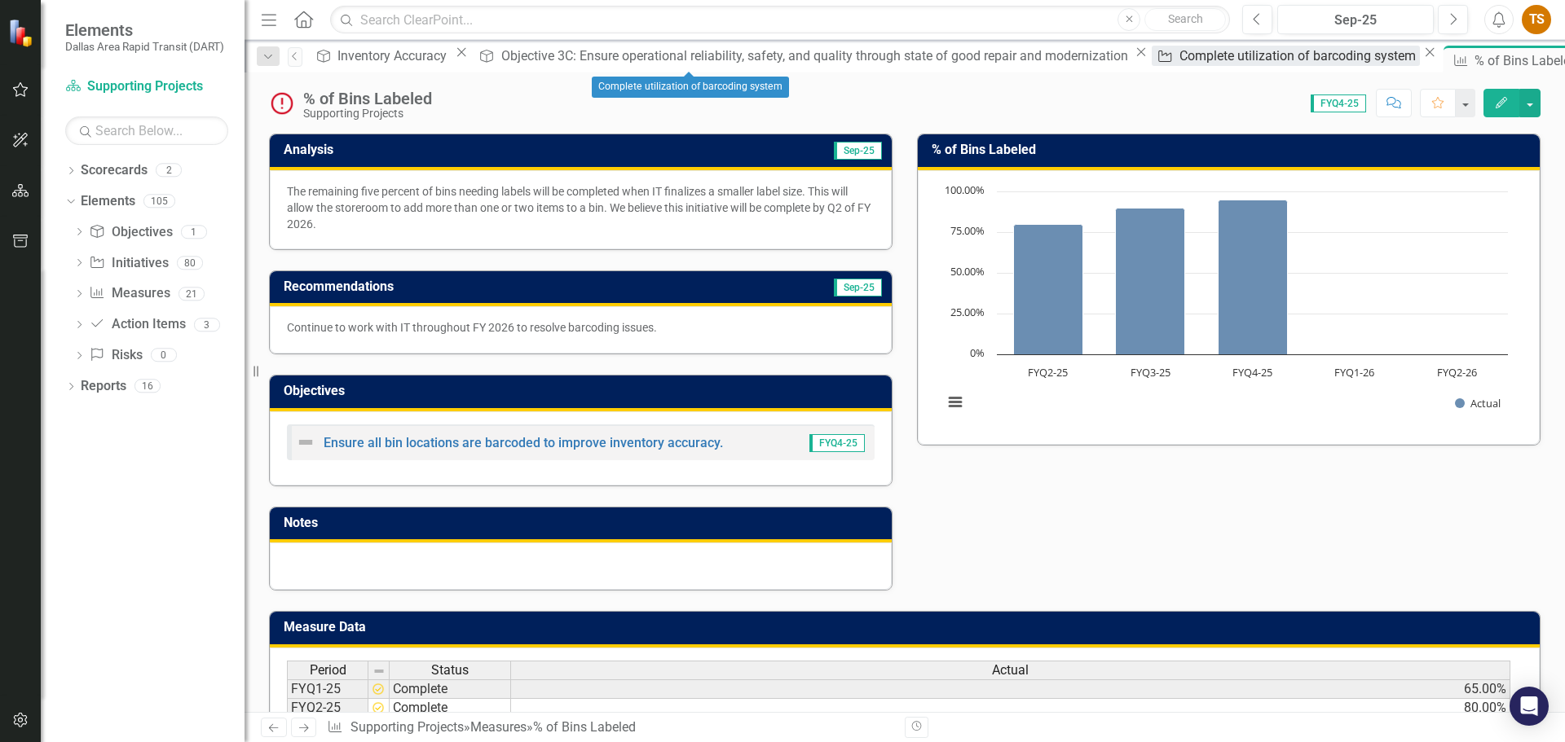
click at [1179, 65] on div "Complete utilization of barcoding system" at bounding box center [1299, 56] width 240 height 20
